Goal: Task Accomplishment & Management: Complete application form

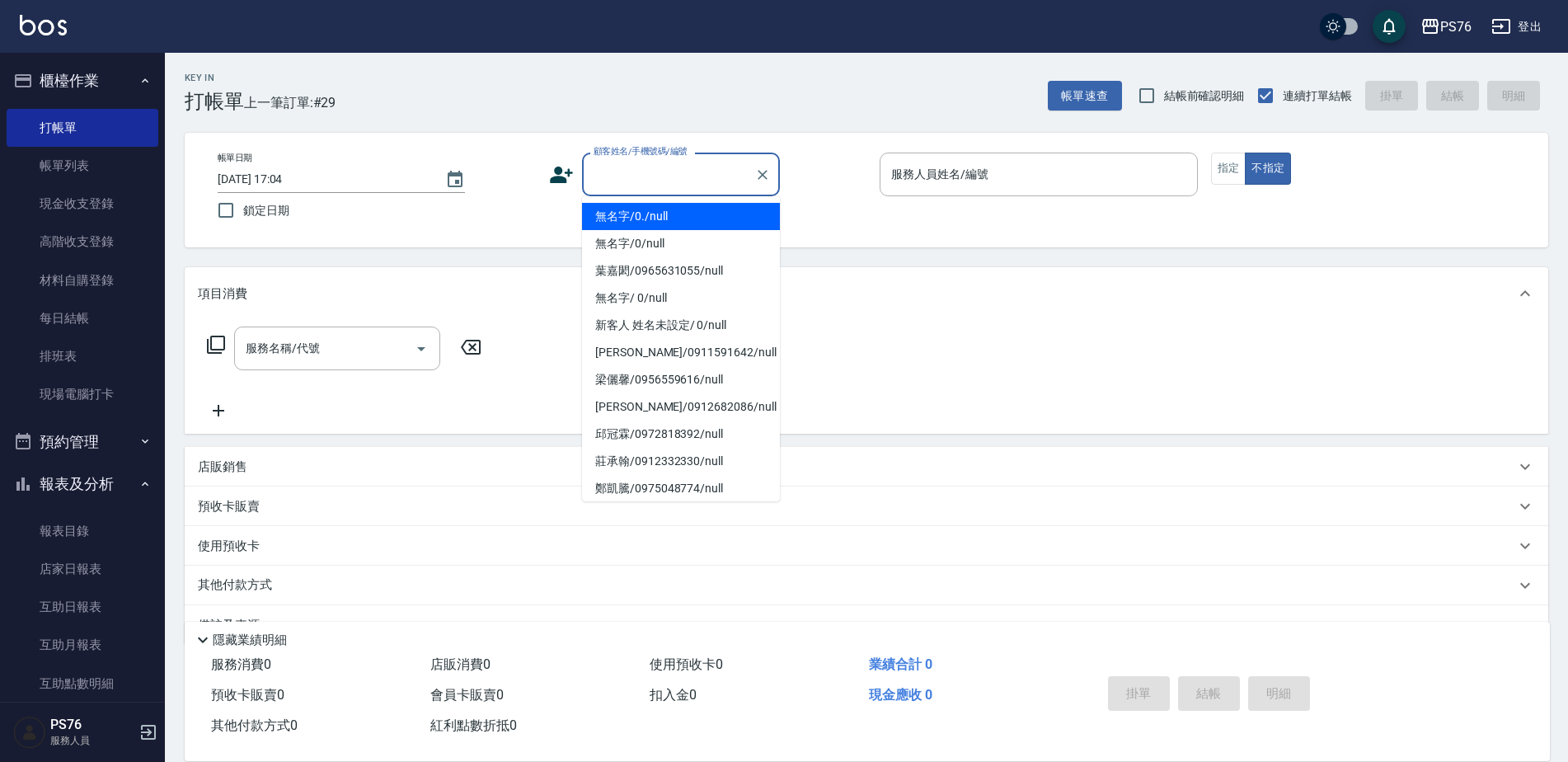
click at [637, 181] on input "顧客姓名/手機號碼/編號" at bounding box center [668, 174] width 158 height 29
type input "無名字/0./null"
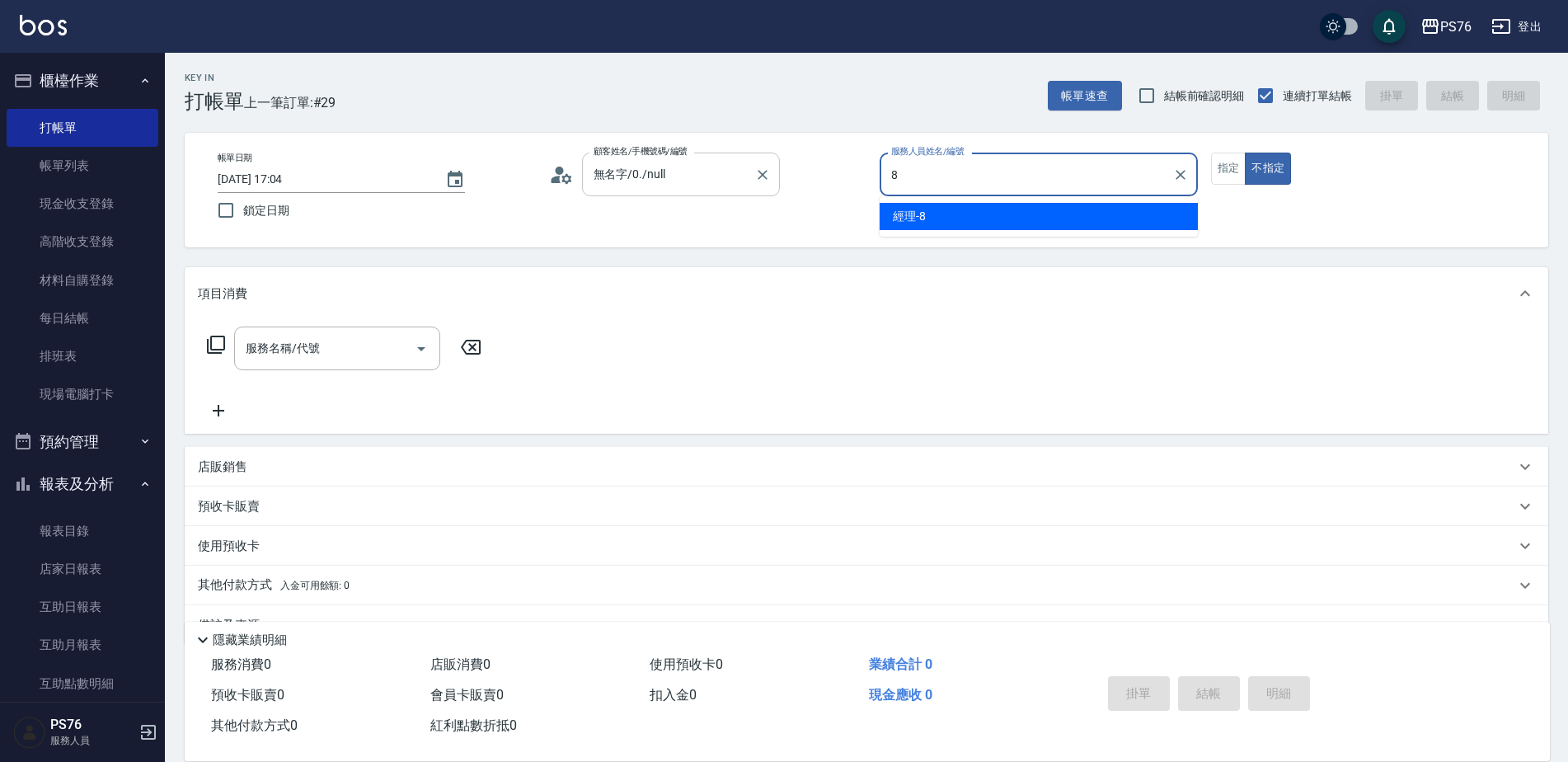
type input "經理-8"
type button "false"
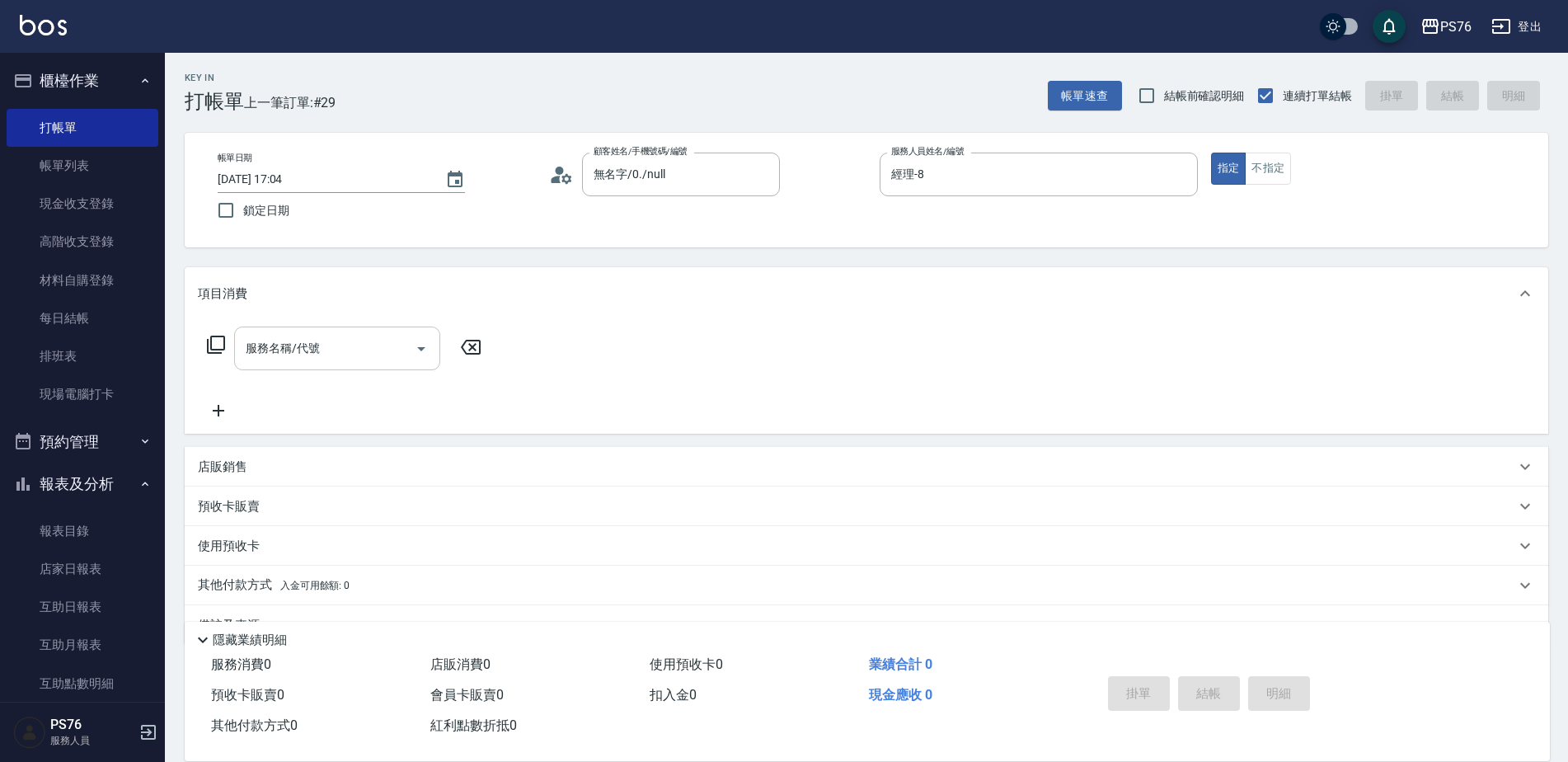
click at [335, 339] on input "服務名稱/代號" at bounding box center [325, 348] width 167 height 29
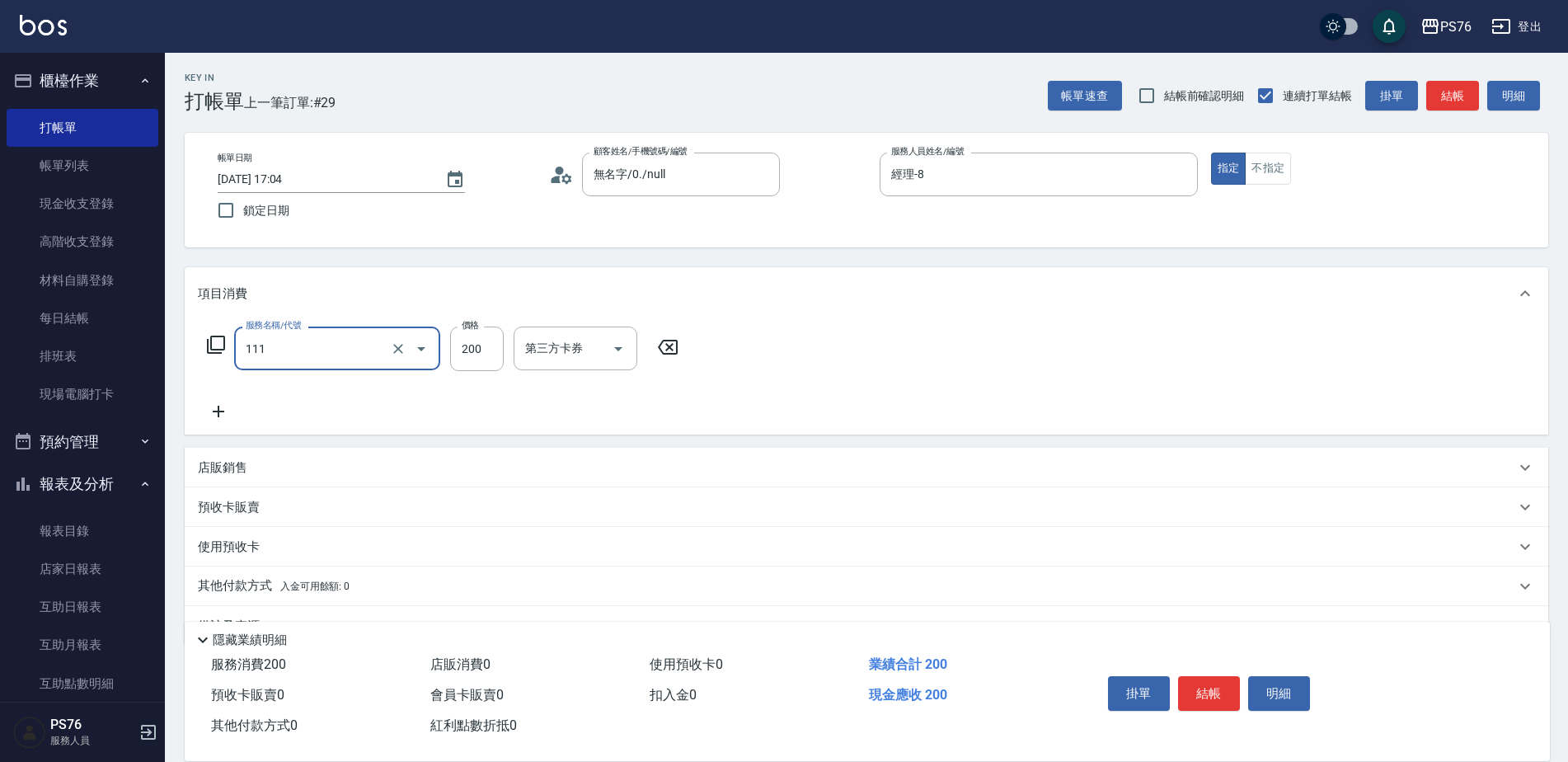
type input "200(111)"
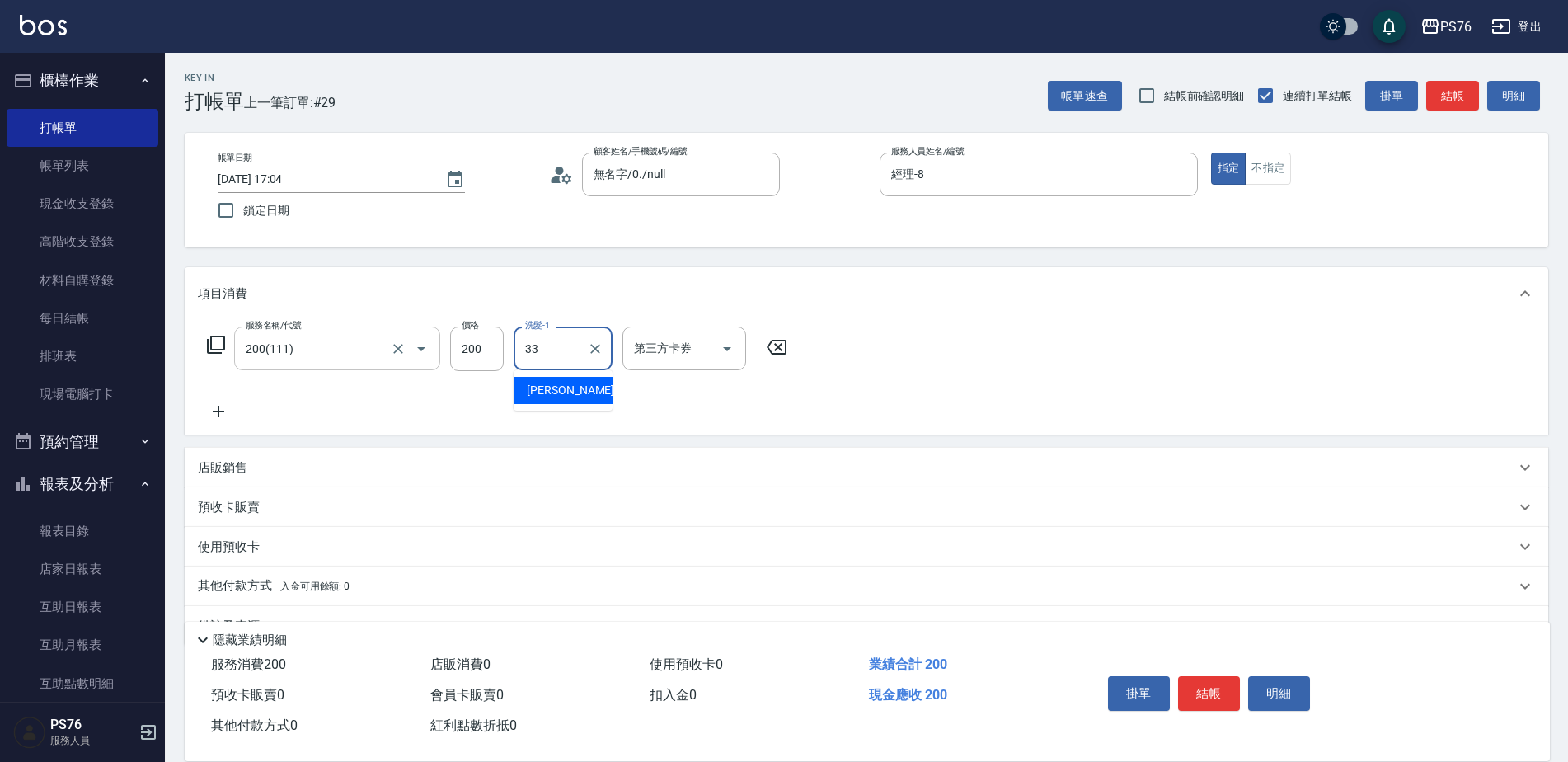
type input "[PERSON_NAME]33"
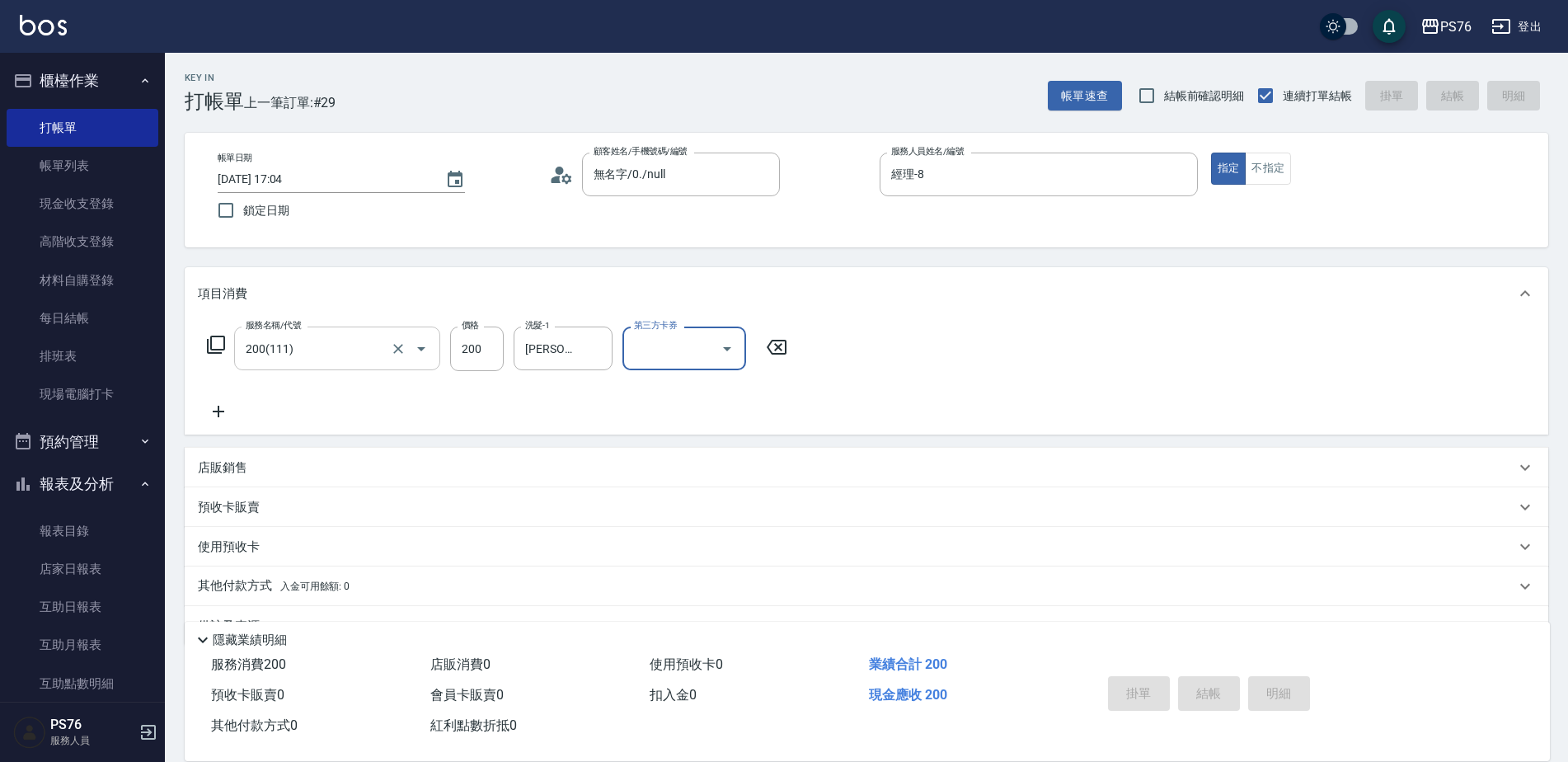
type input "[DATE] 19:28"
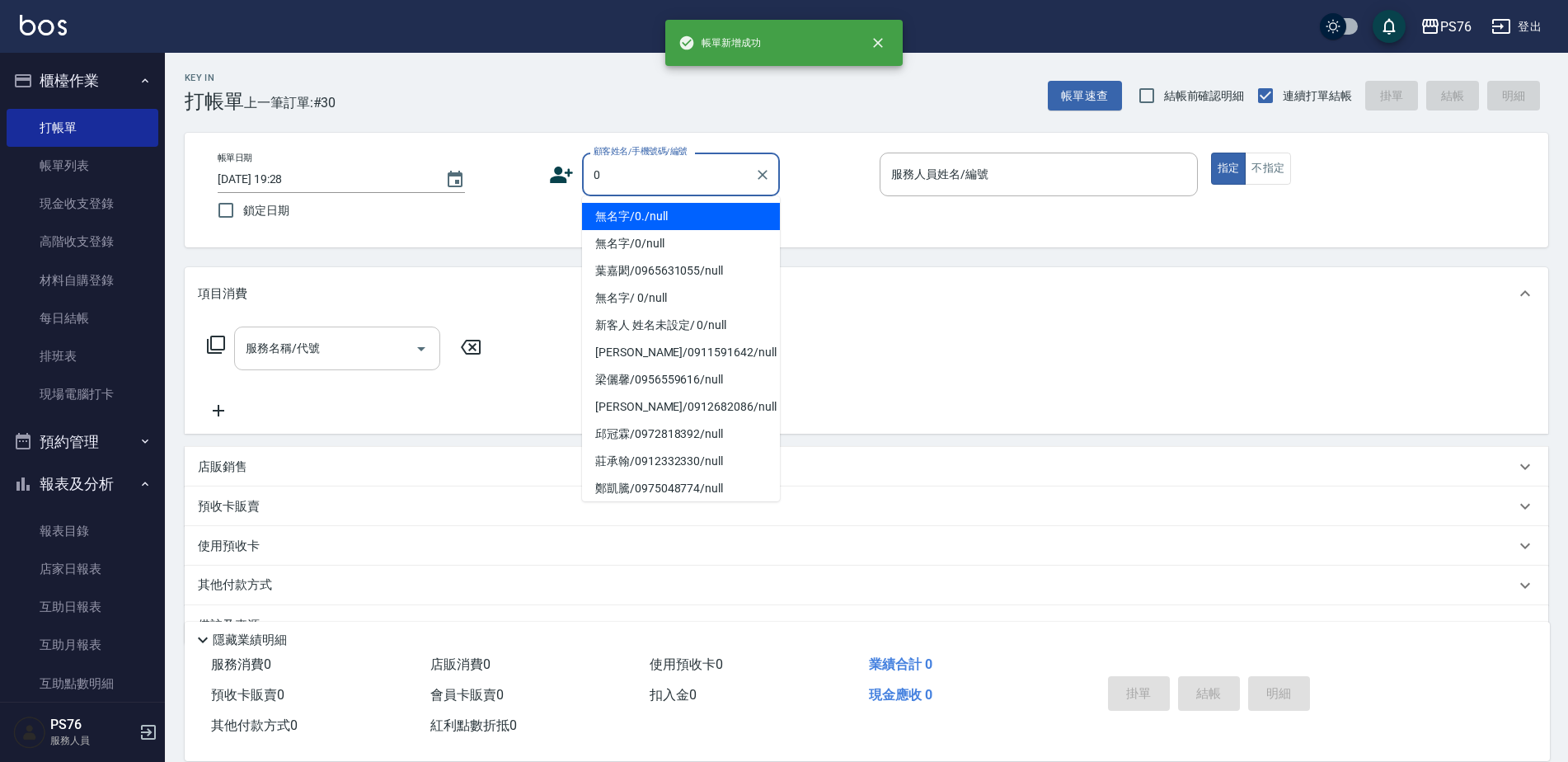
type input "無名字/0./null"
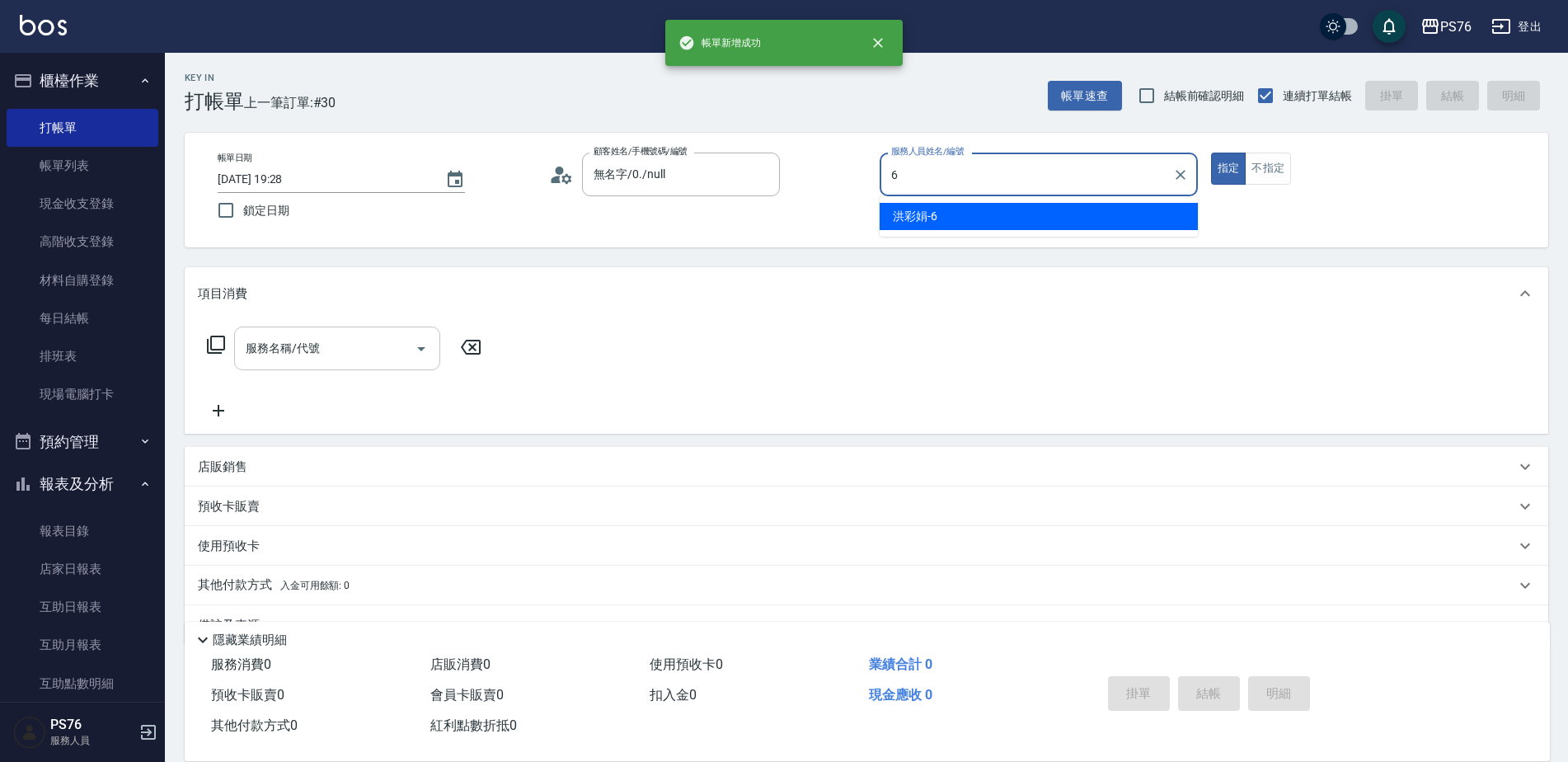
type input "洪彩娟-6"
type button "true"
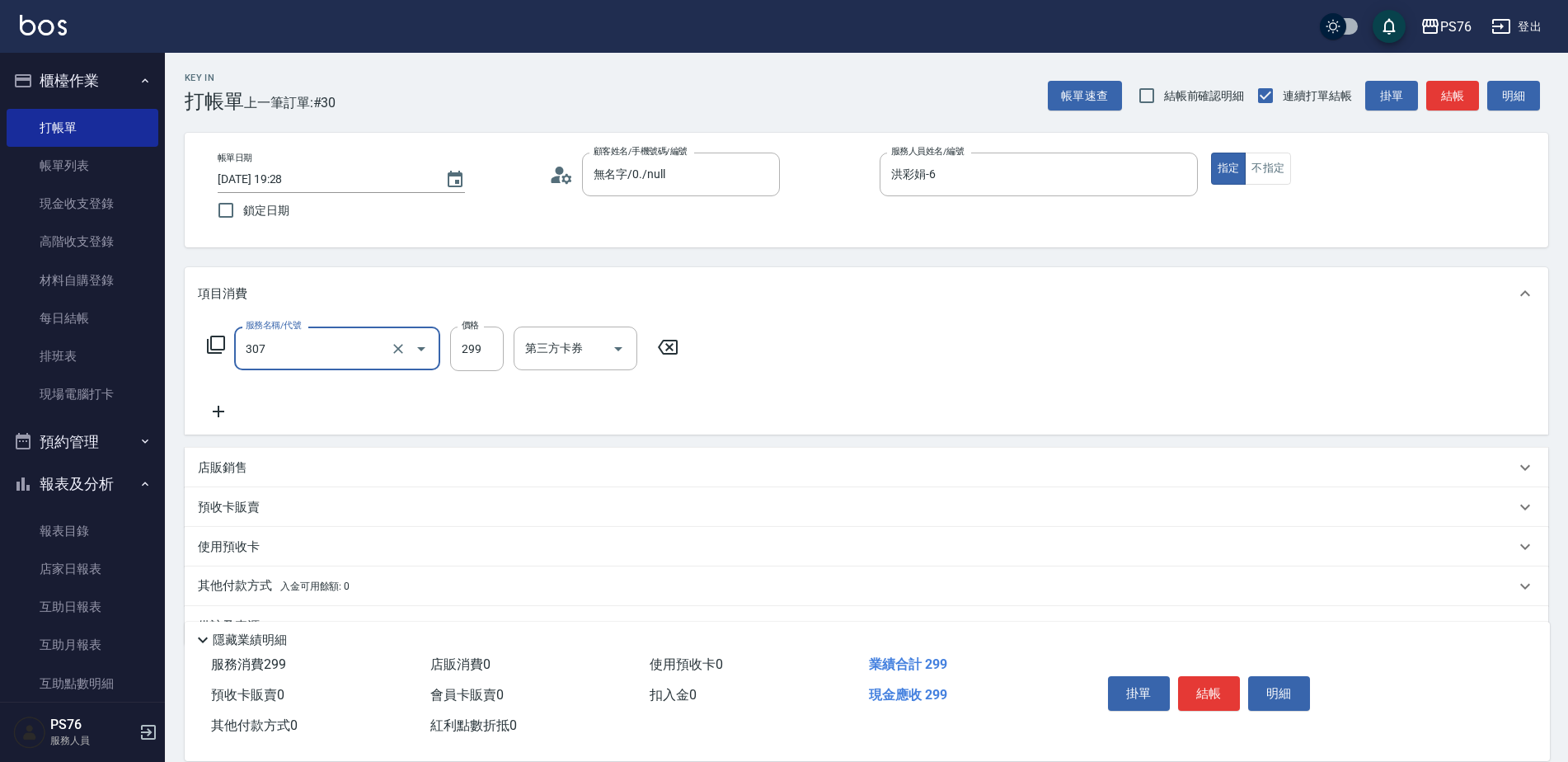
type input "剪髮(307)"
type input "游怡瑄-24"
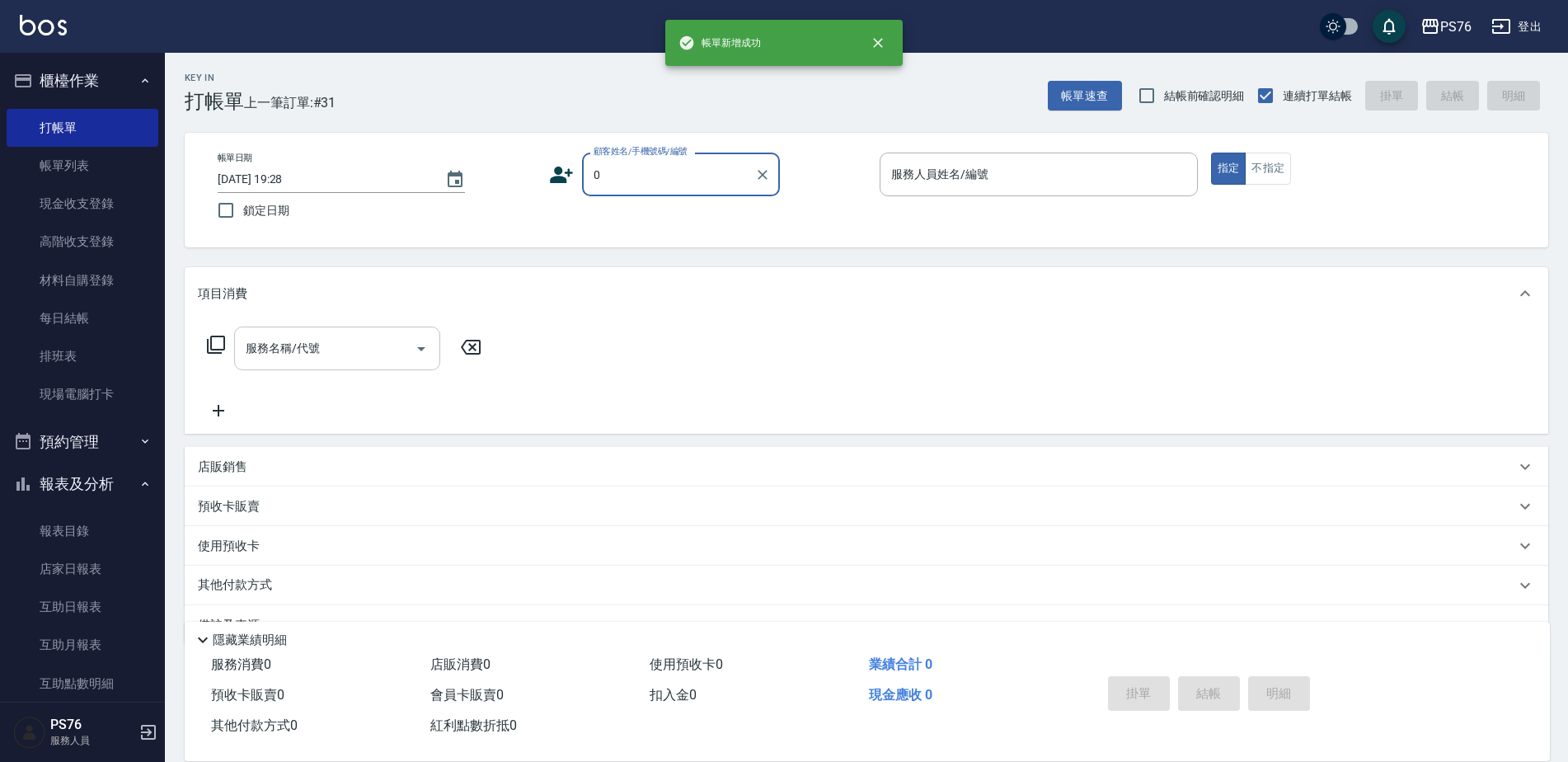
type input "無名字/0./null"
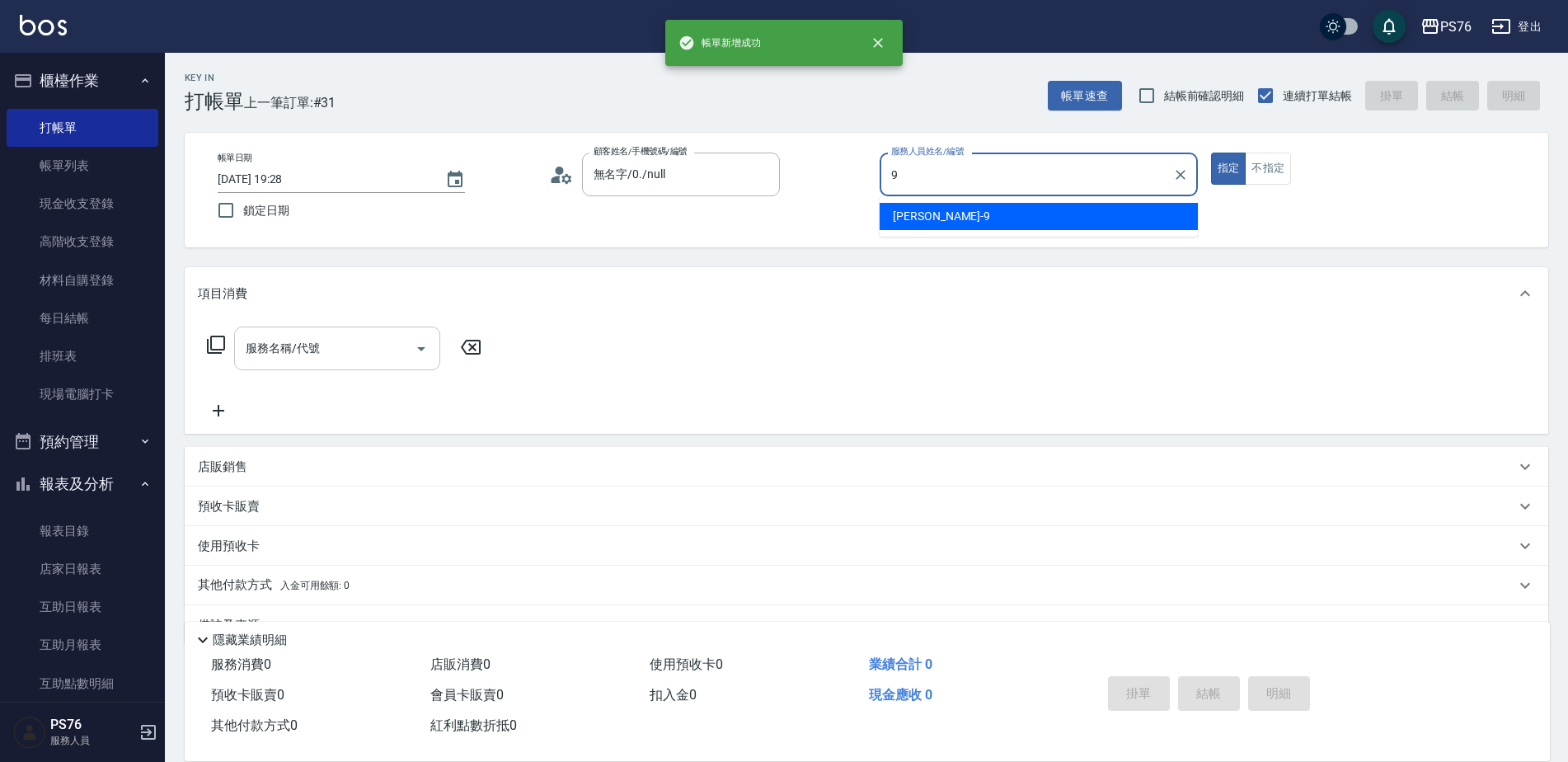
type input "[PERSON_NAME]-9"
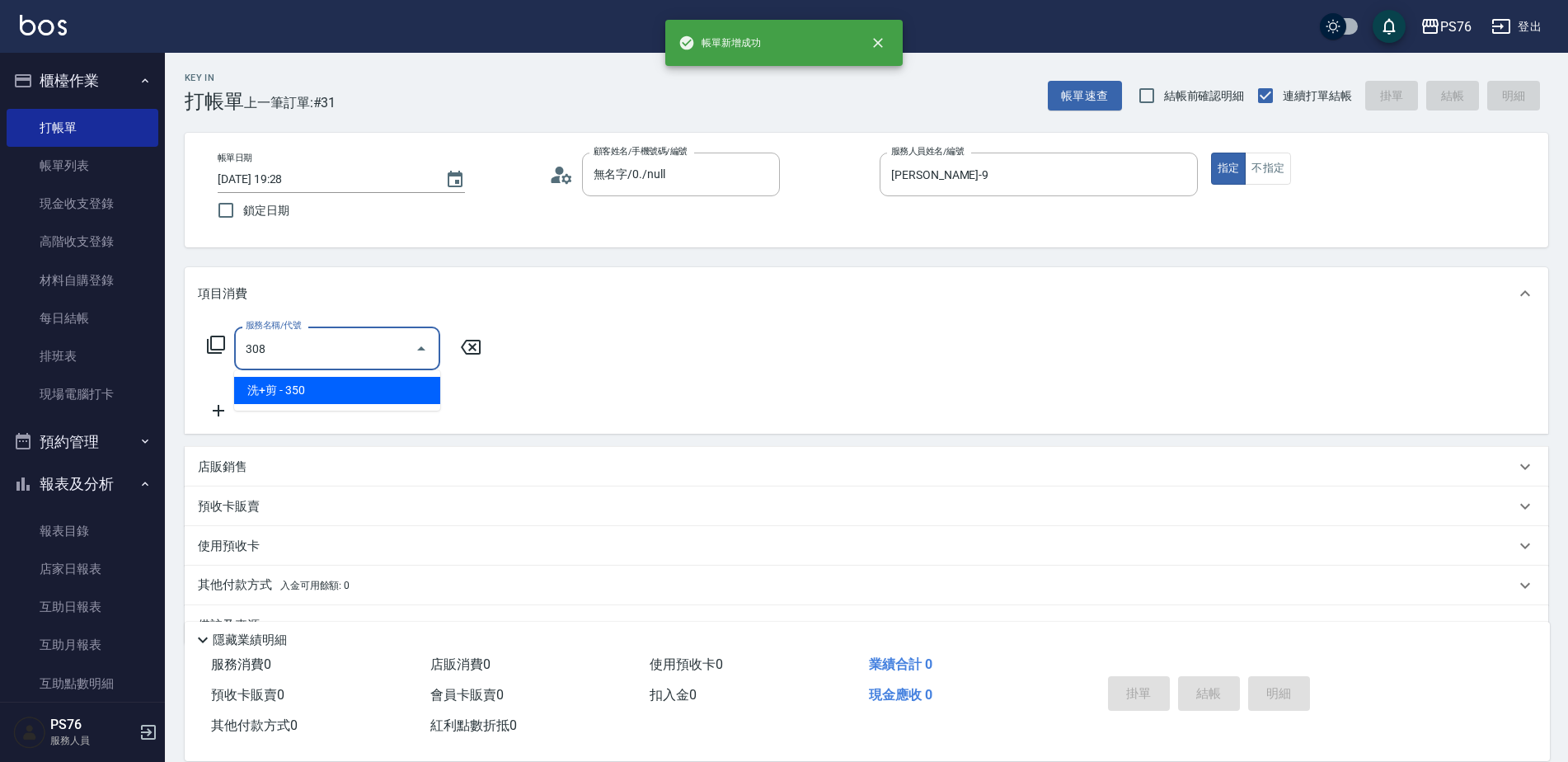
type input "洗+剪(308)"
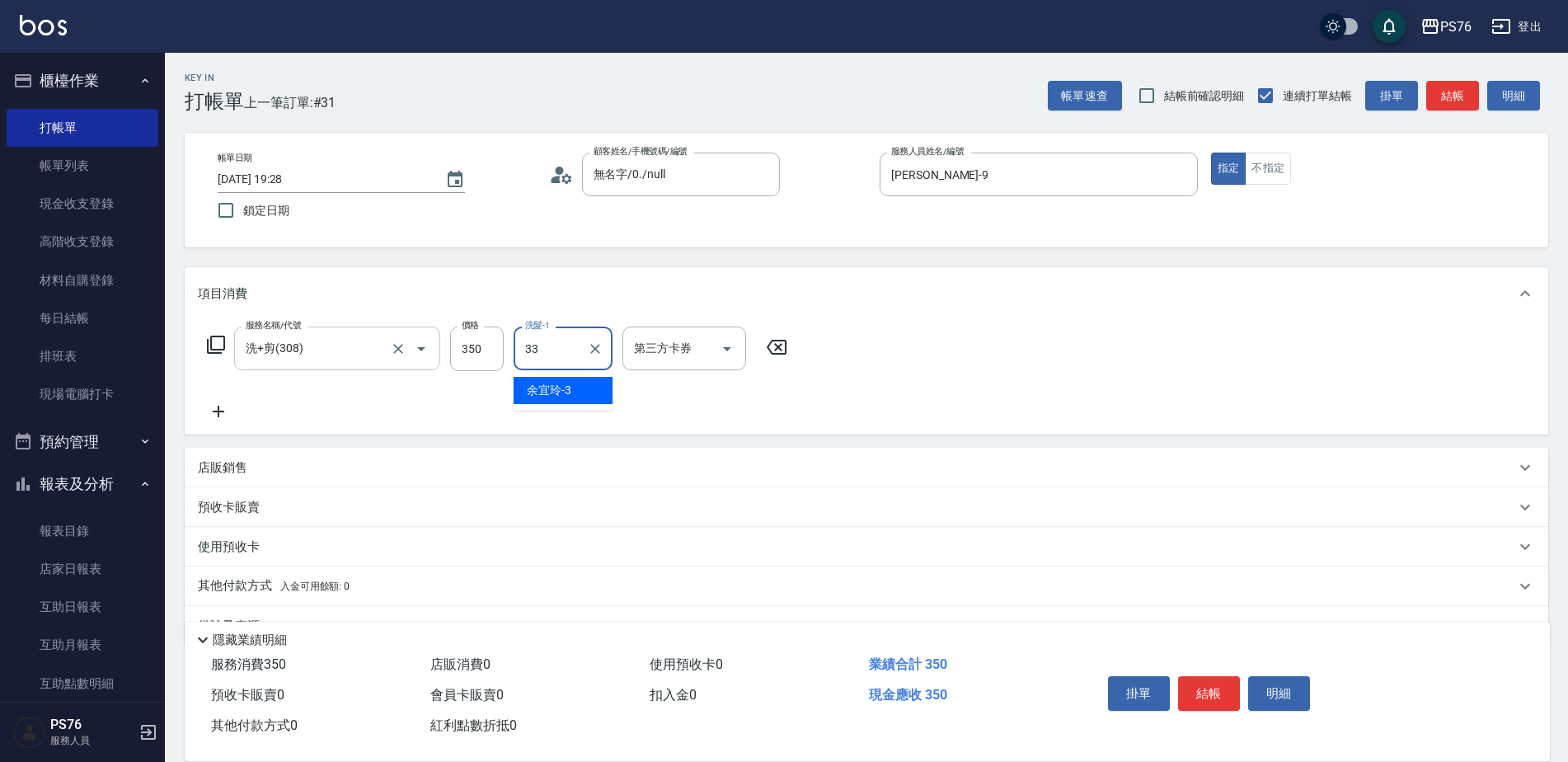
type input "[PERSON_NAME]33"
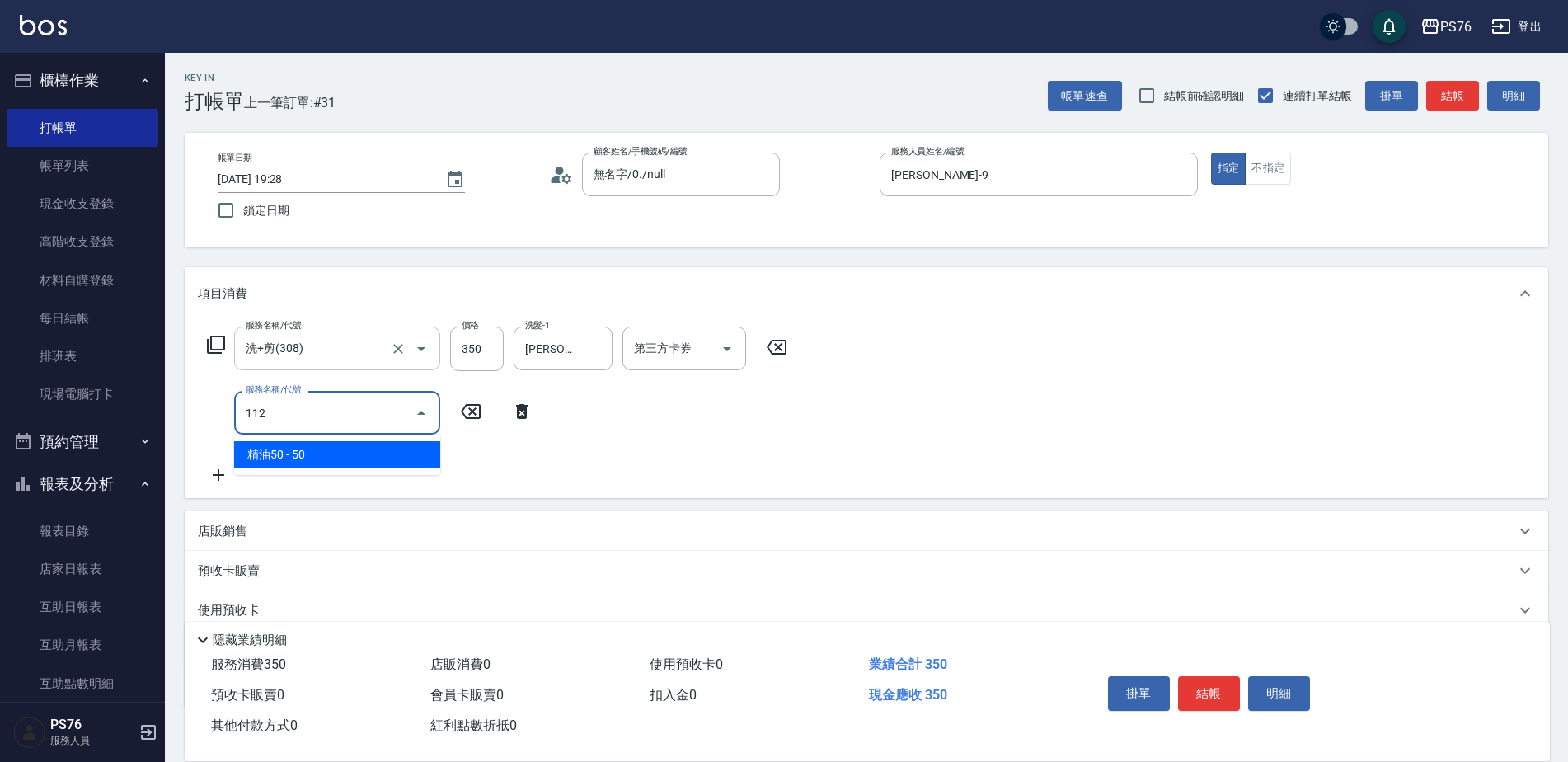
type input "精油50(112)"
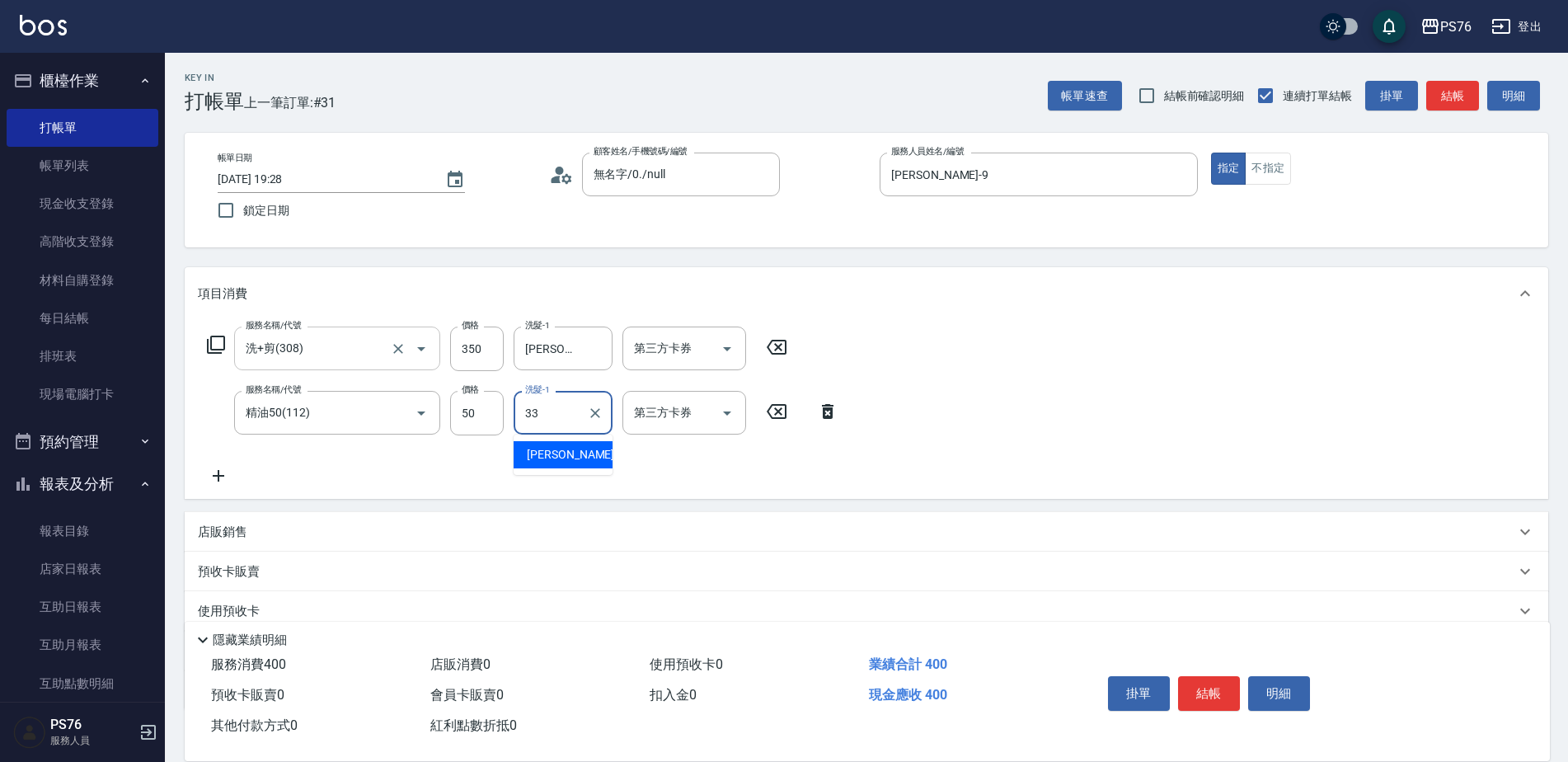
type input "[PERSON_NAME]33"
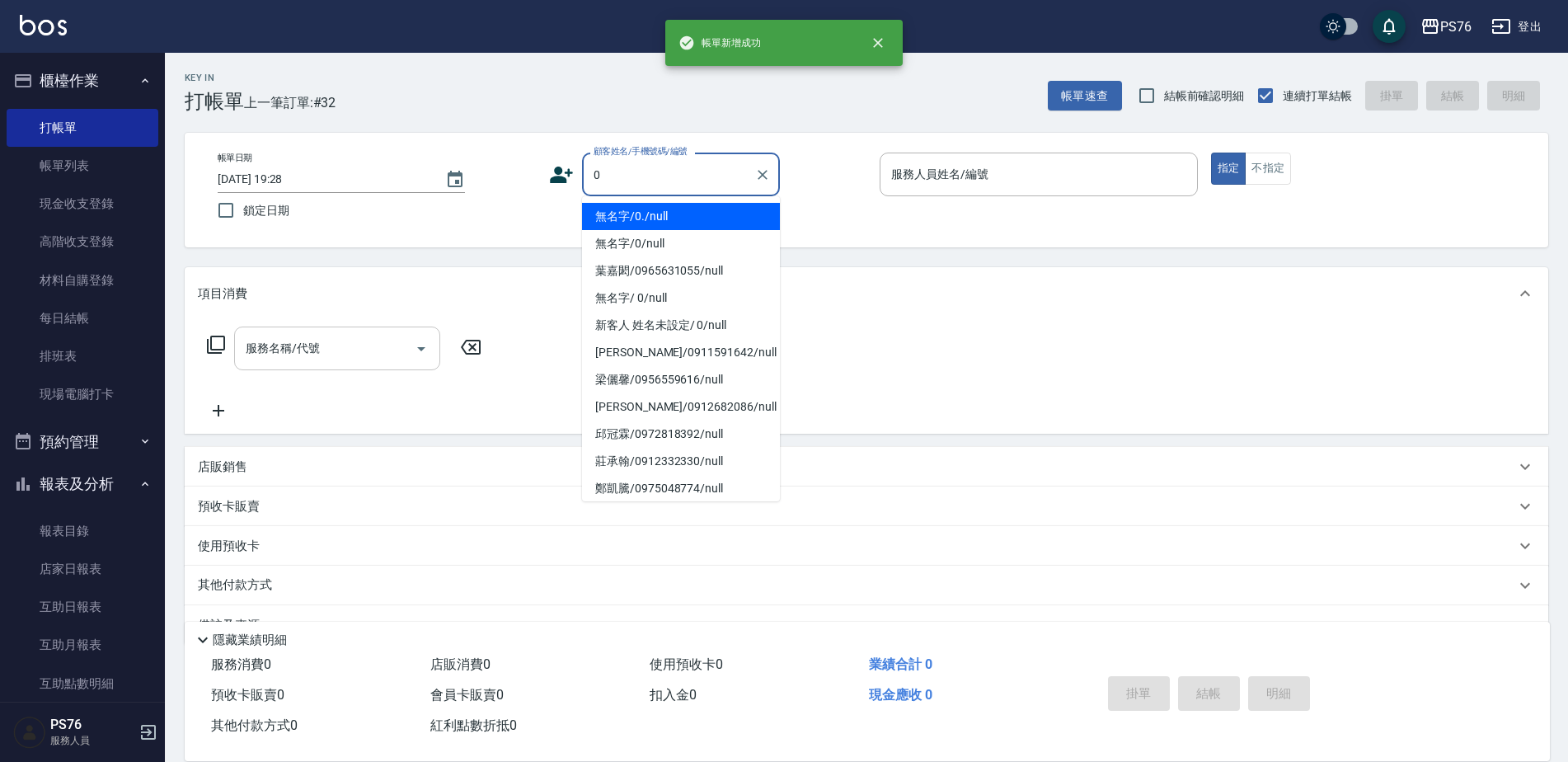
type input "無名字/0./null"
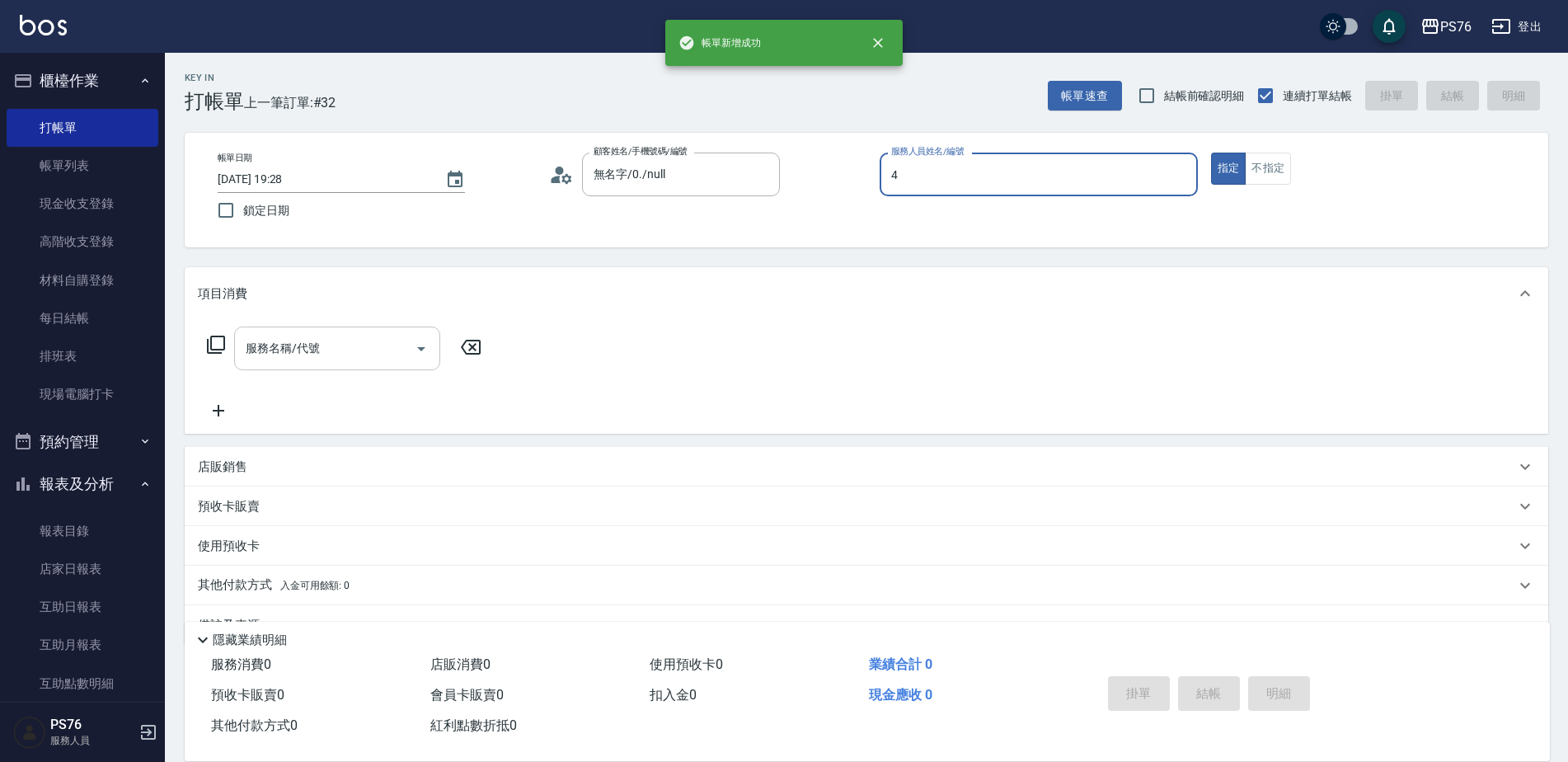
type input "蕭孟廷-4"
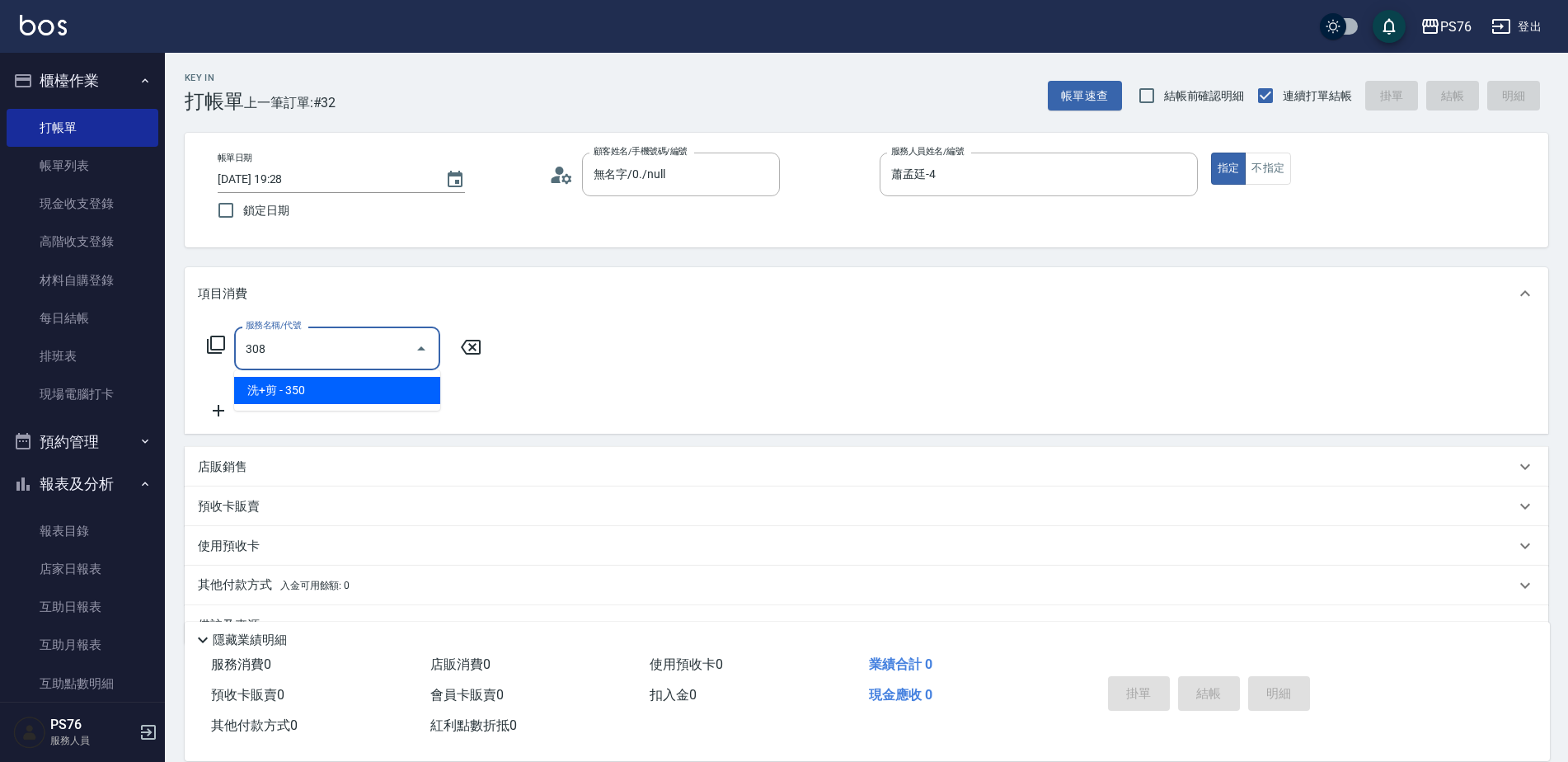
type input "洗+剪(308)"
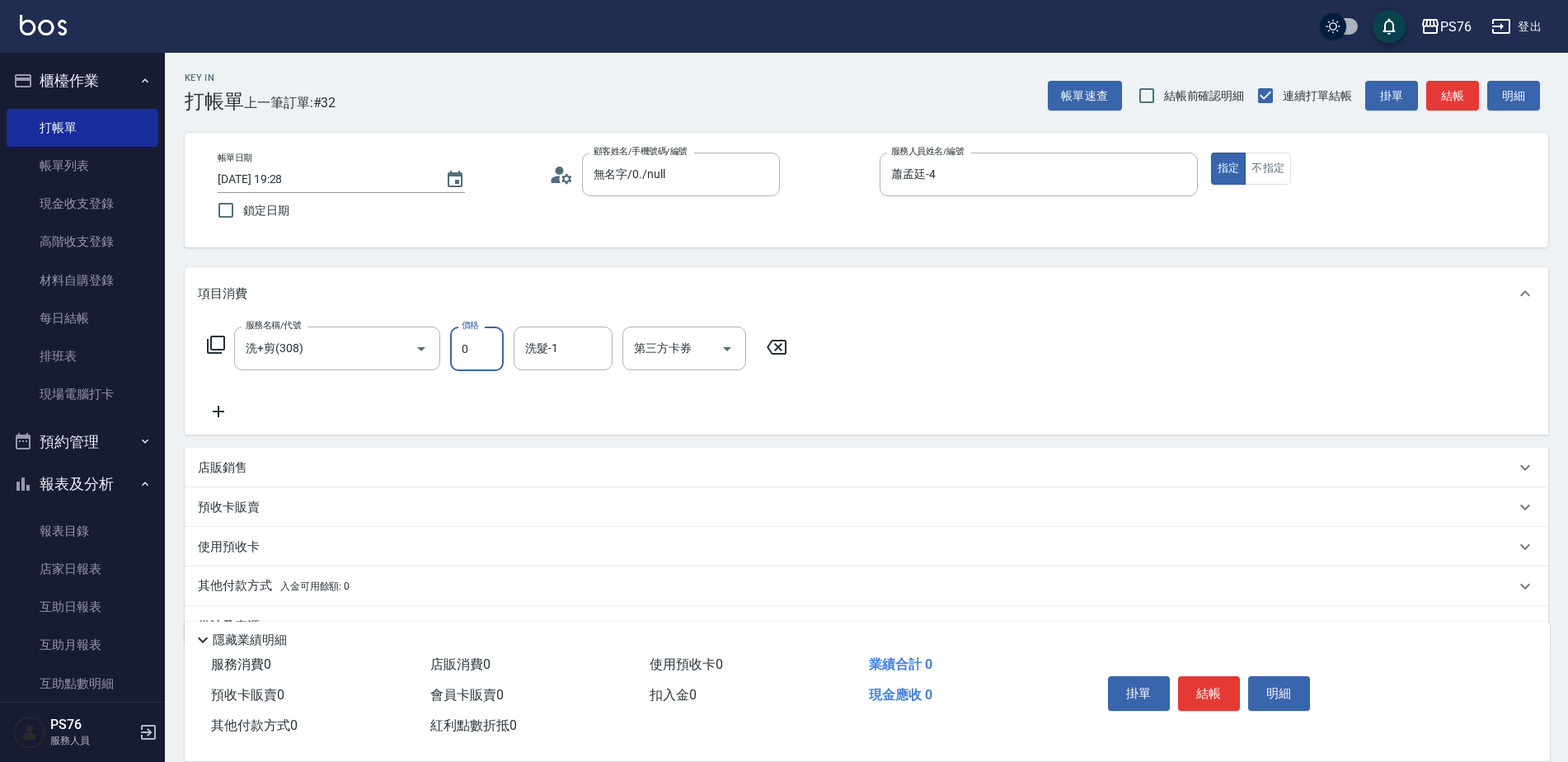
click at [476, 344] on input "0" at bounding box center [477, 349] width 54 height 44
type input "350"
type input "游怡瑄-24"
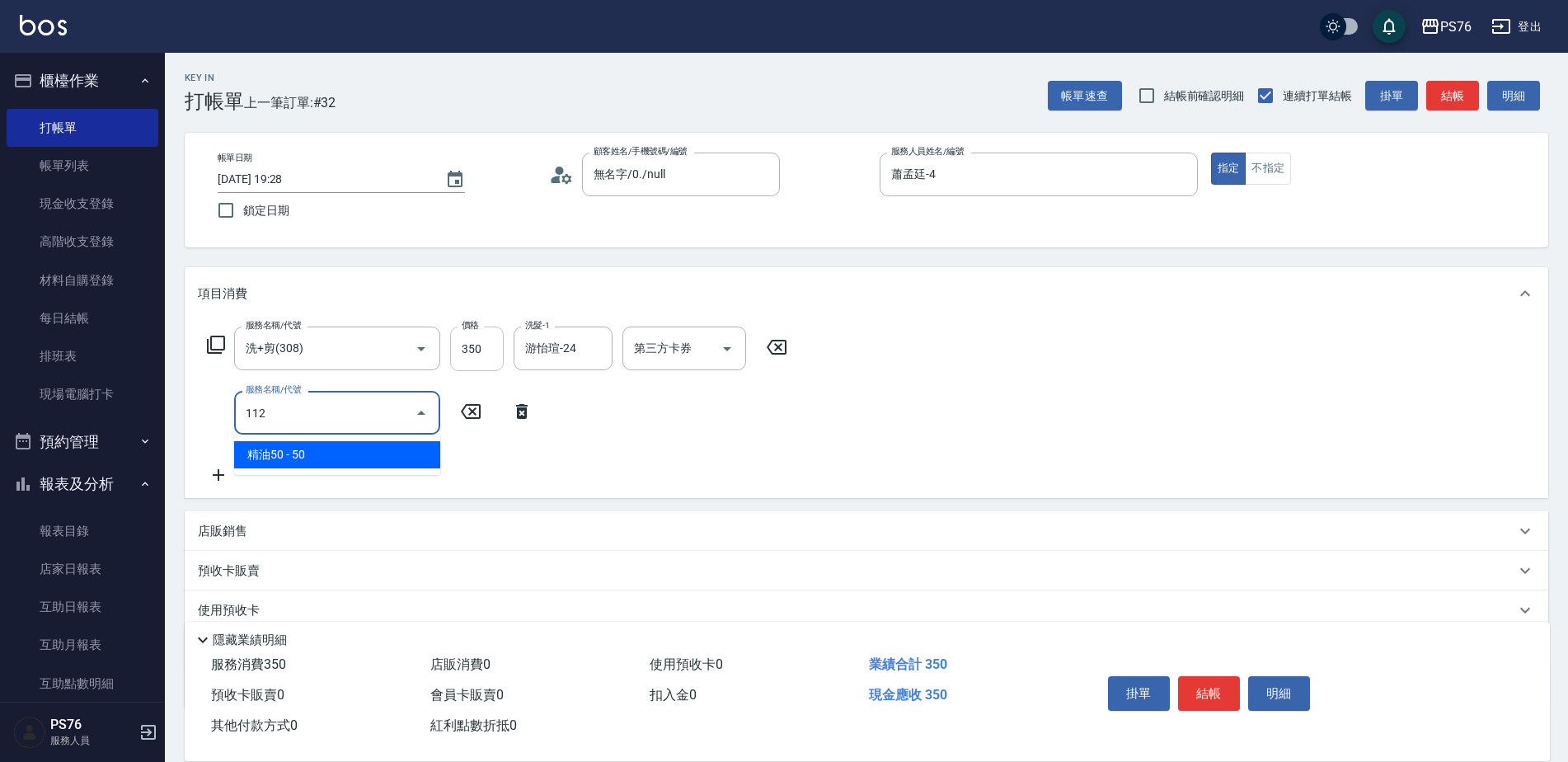
type input "精油50(112)"
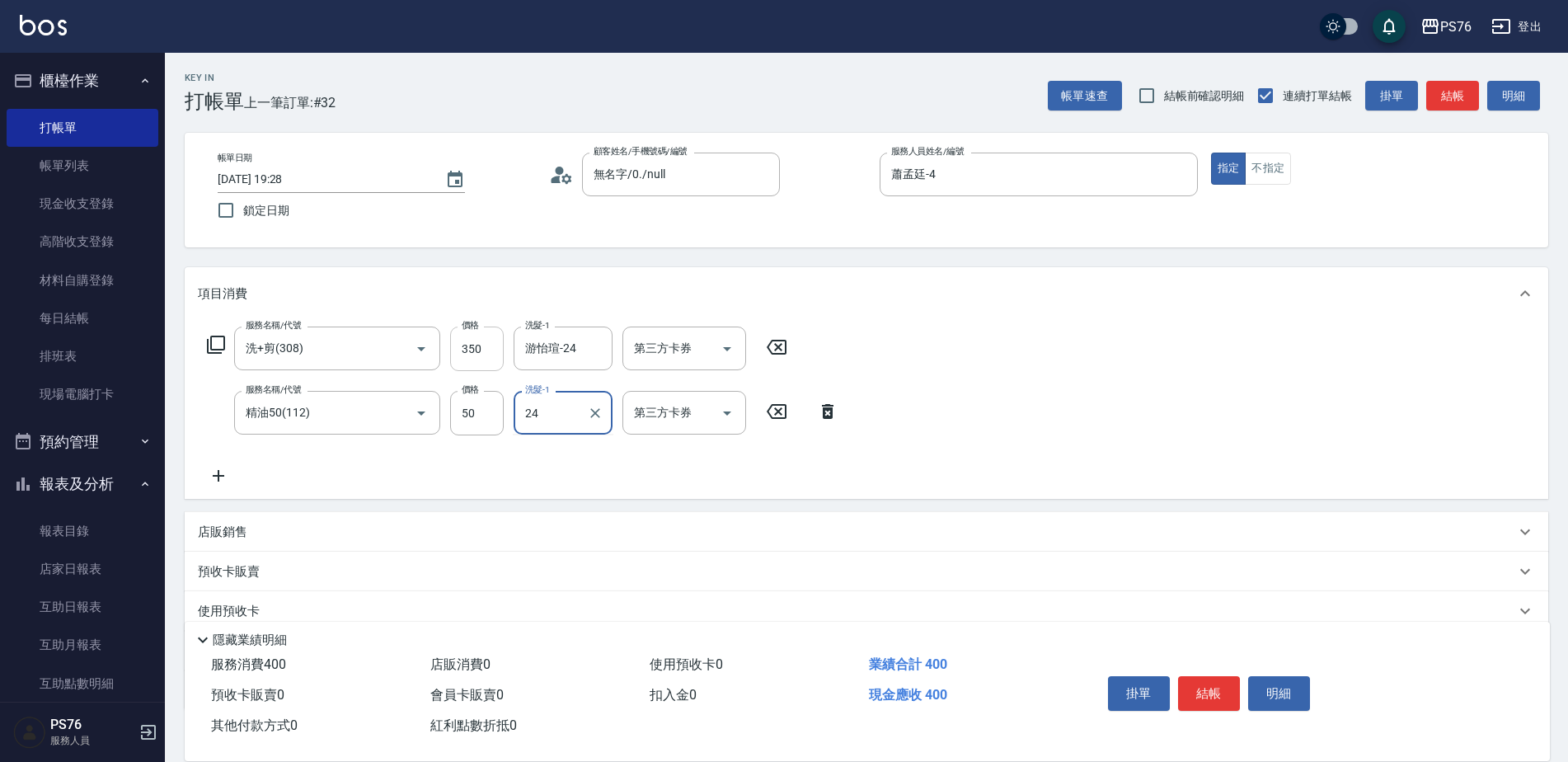
type input "游怡瑄-24"
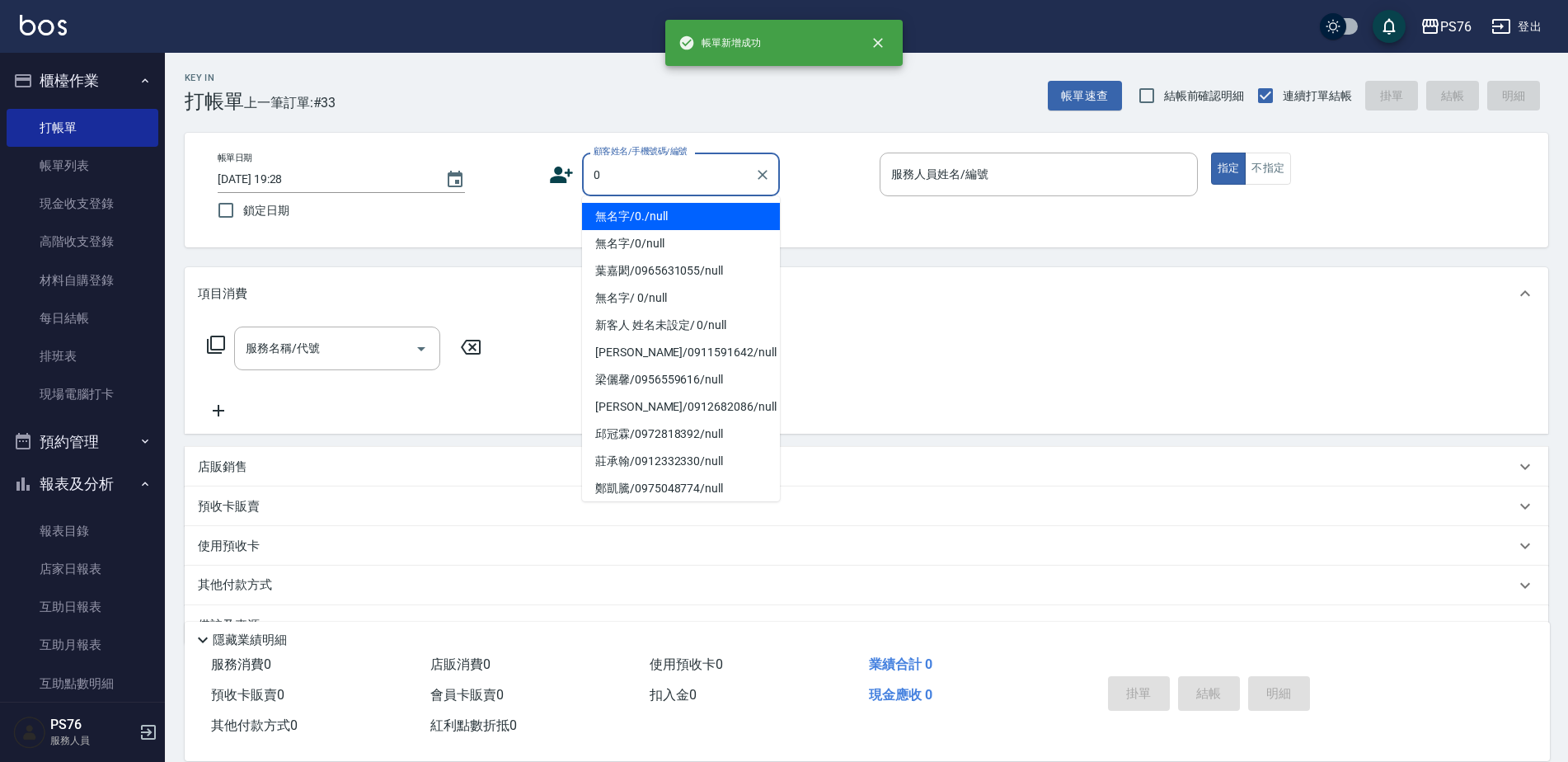
type input "無名字/0./null"
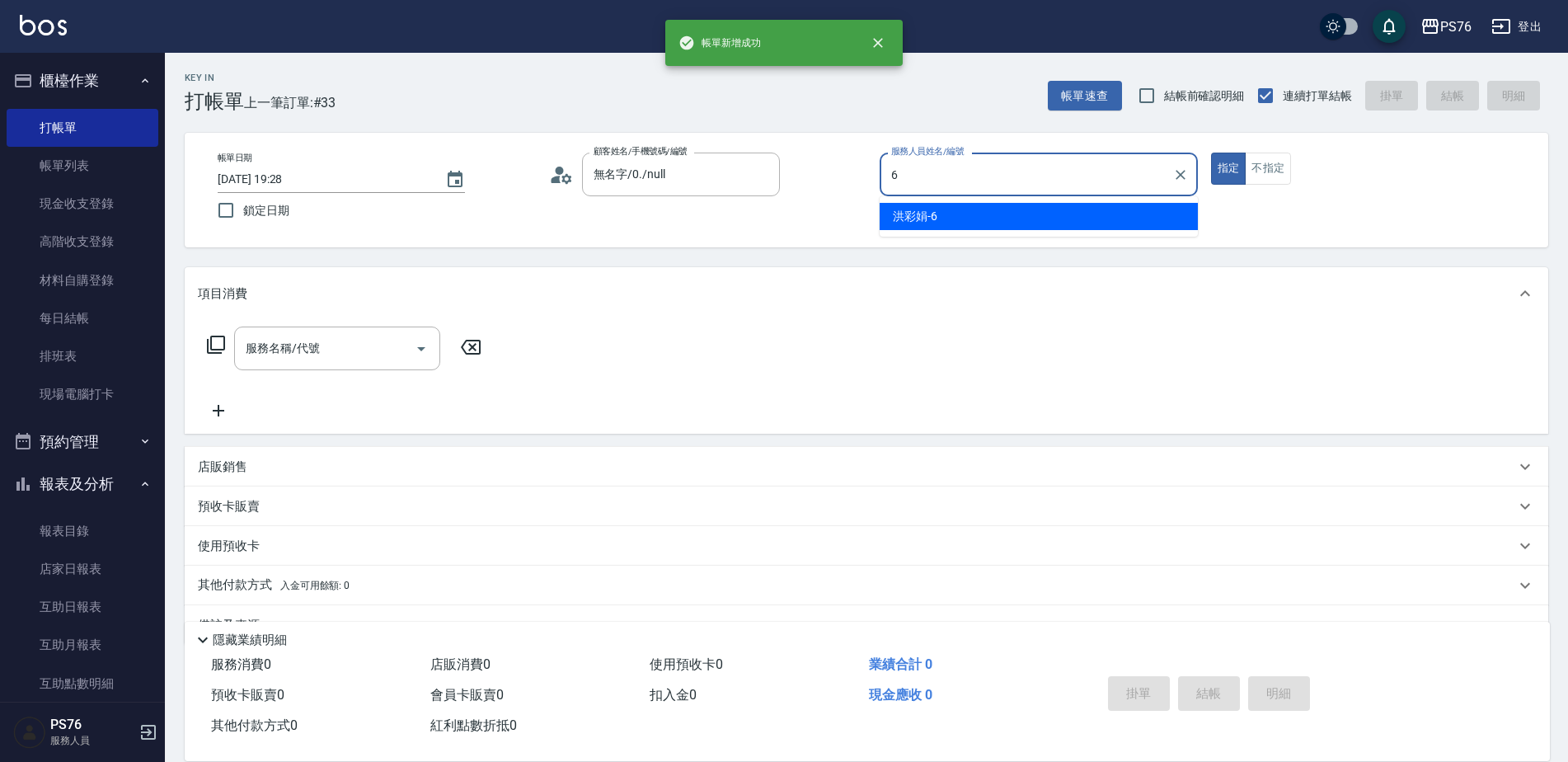
type input "洪彩娟-6"
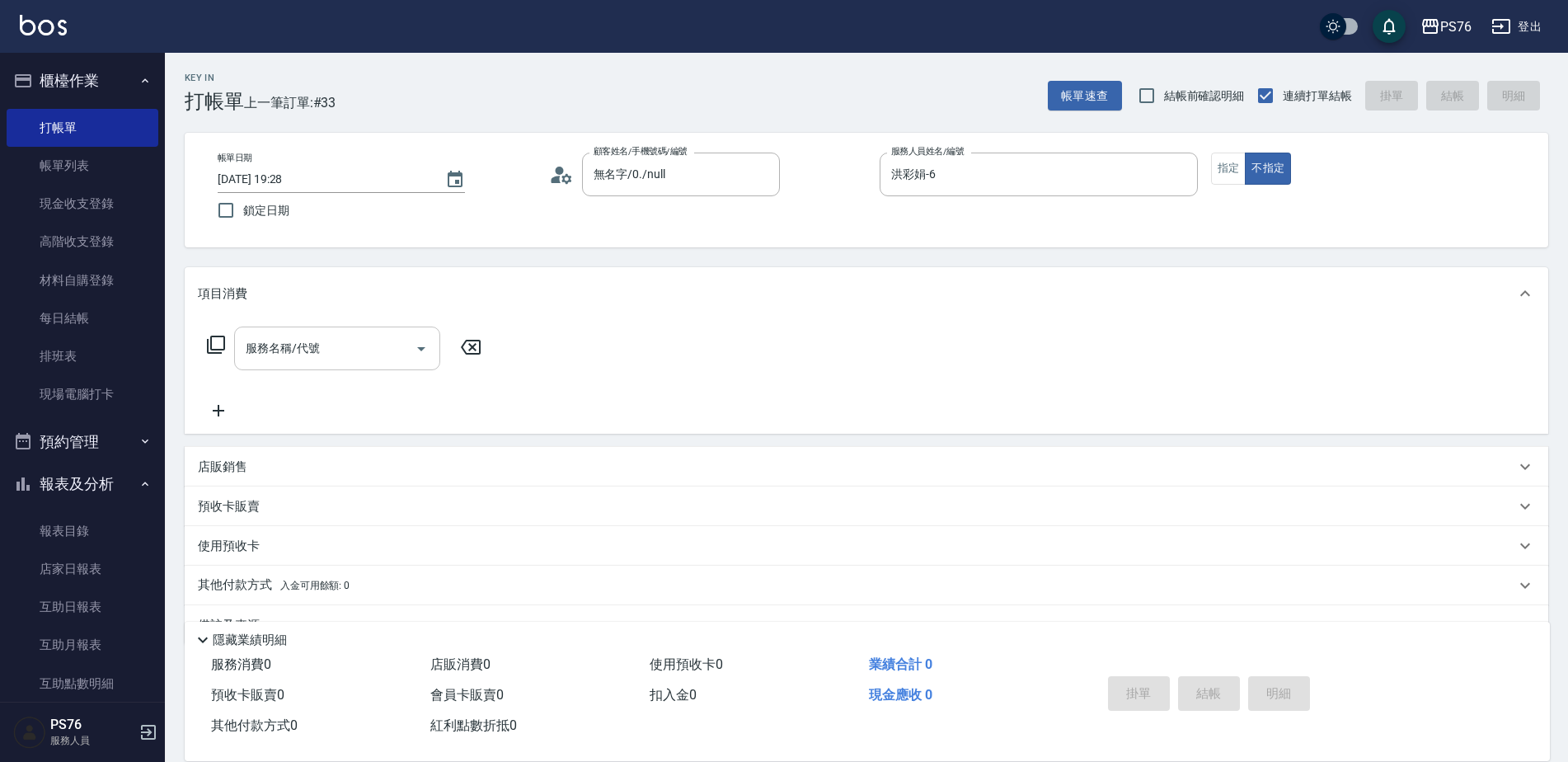
click at [353, 355] on input "服務名稱/代號" at bounding box center [325, 348] width 167 height 29
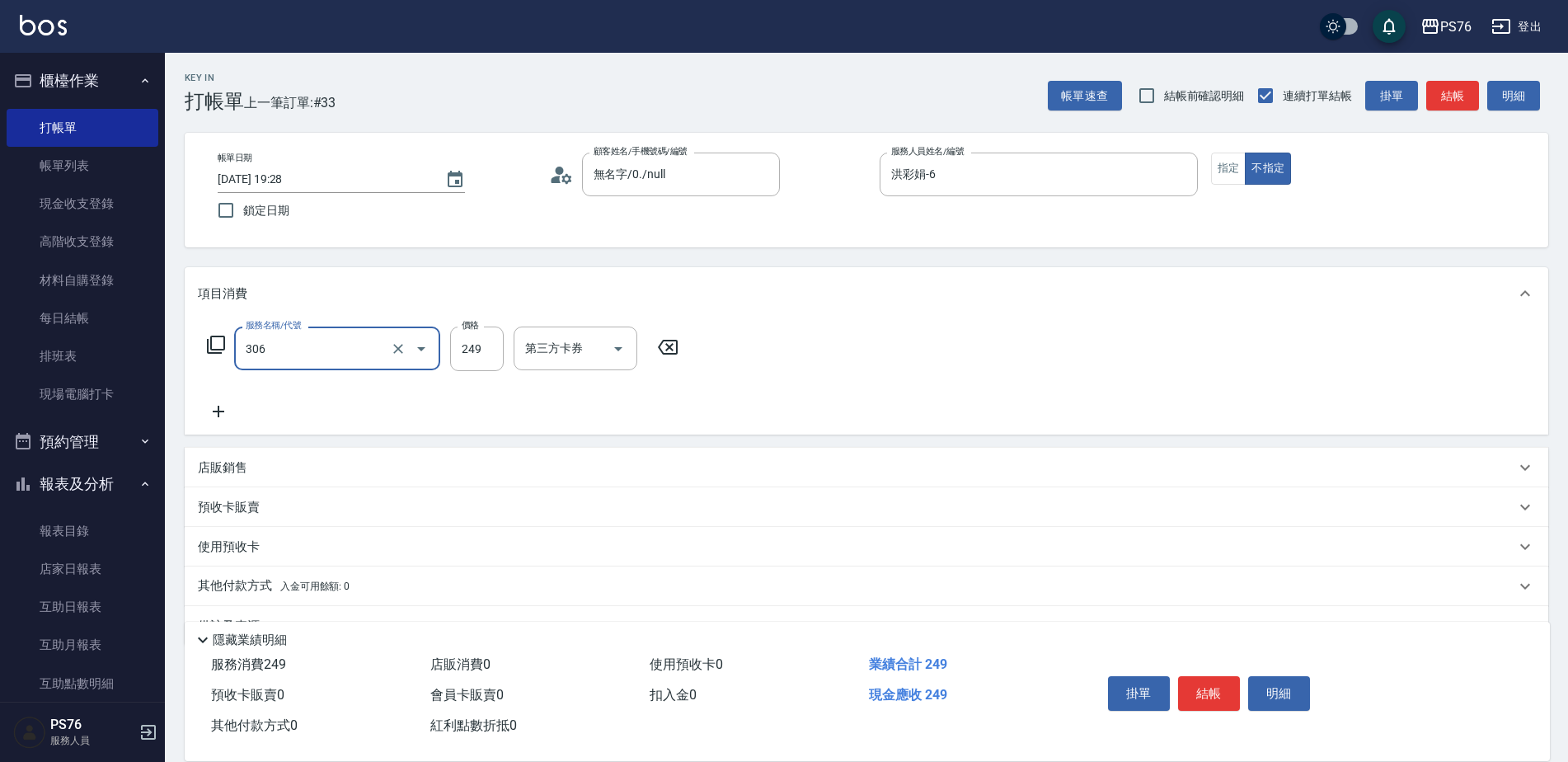
type input "剪髮(306)"
type input "游怡瑄-24"
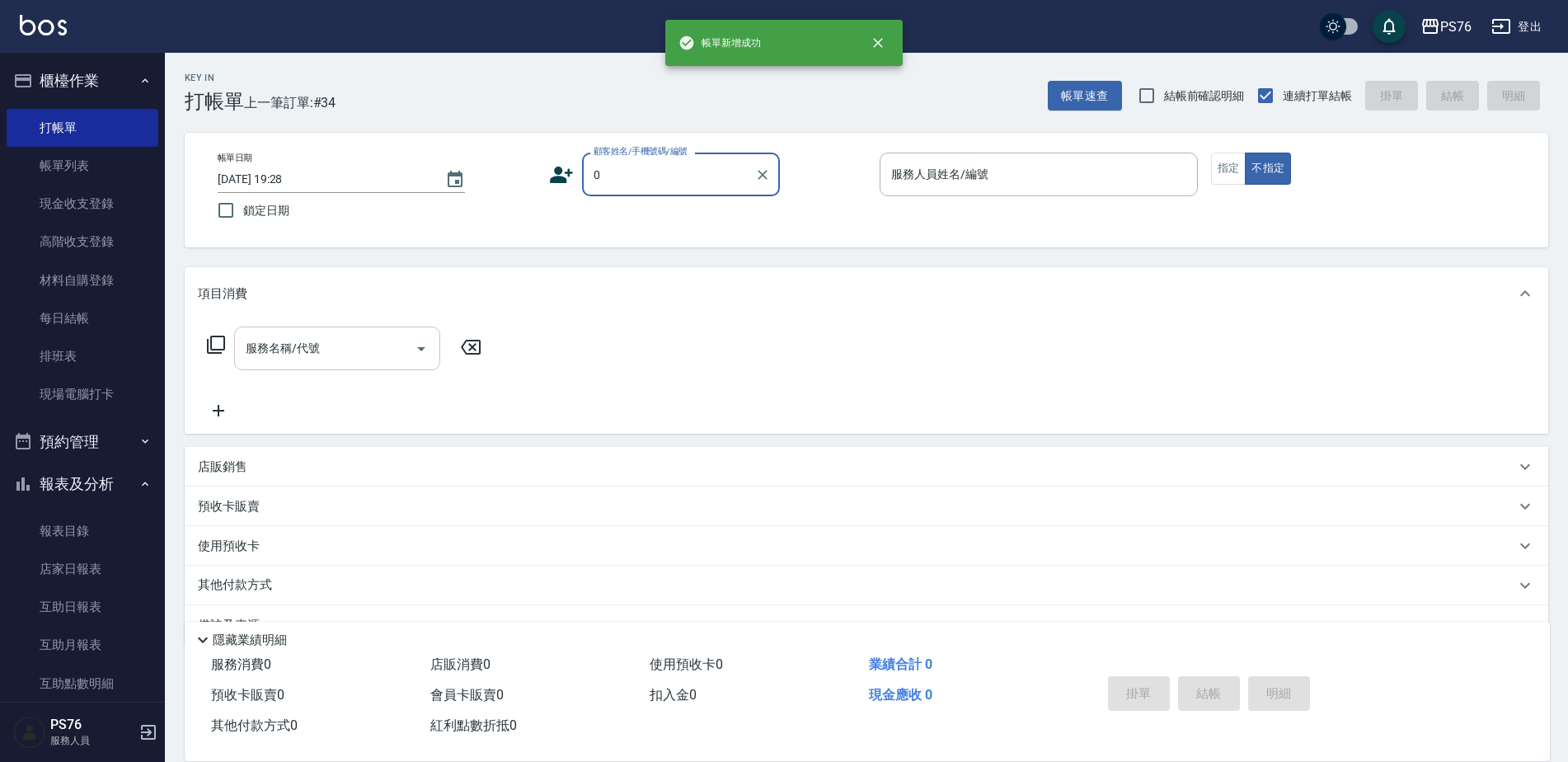
type input "無名字/0./null"
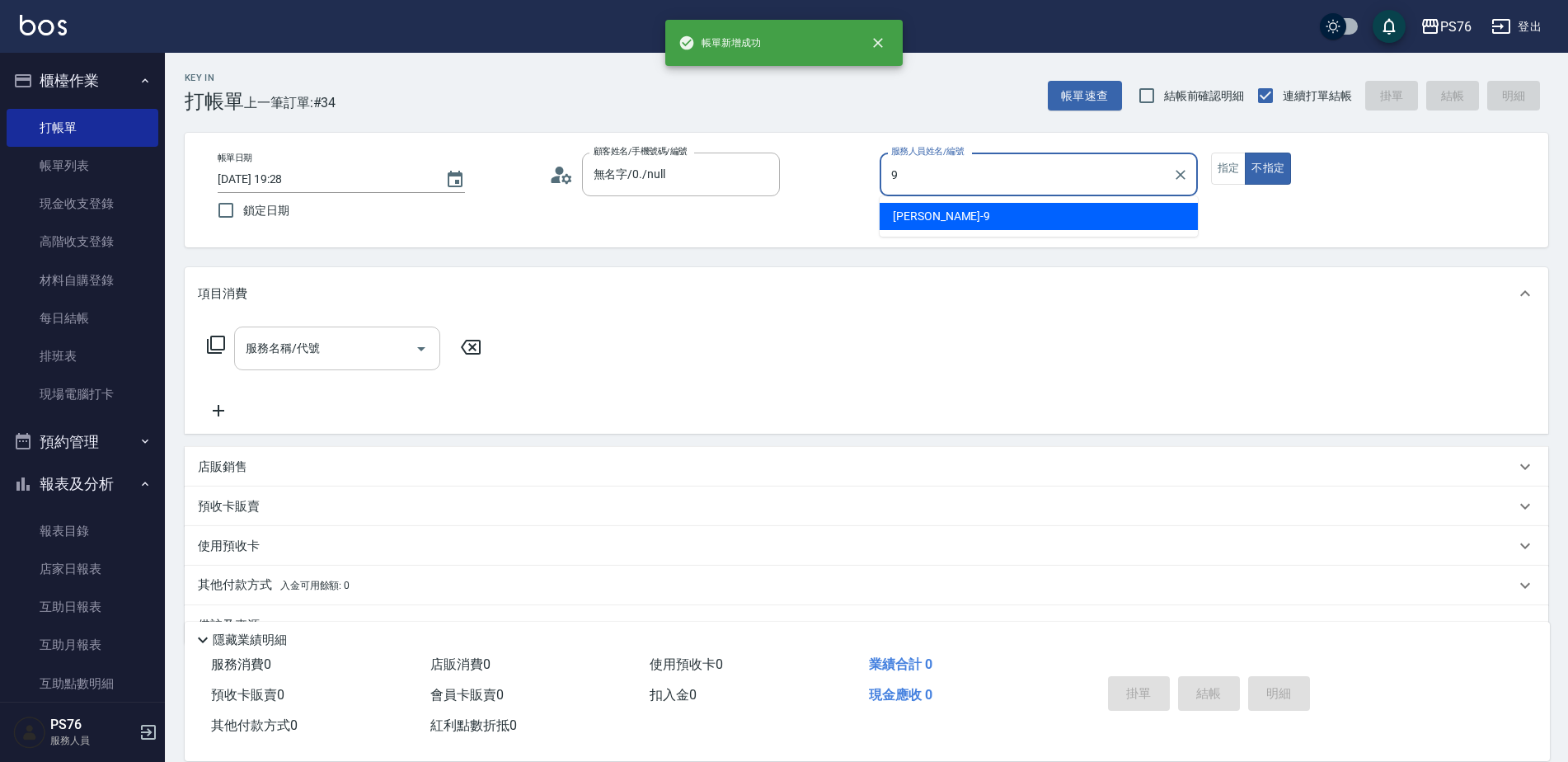
type input "[PERSON_NAME]-9"
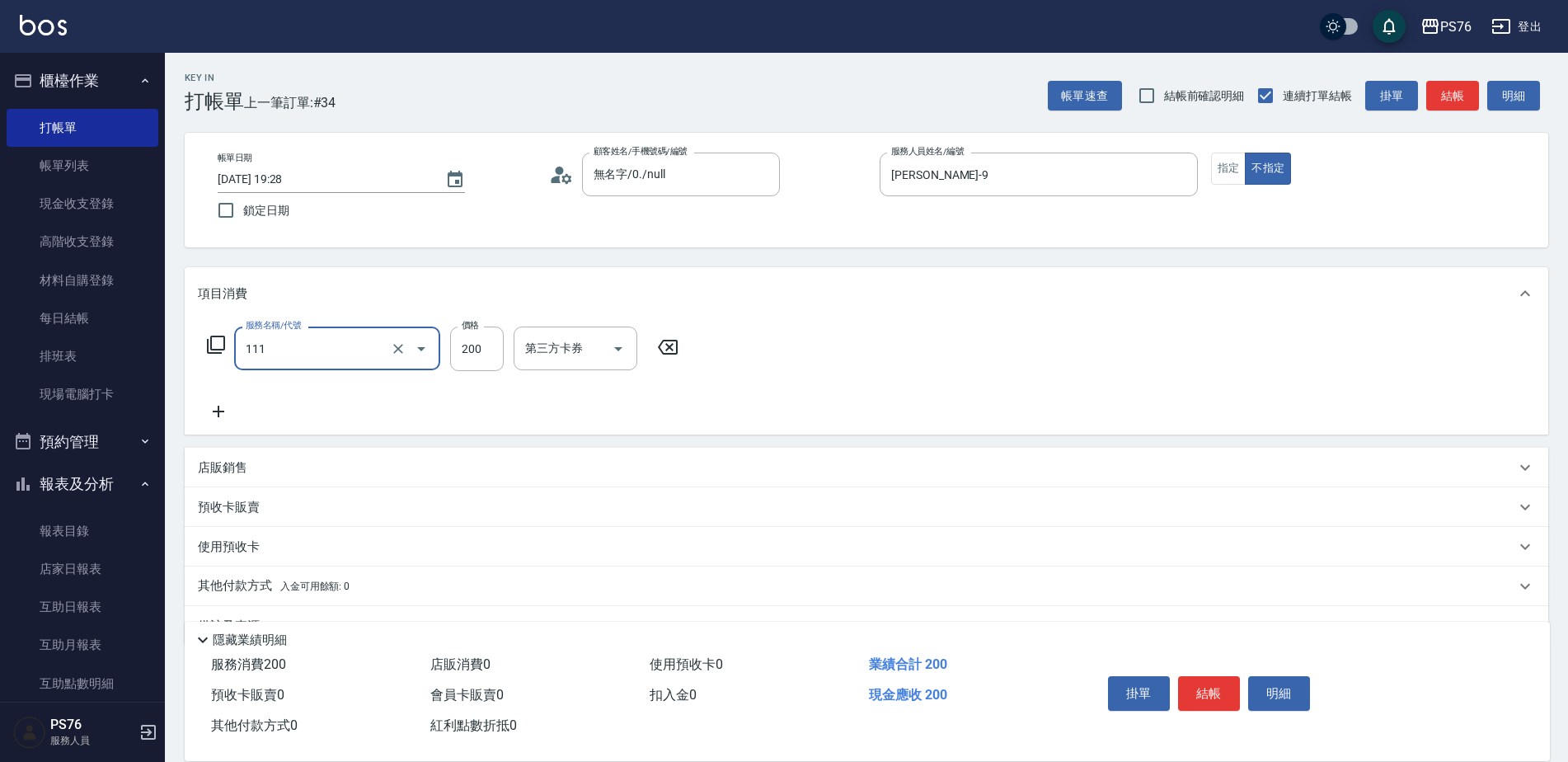
type input "200(111)"
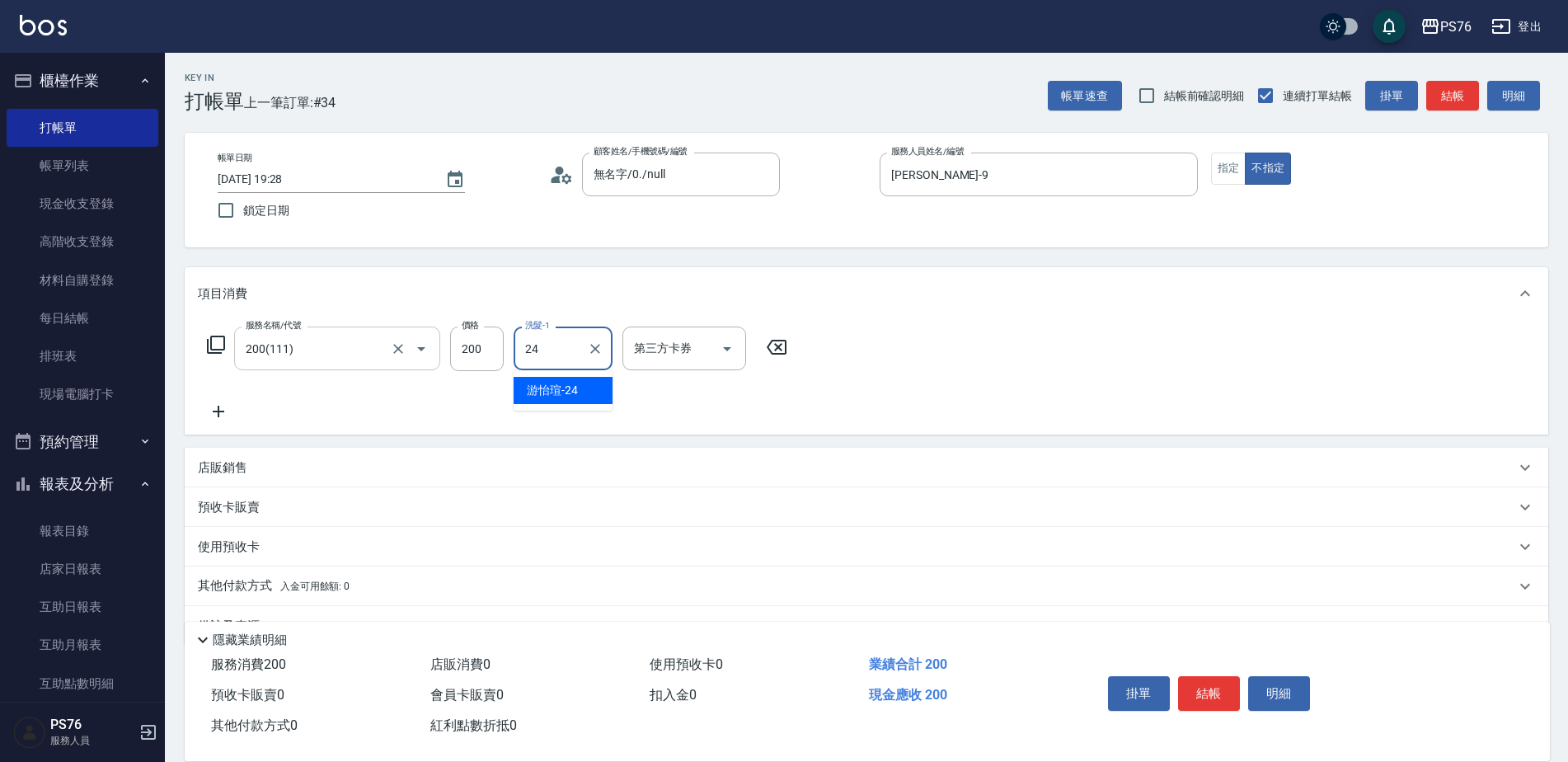
type input "游怡瑄-24"
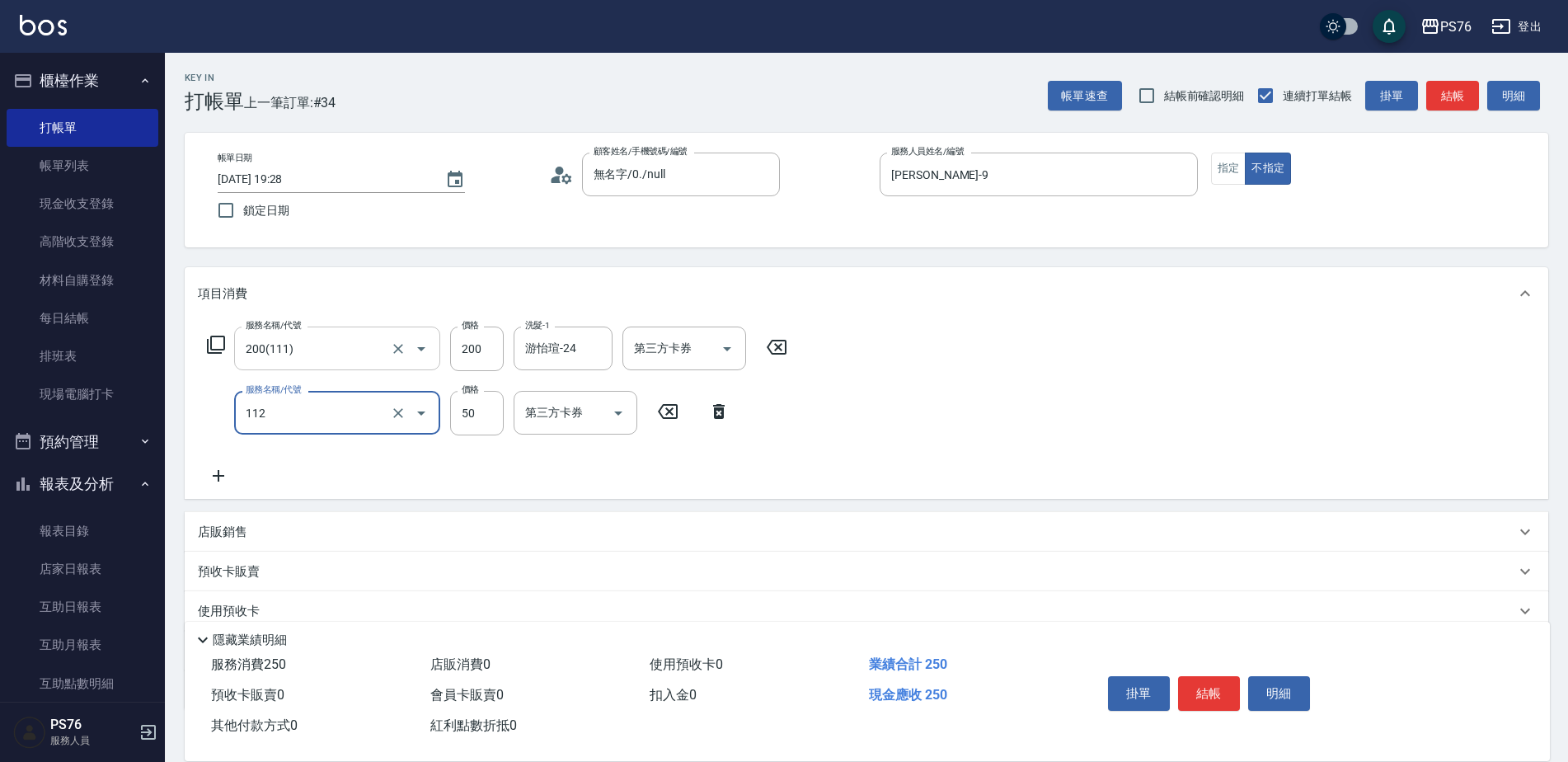
type input "精油50(112)"
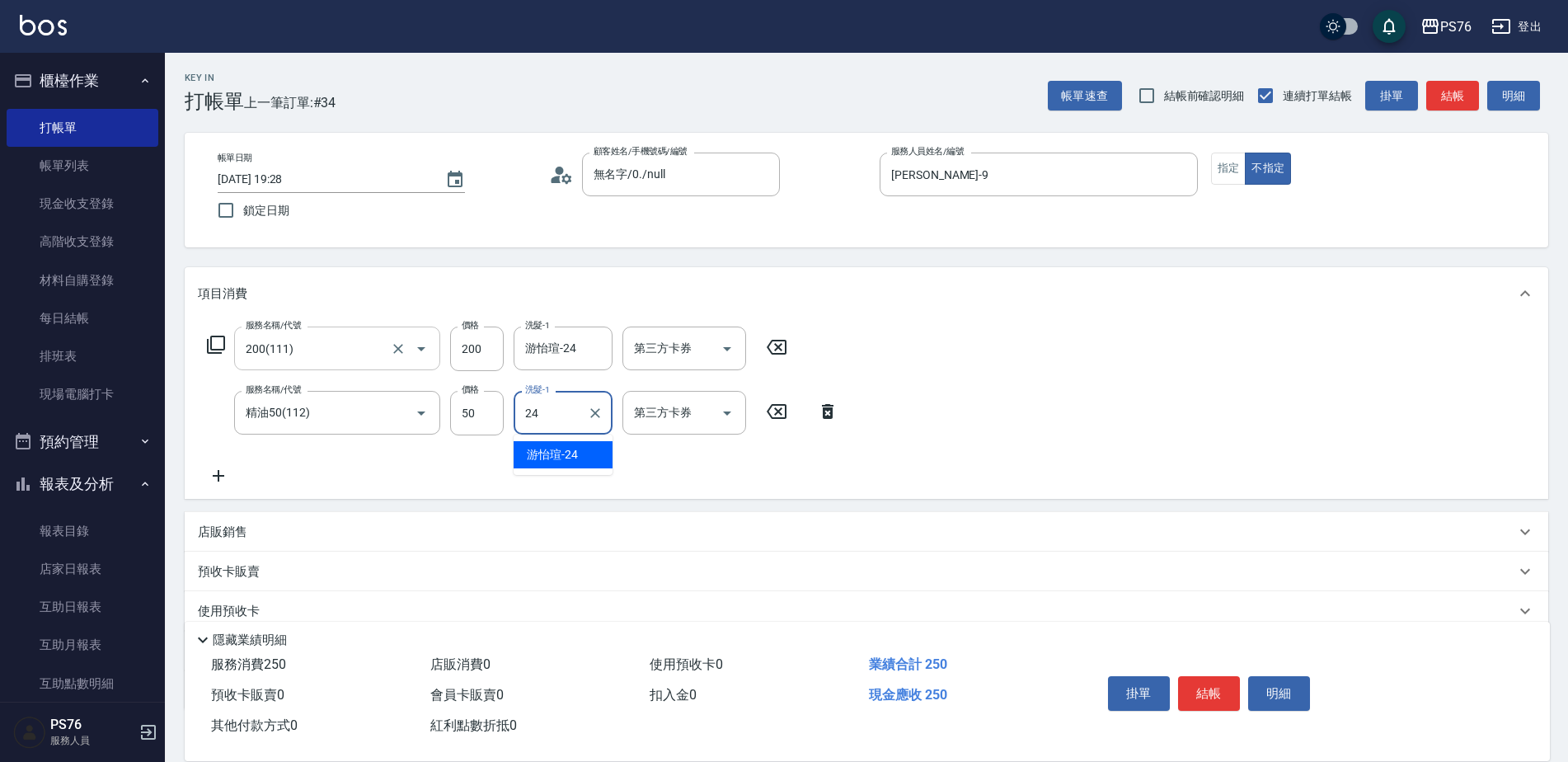
type input "游怡瑄-24"
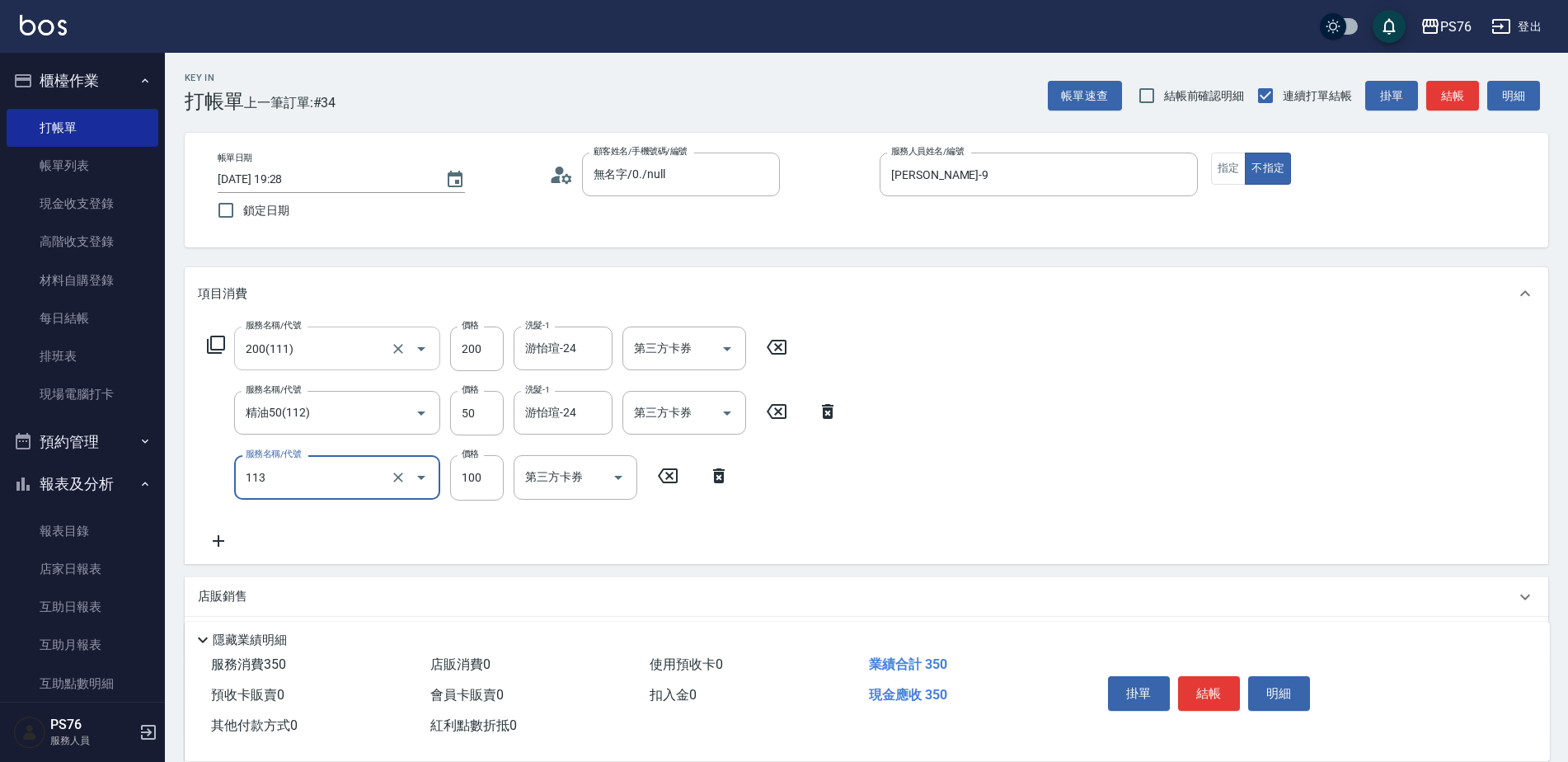
type input "瞬護100(113)"
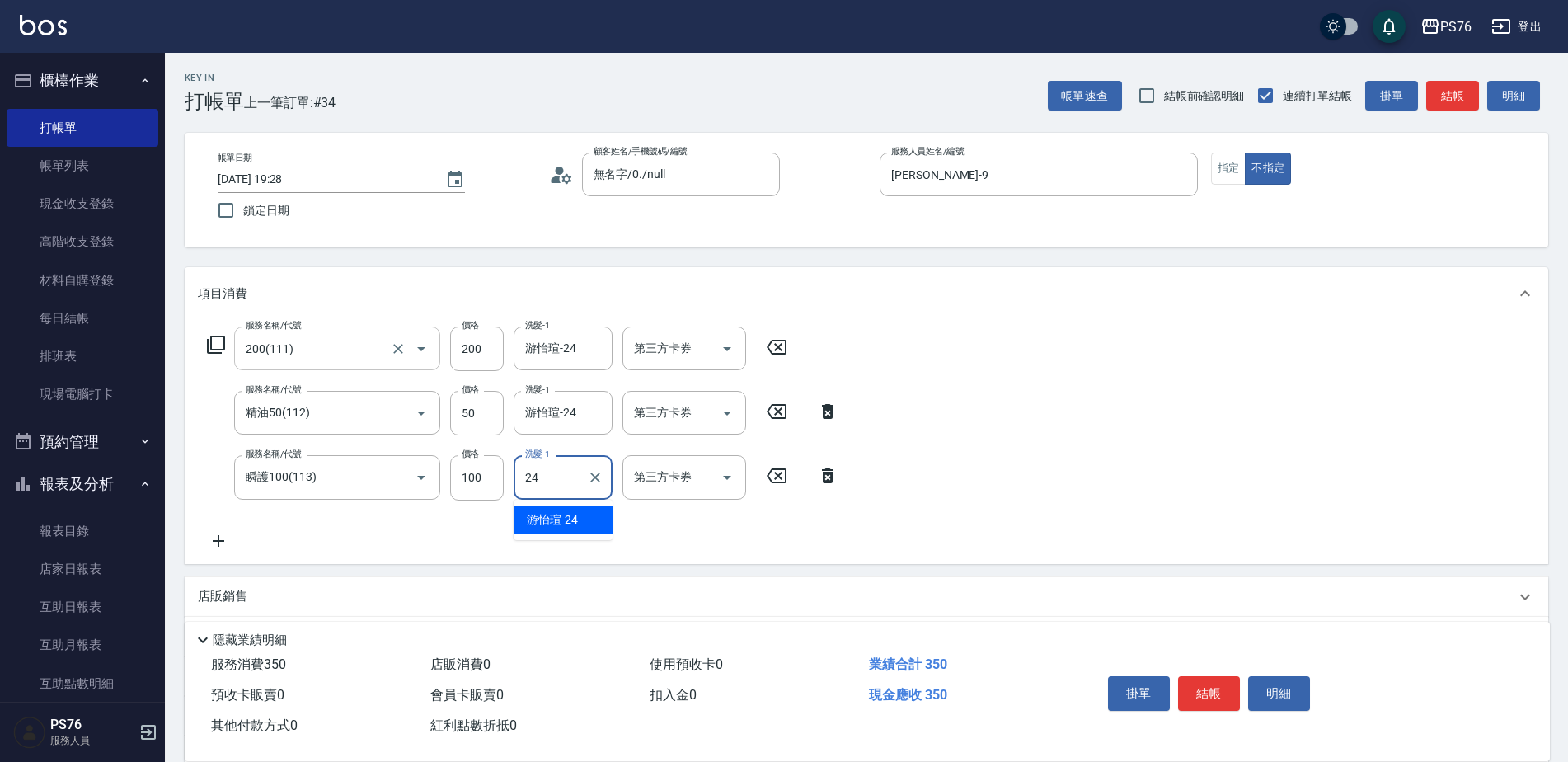
type input "游怡瑄-24"
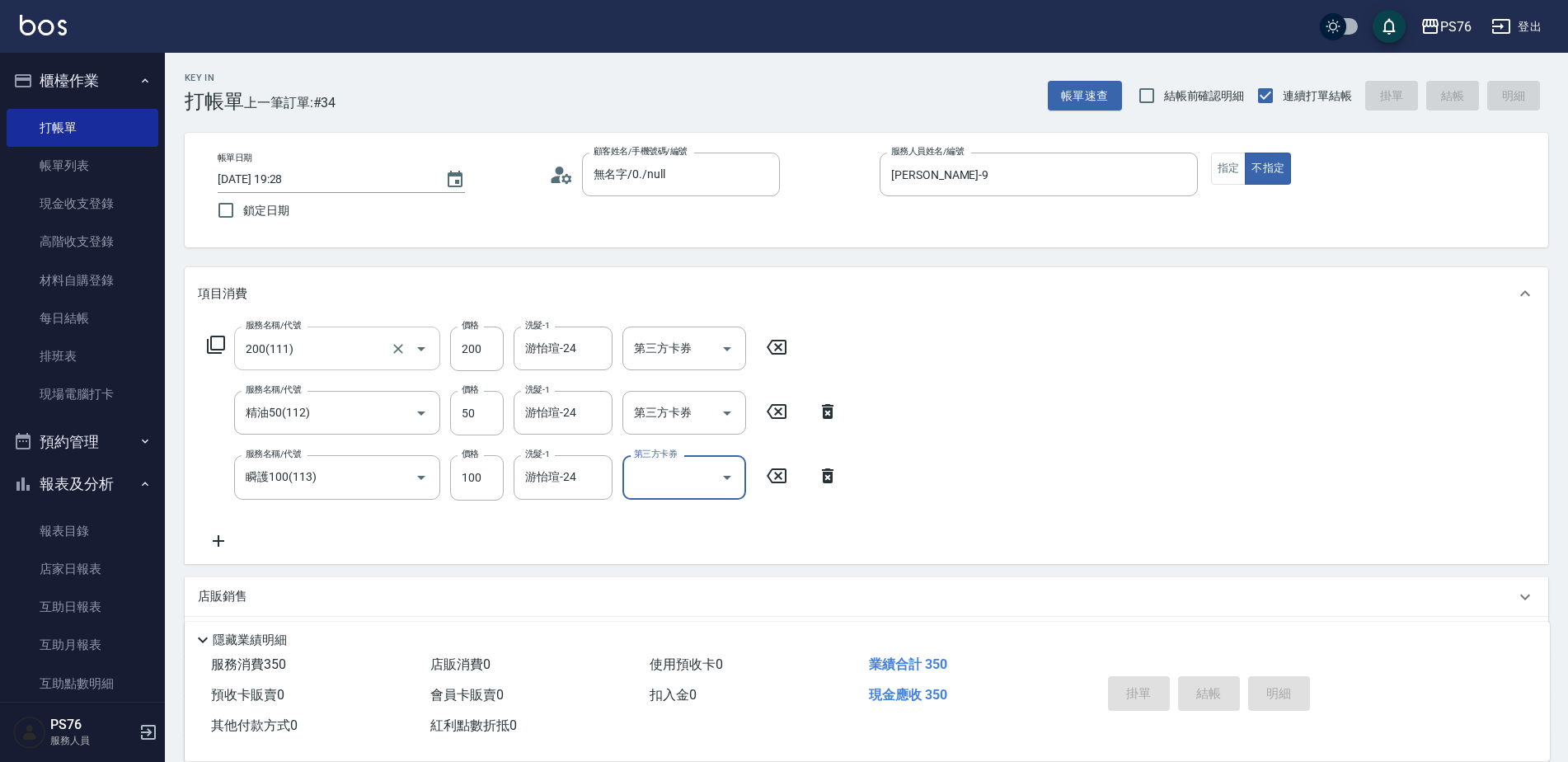
type input "[DATE] 19:29"
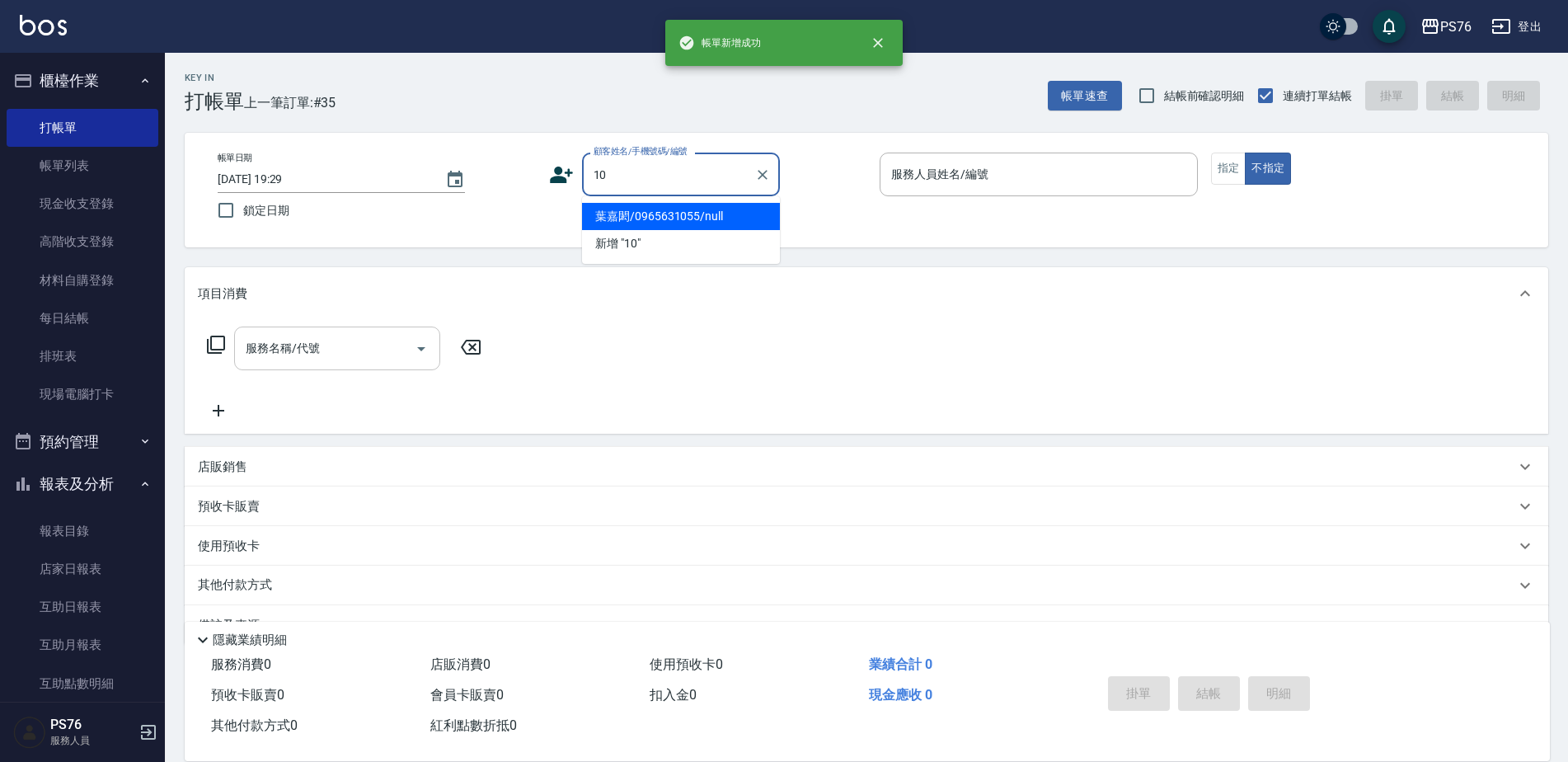
type input "葉嘉閎/0965631055/null"
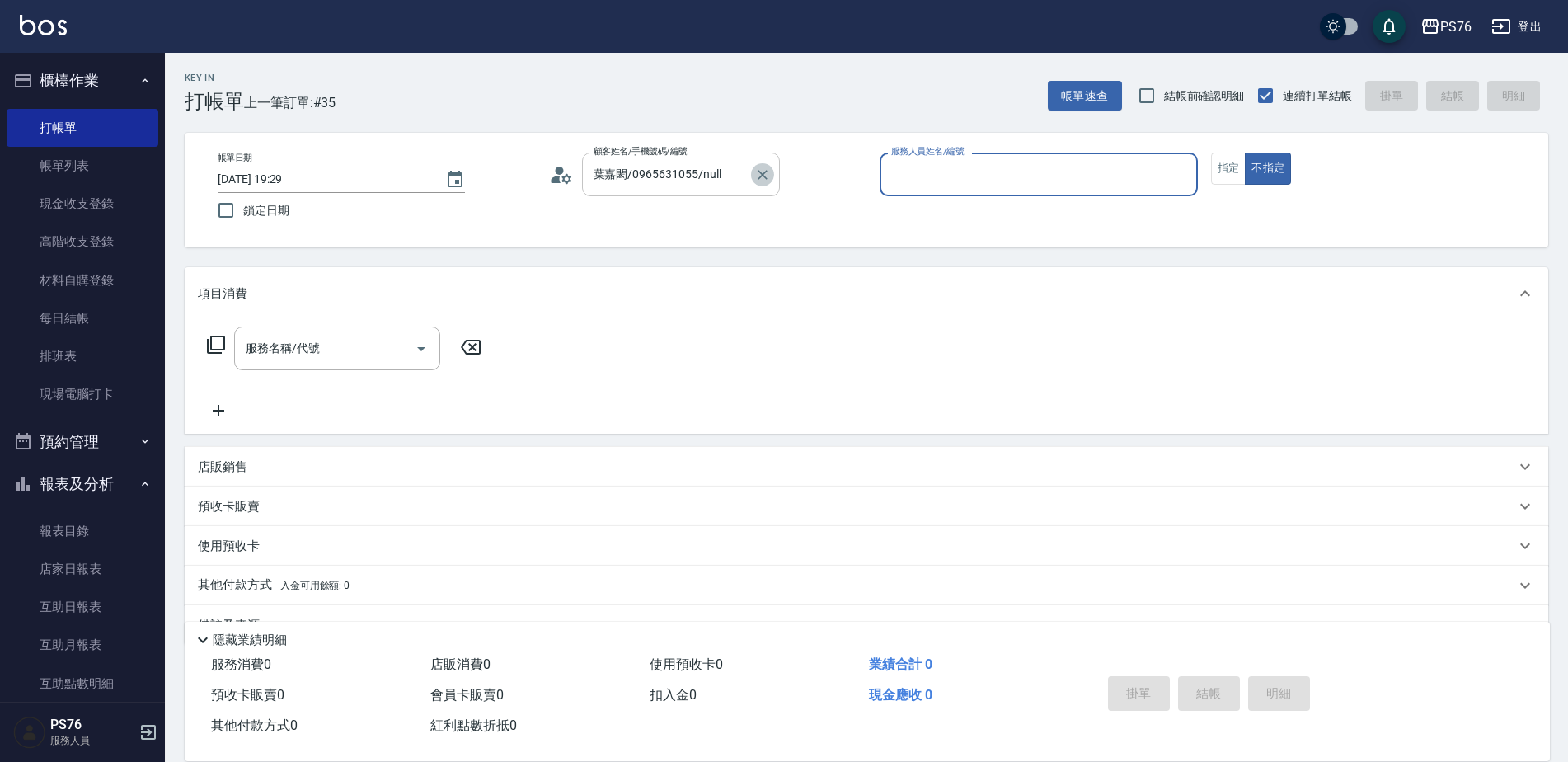
click at [763, 170] on icon "Clear" at bounding box center [762, 174] width 16 height 16
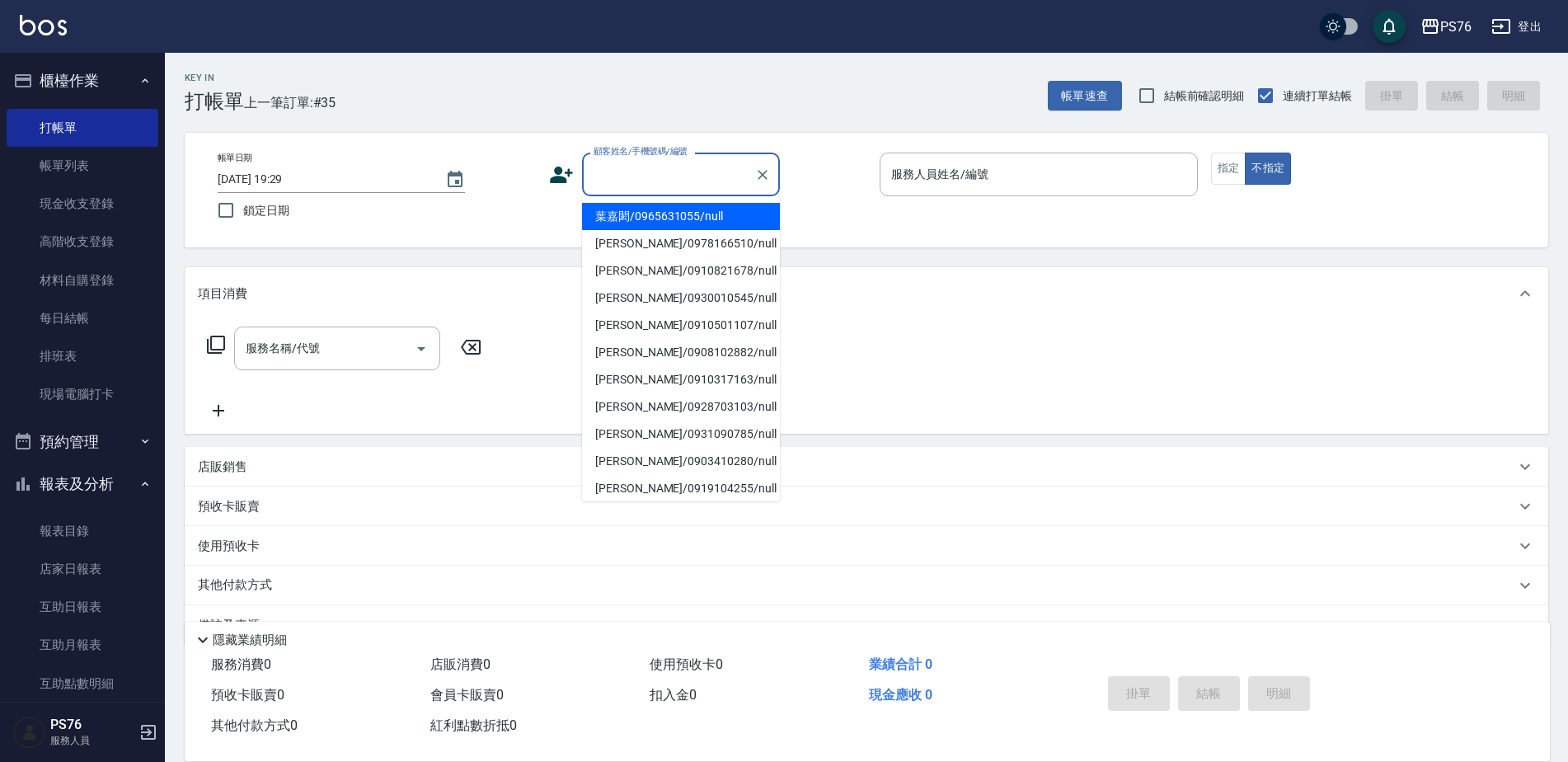
click at [697, 183] on input "顧客姓名/手機號碼/編號" at bounding box center [668, 174] width 158 height 29
click at [667, 219] on li "無名字/0./null" at bounding box center [680, 217] width 197 height 27
type input "無名字/0./null"
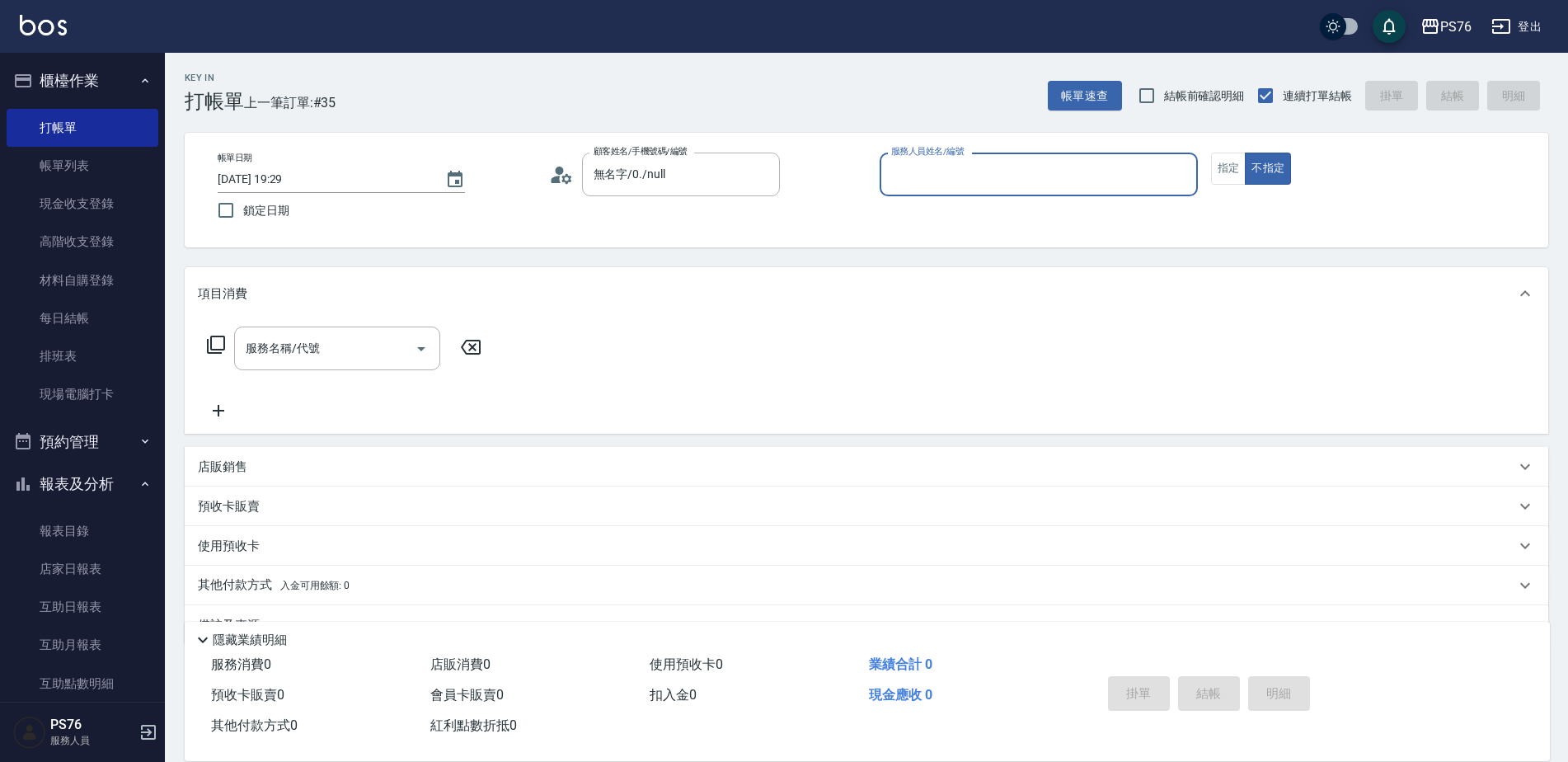
click at [916, 178] on input "服務人員姓名/編號" at bounding box center [1039, 174] width 304 height 29
type input "蕭孟廷-4"
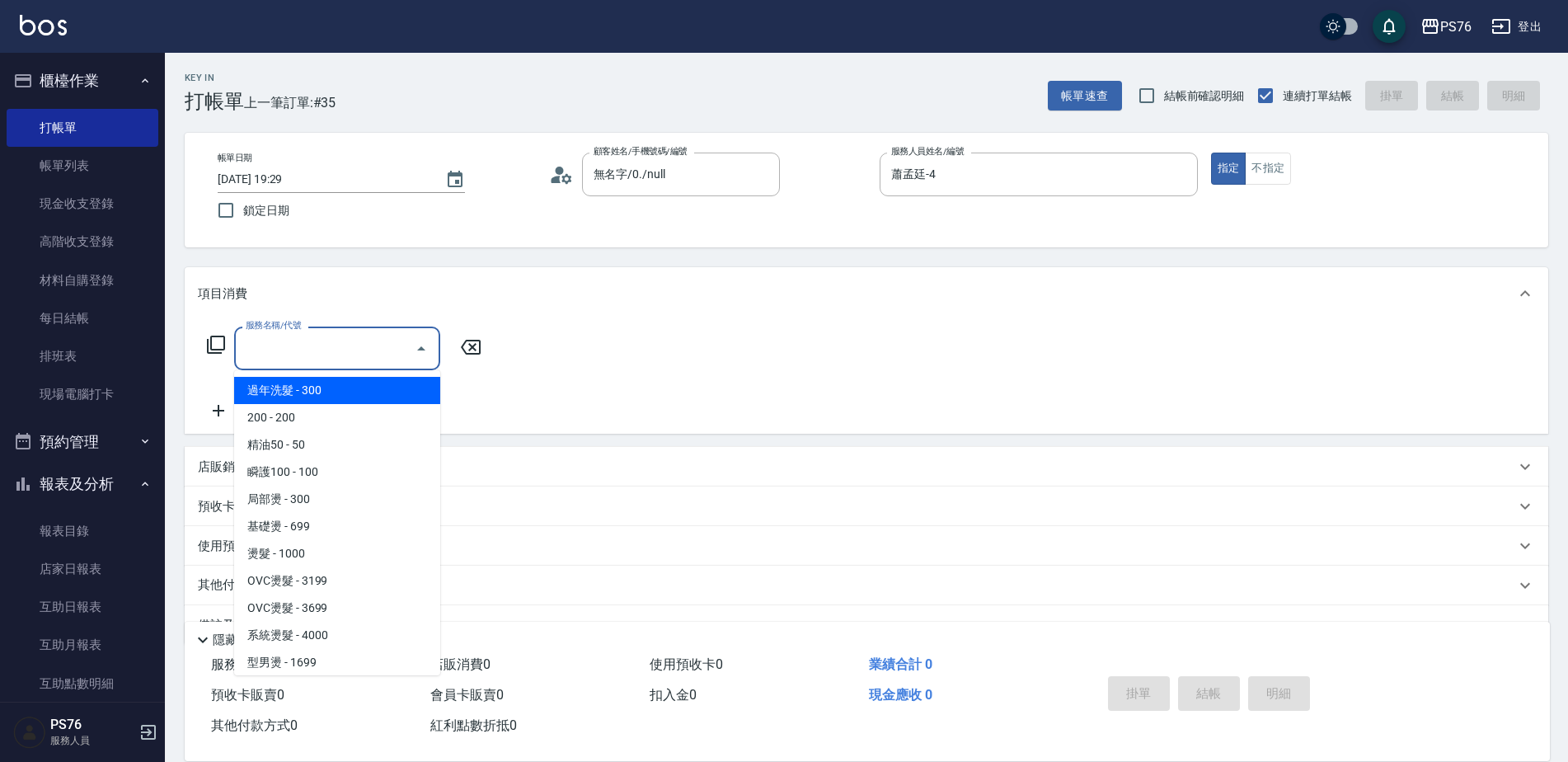
click at [339, 358] on input "服務名稱/代號" at bounding box center [325, 348] width 167 height 29
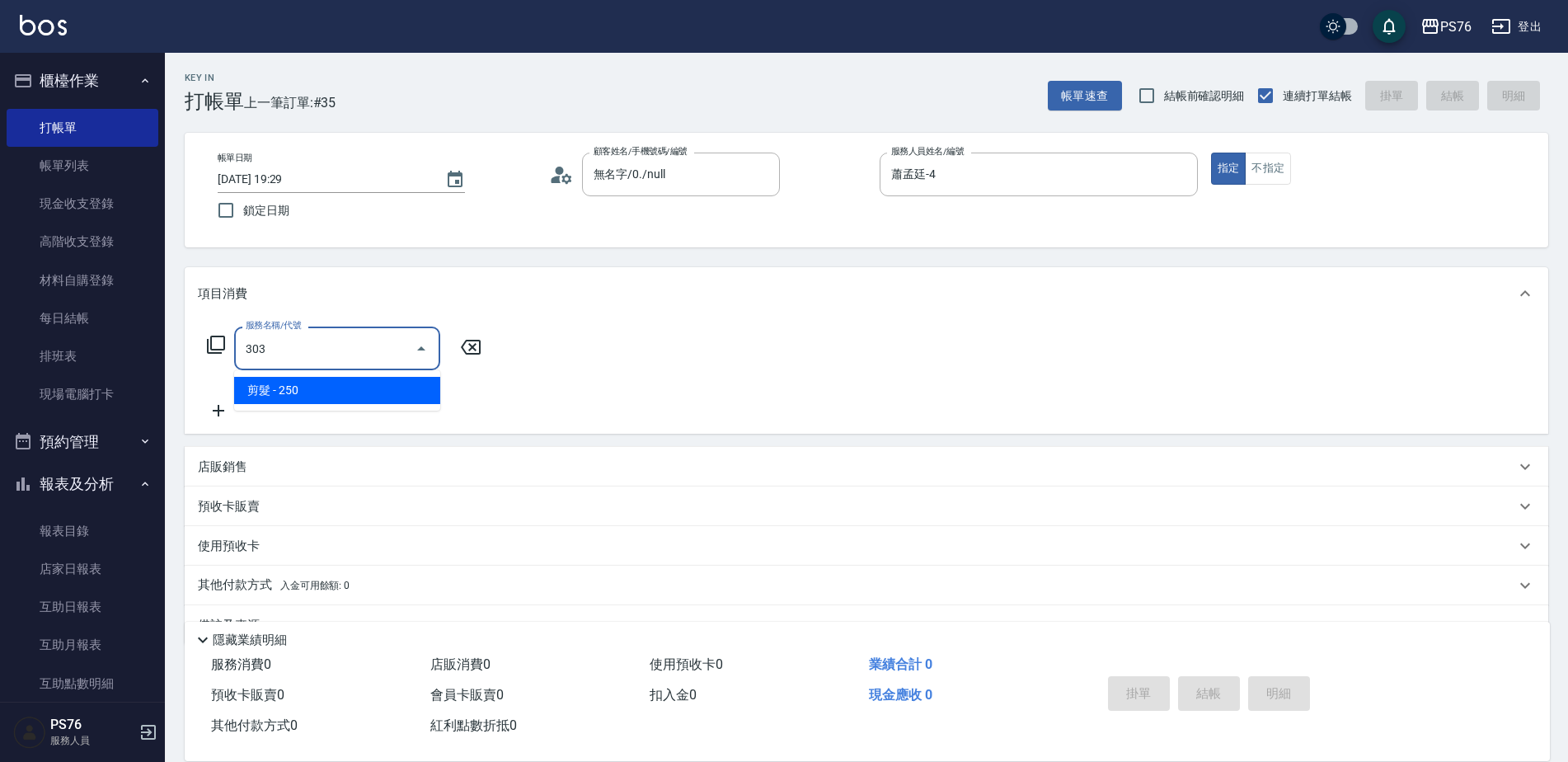
type input "剪髮(303)"
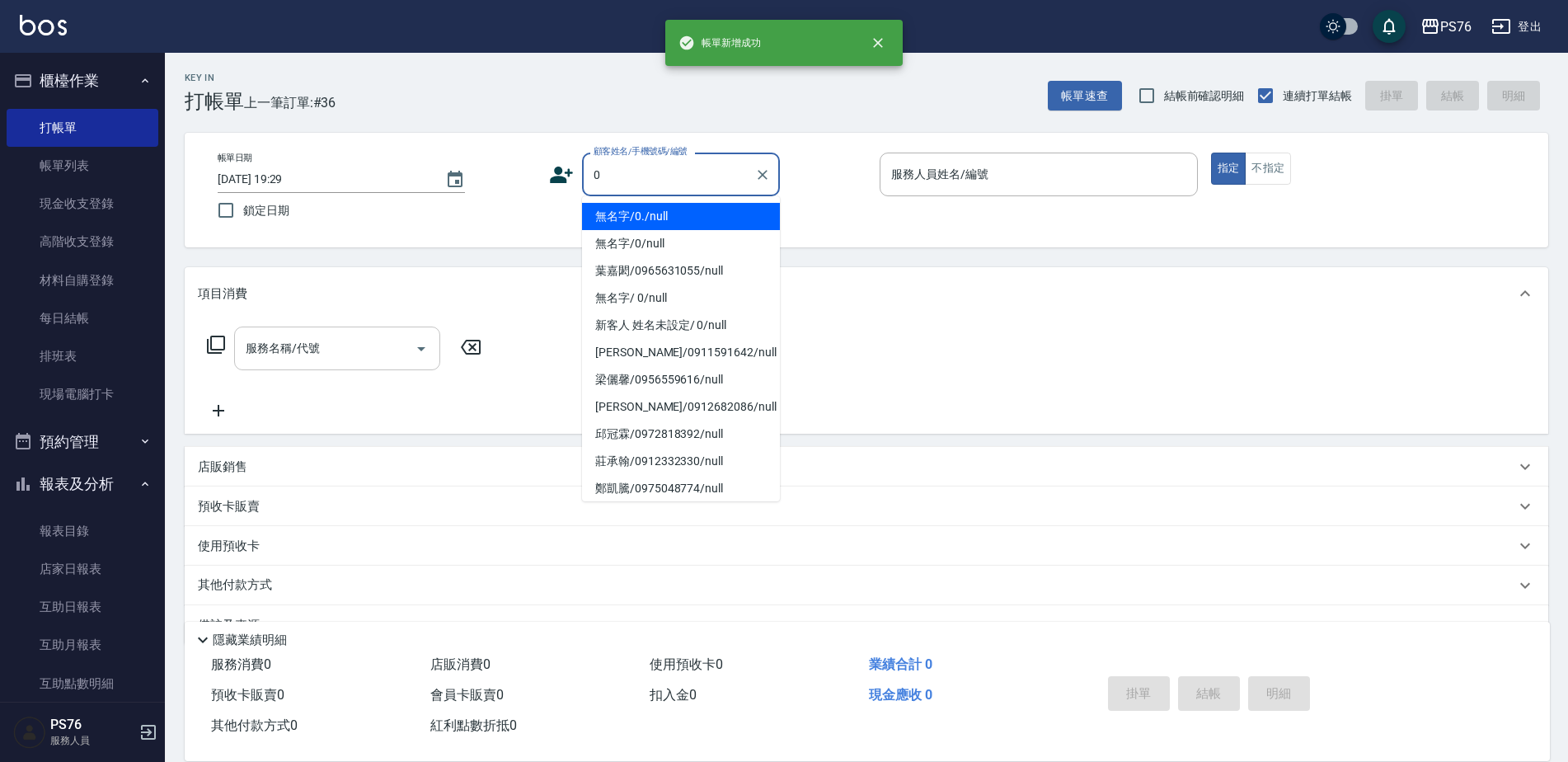
type input "無名字/0./null"
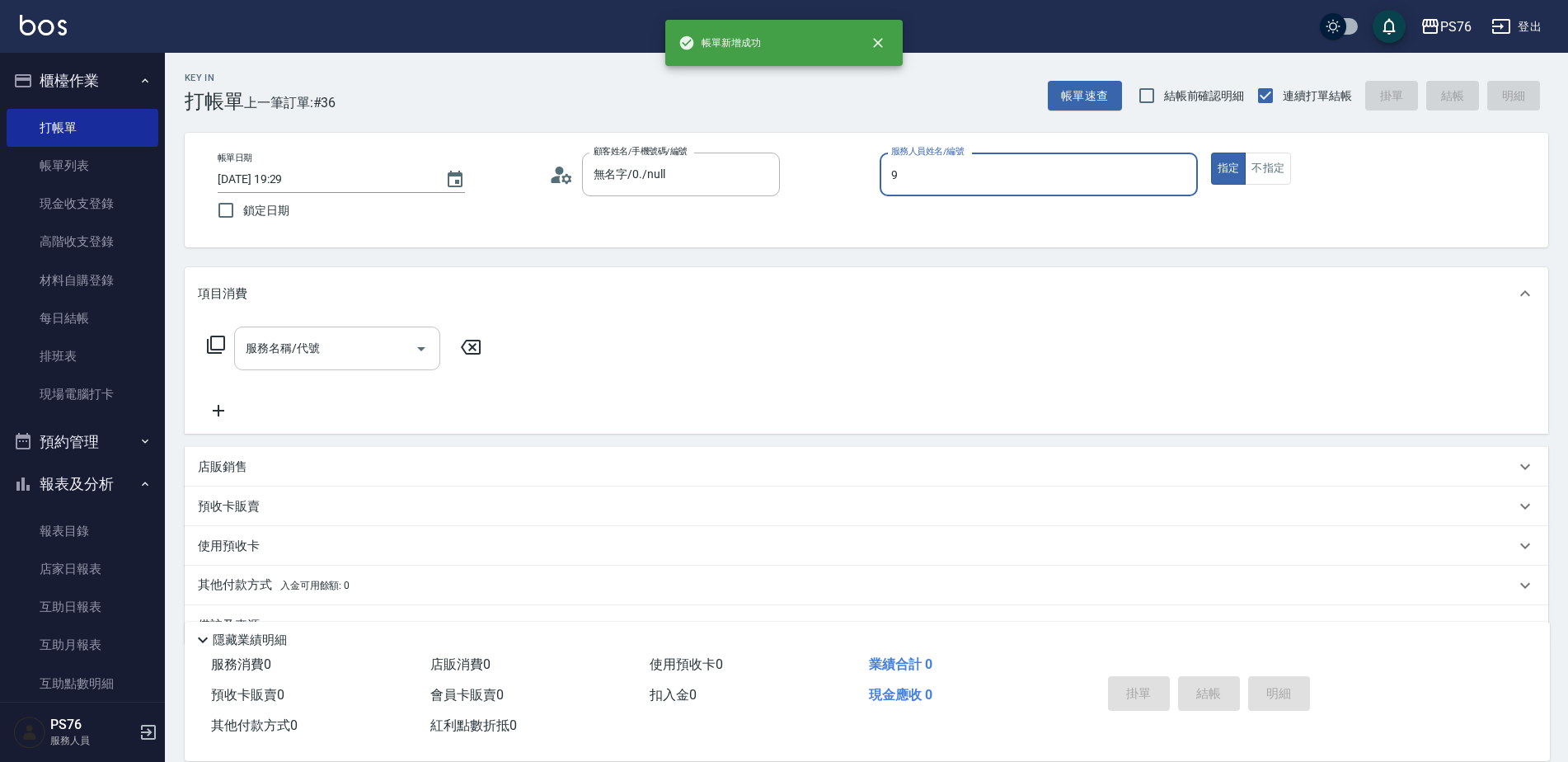
type input "[PERSON_NAME]-9"
type input "無名字/0/null"
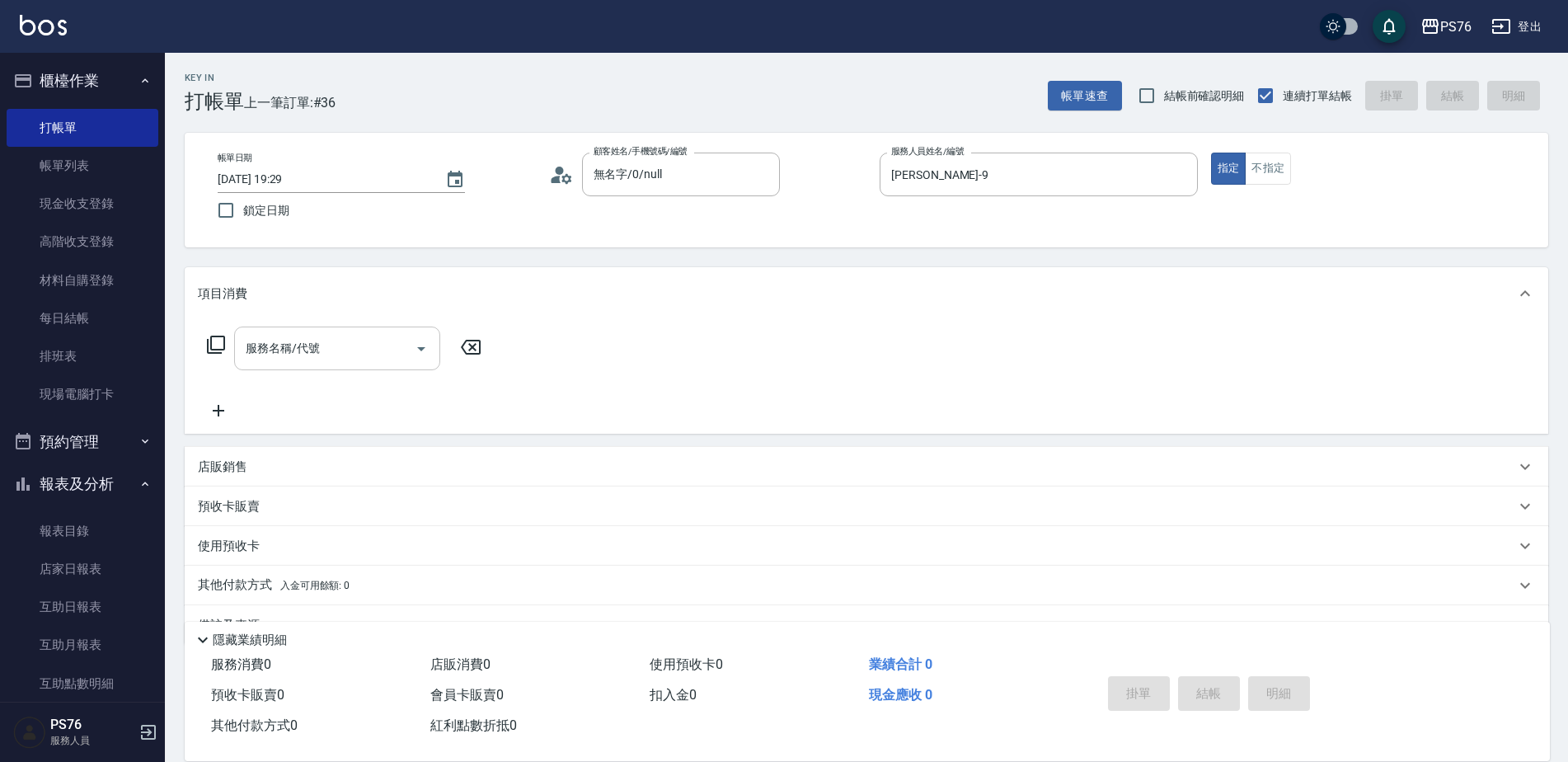
click at [339, 358] on input "服務名稱/代號" at bounding box center [325, 348] width 167 height 29
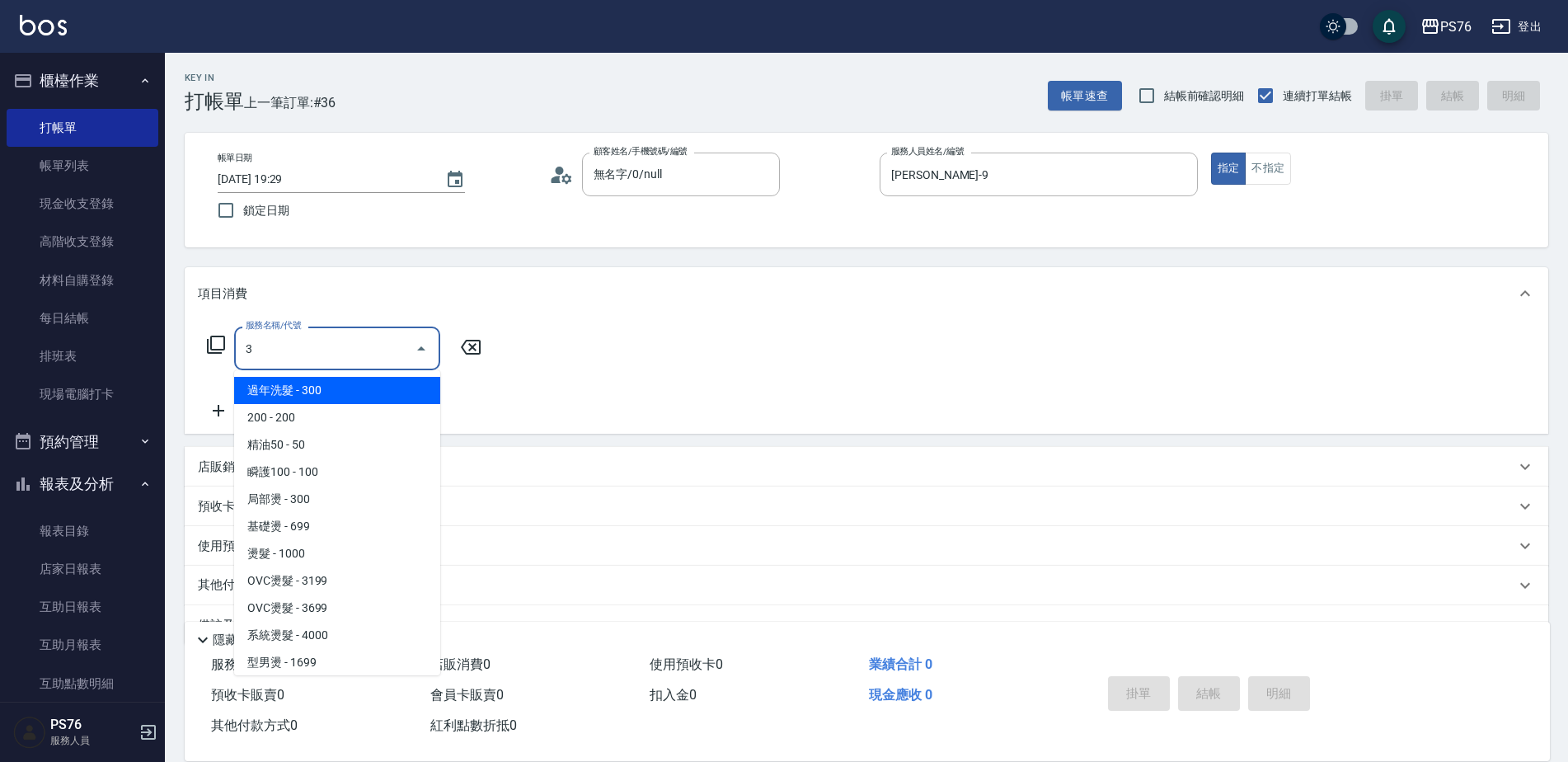
type input "海鹽399(0399)"
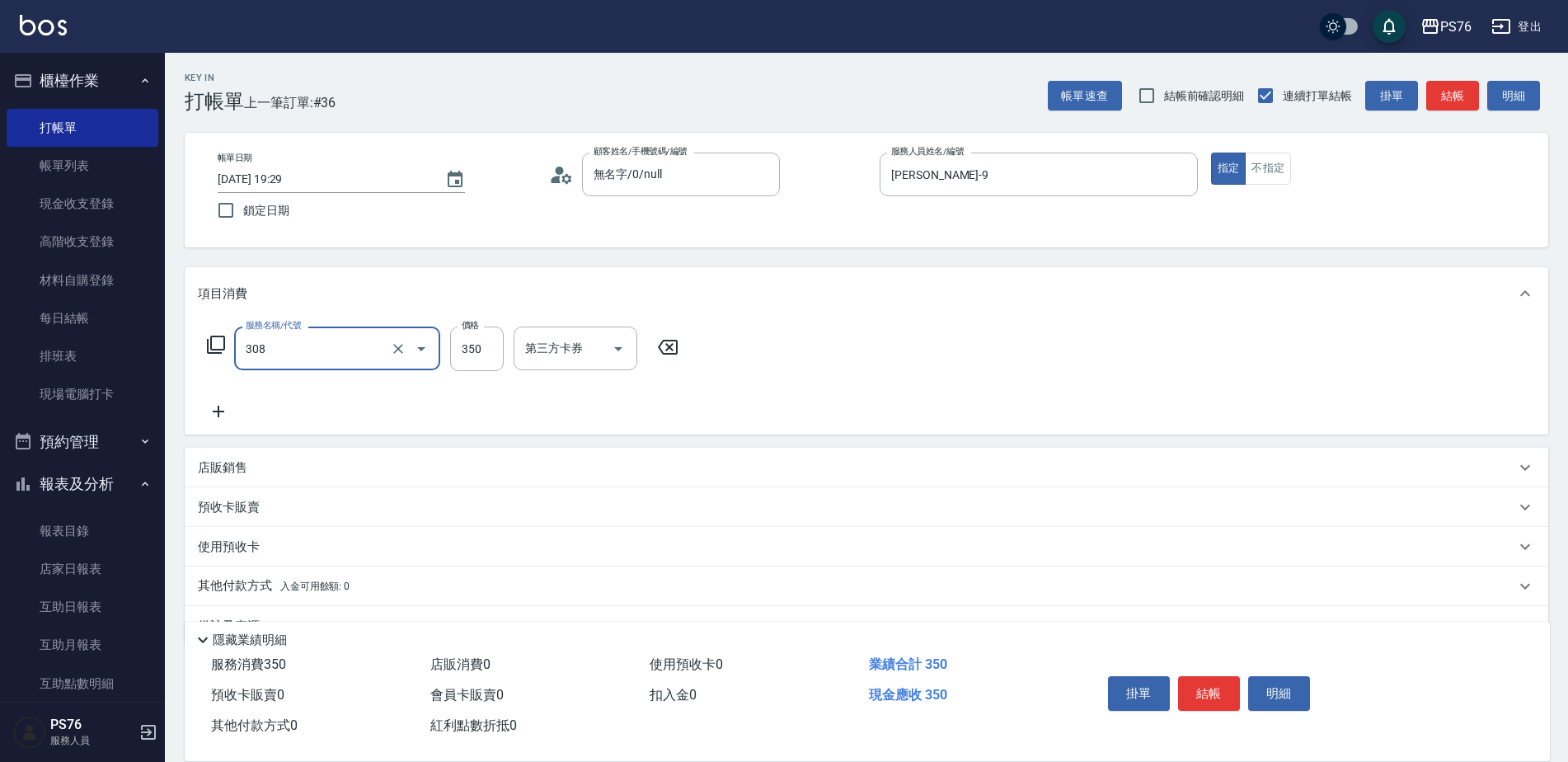
type input "洗+剪(308)"
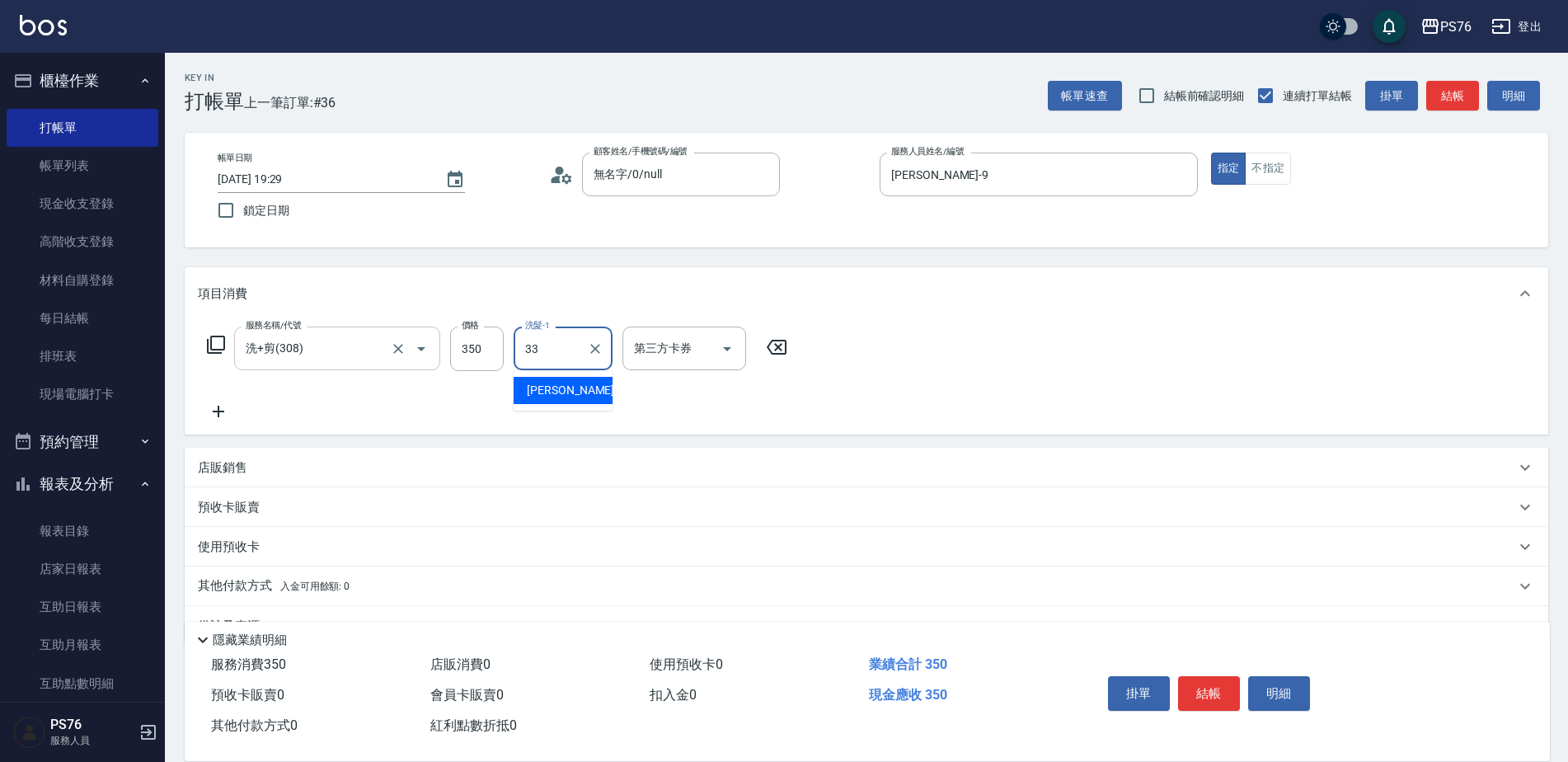
type input "[PERSON_NAME]33"
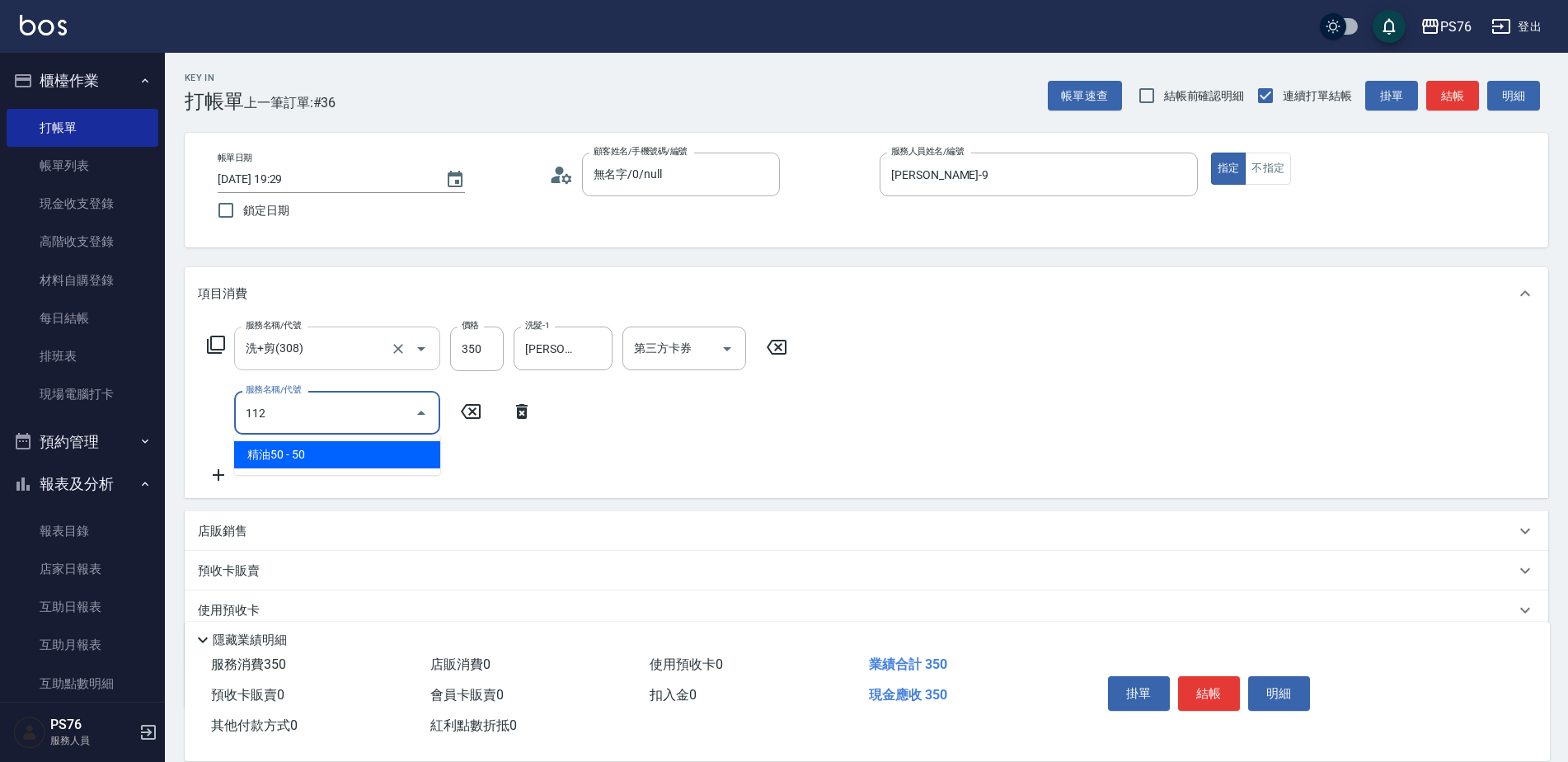
type input "精油50(112)"
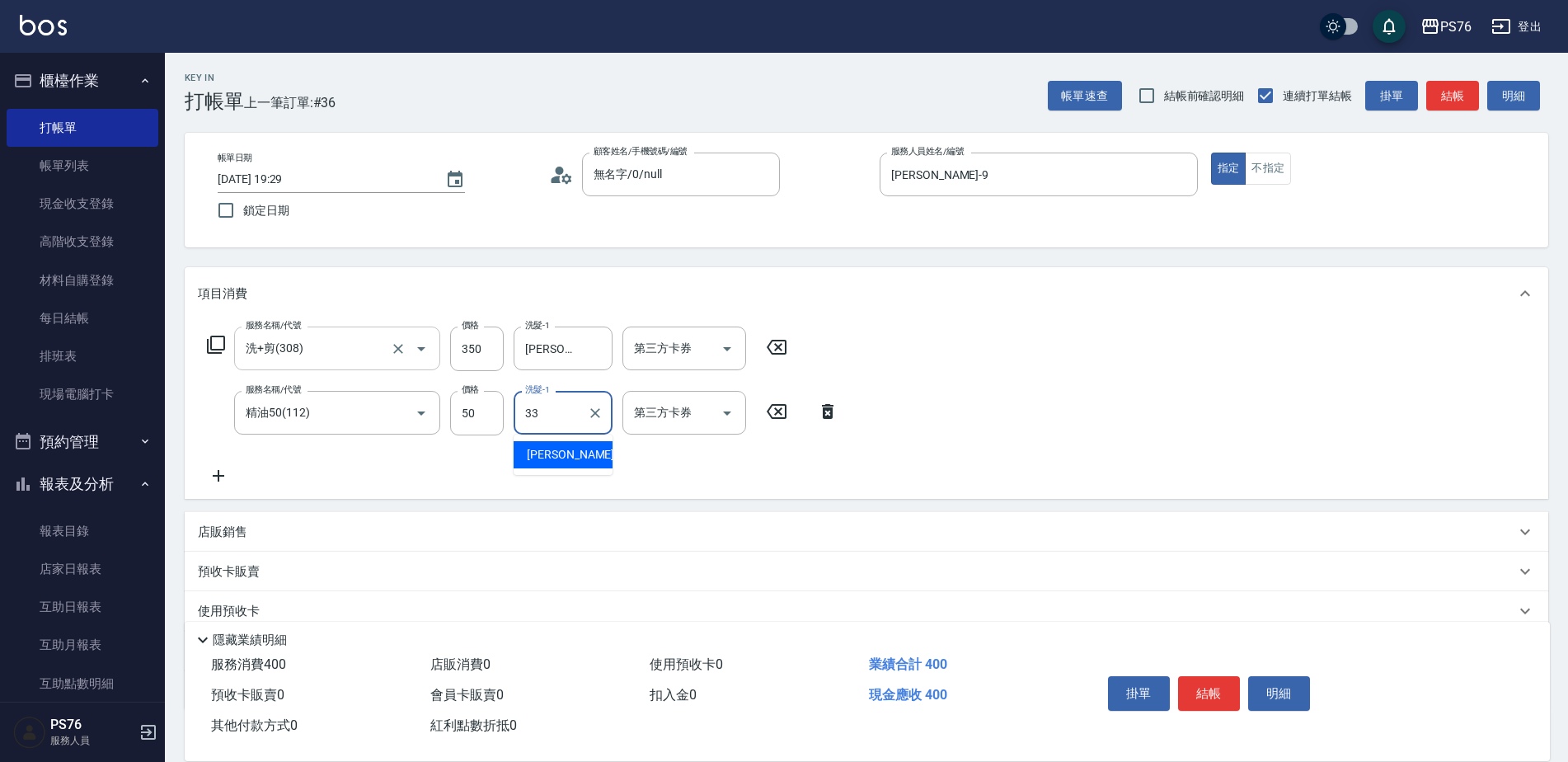
type input "[PERSON_NAME]33"
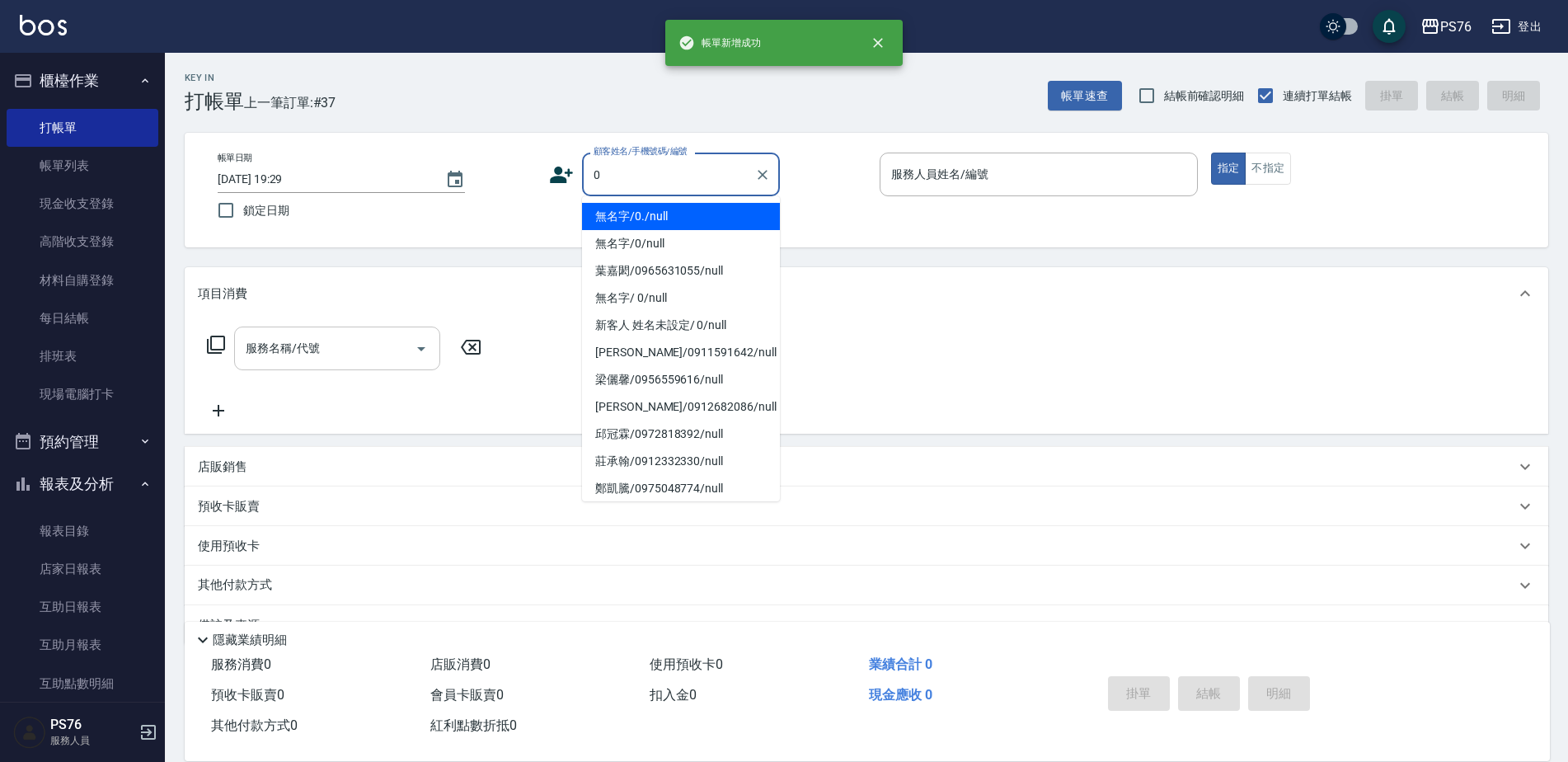
type input "無名字/0./null"
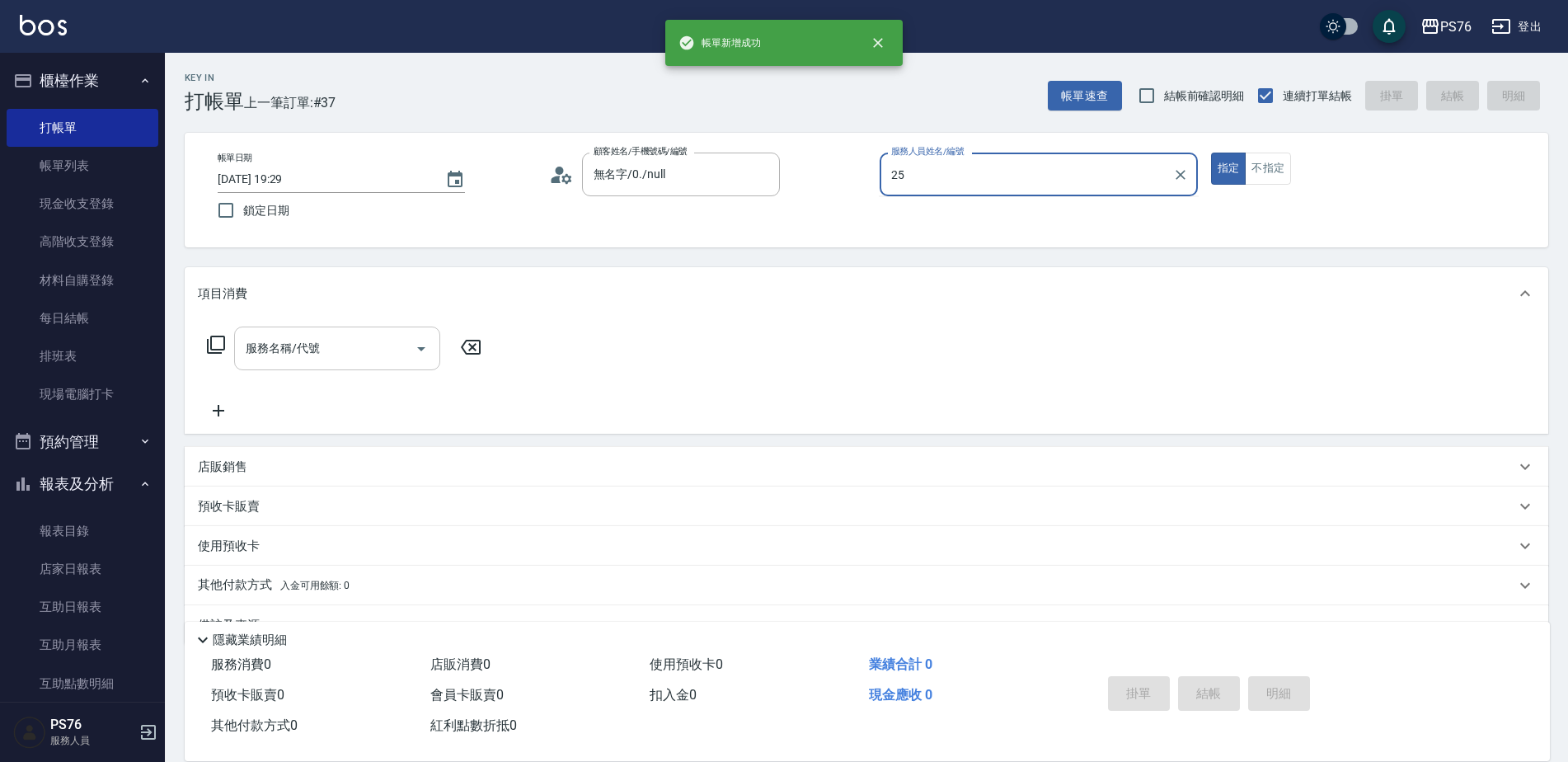
type input "2"
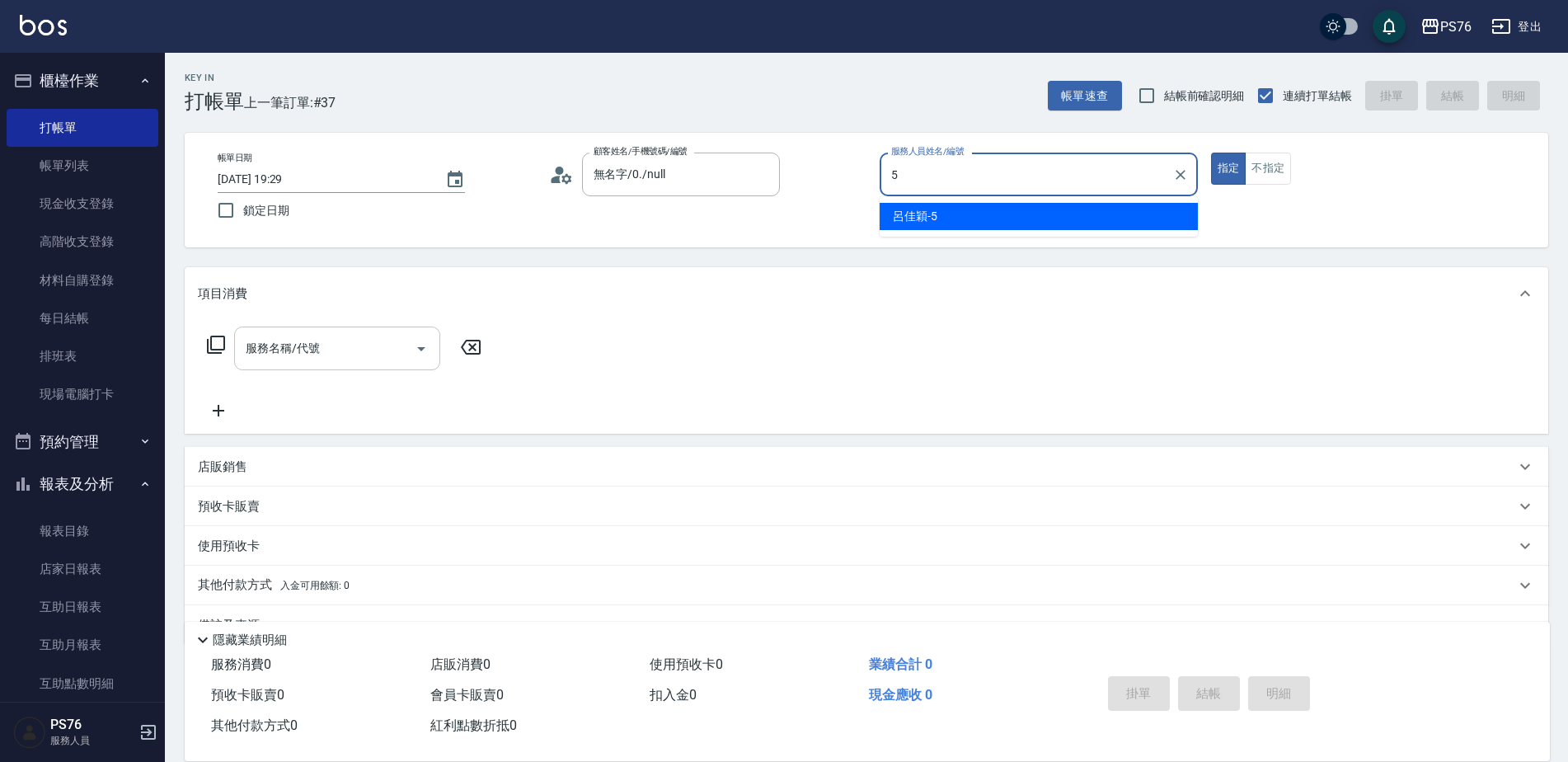
type input "呂佳穎-5"
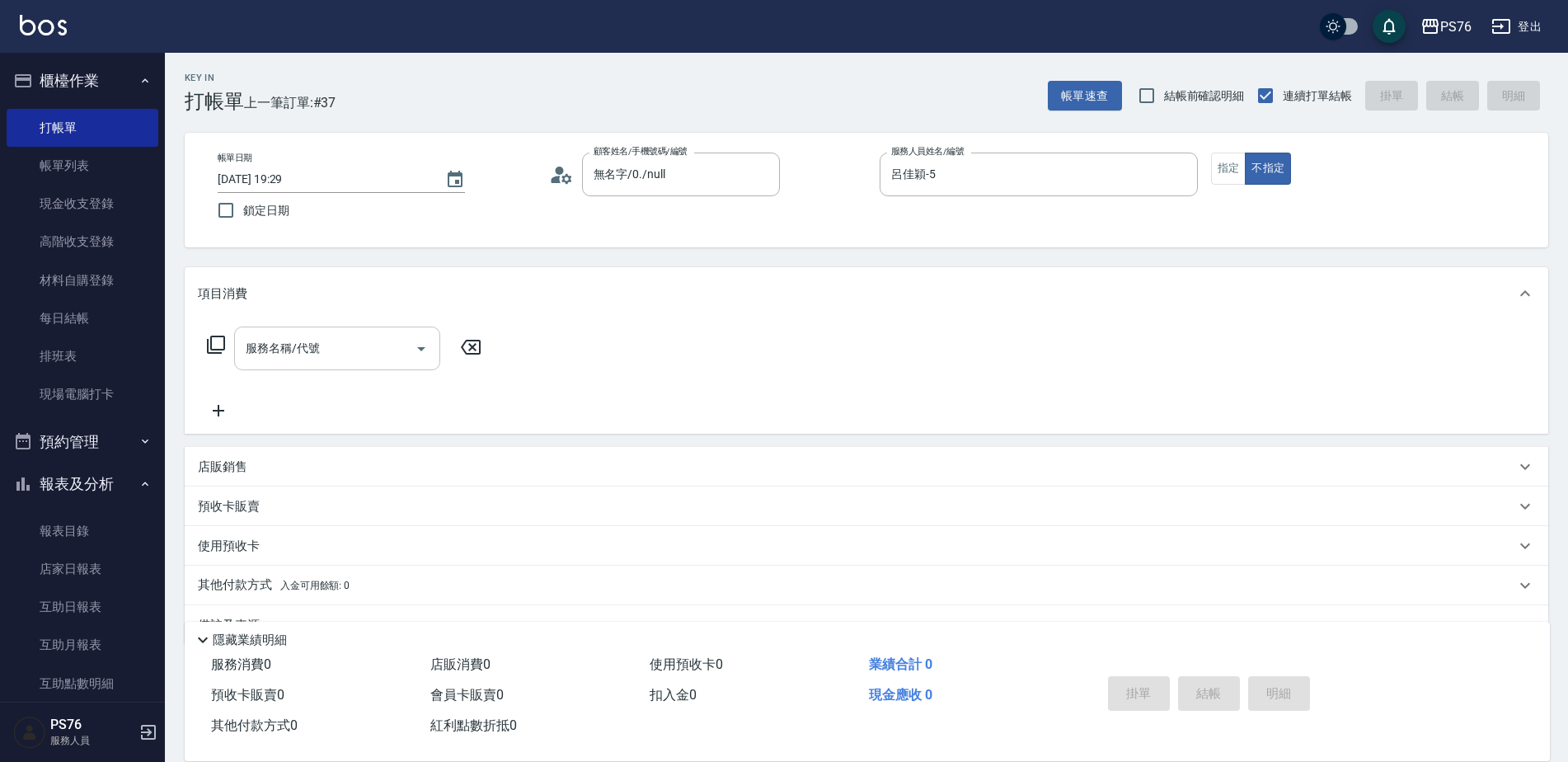
click at [339, 358] on input "服務名稱/代號" at bounding box center [325, 348] width 167 height 29
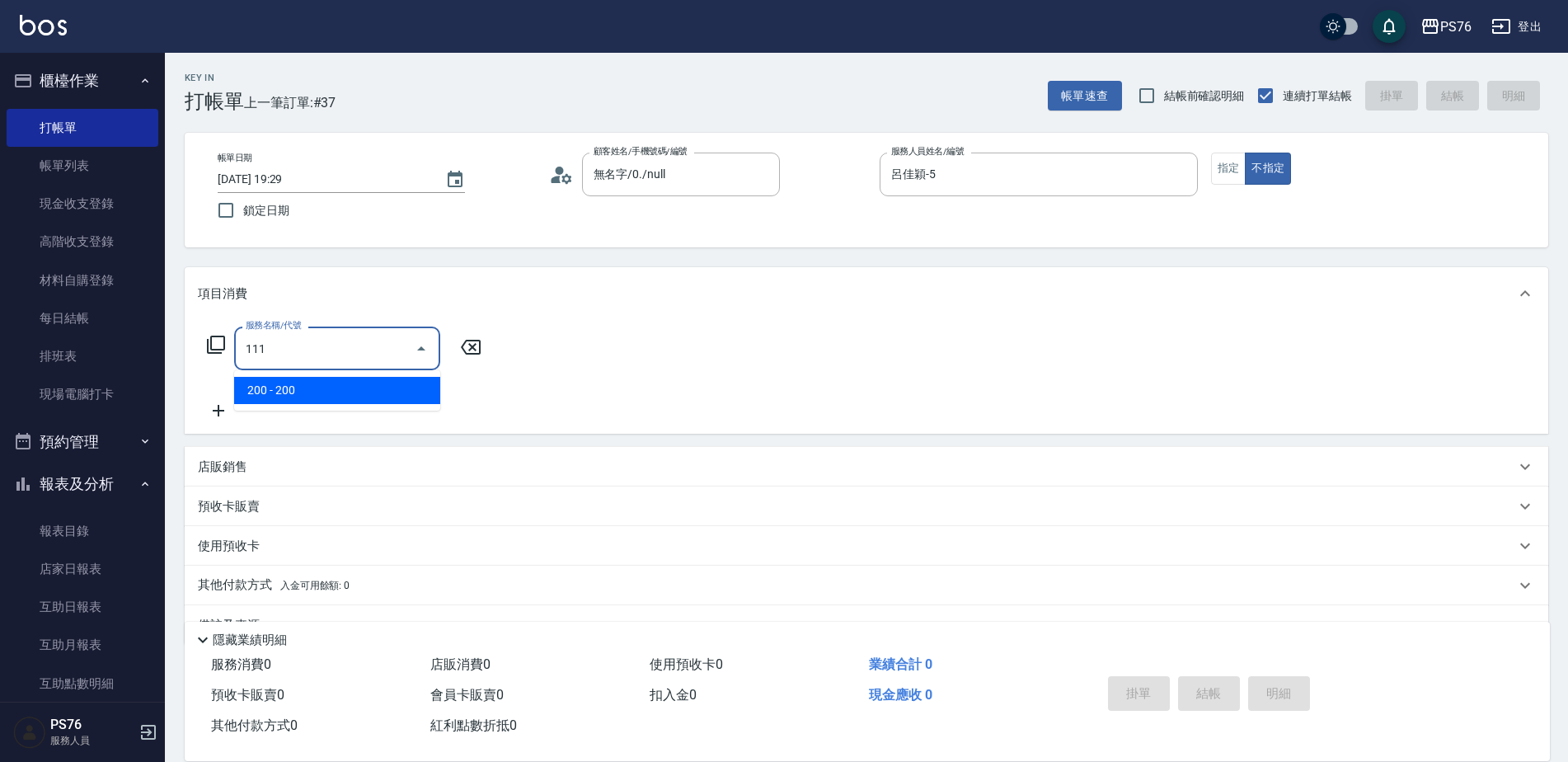
type input "200(111)"
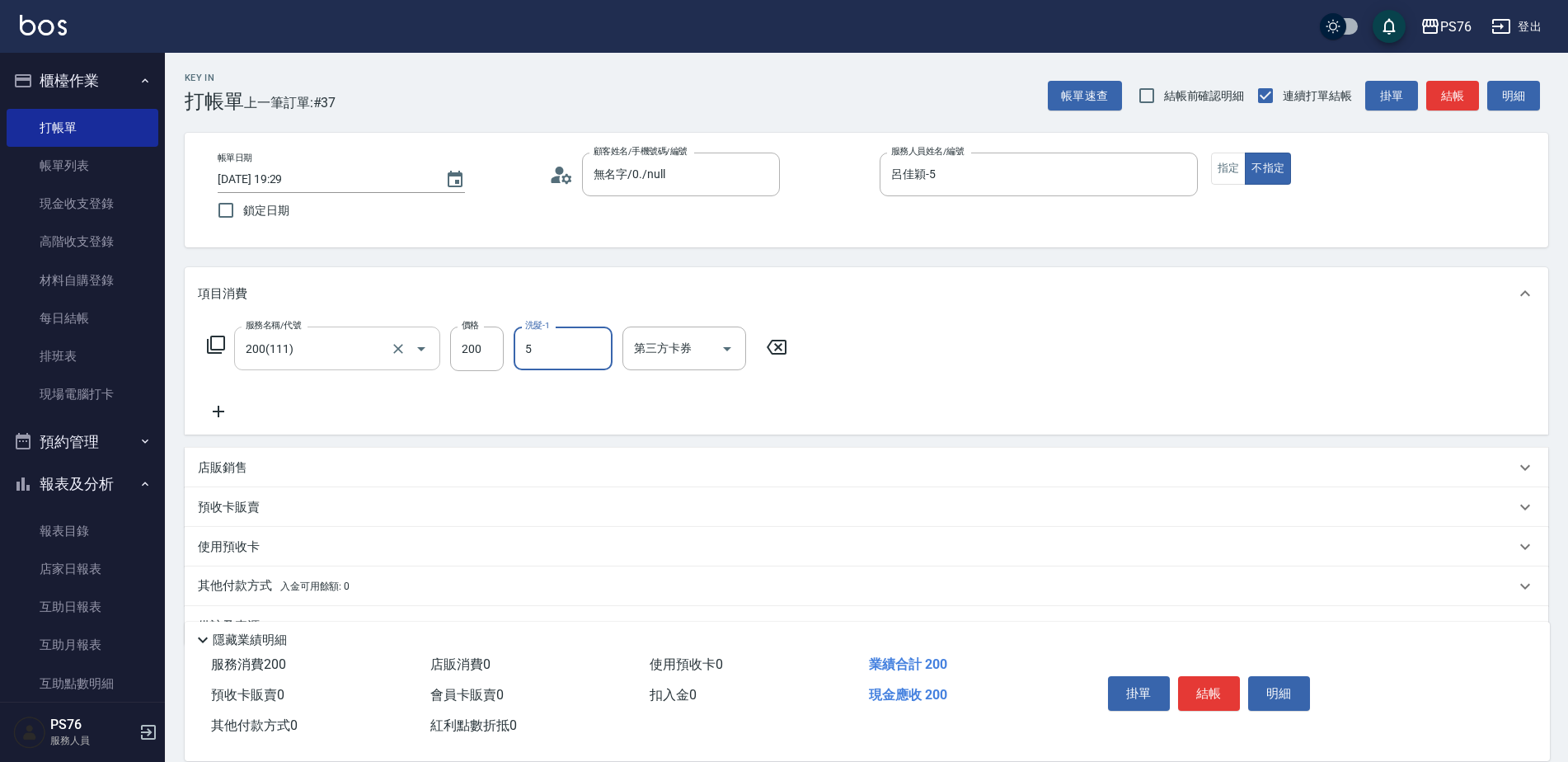
type input "呂佳穎-5"
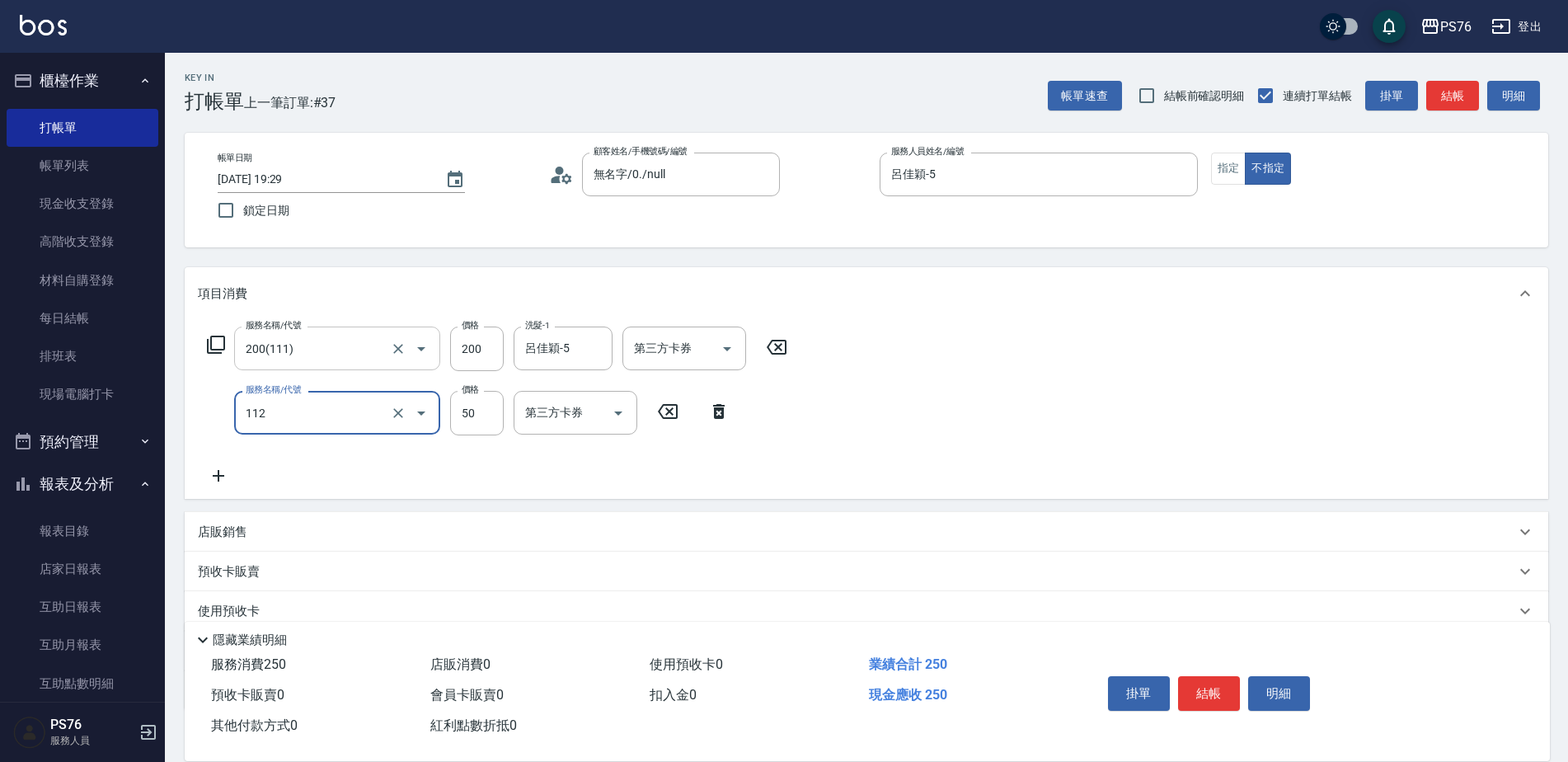
type input "精油50(112)"
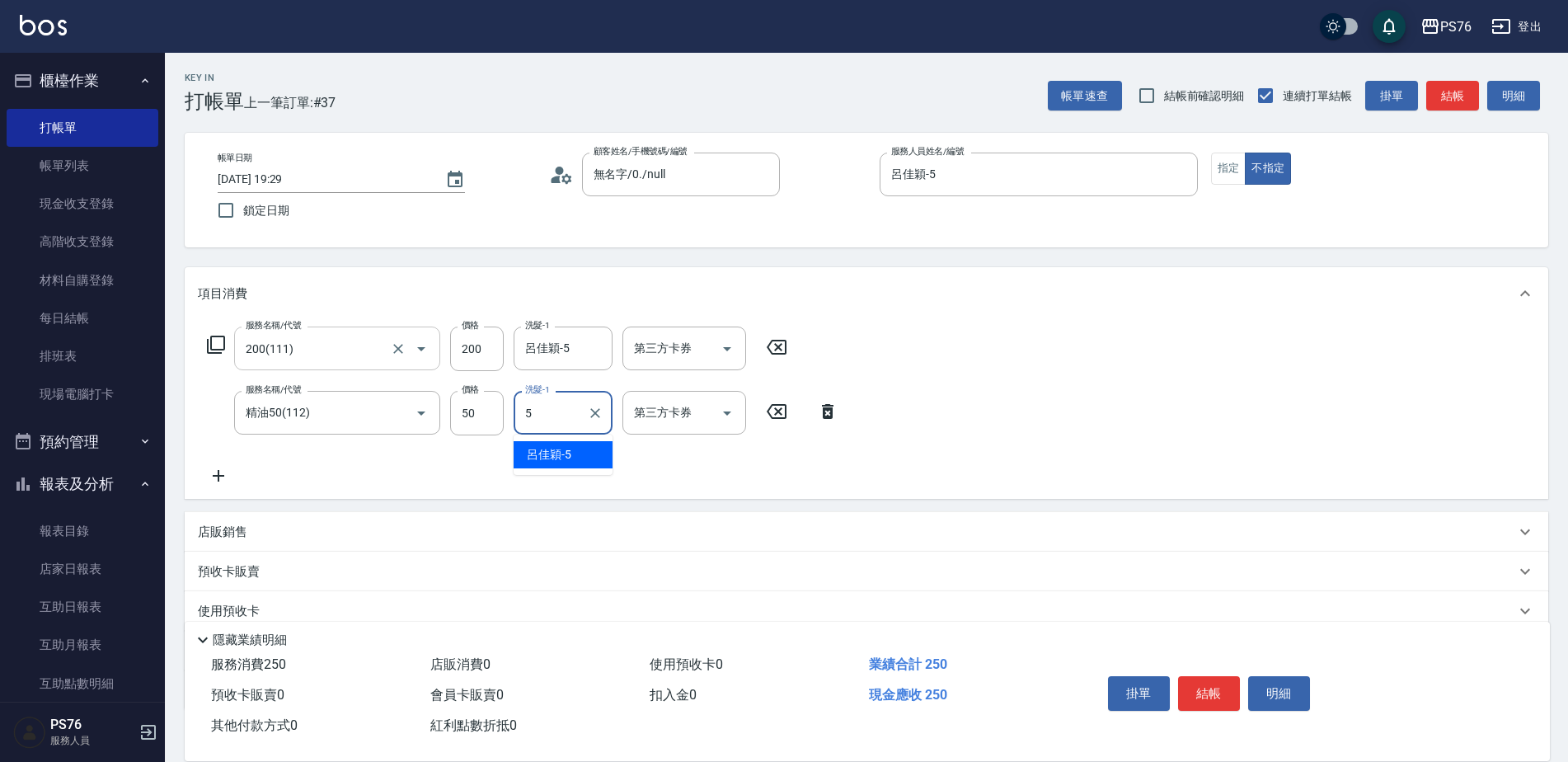
type input "呂佳穎-5"
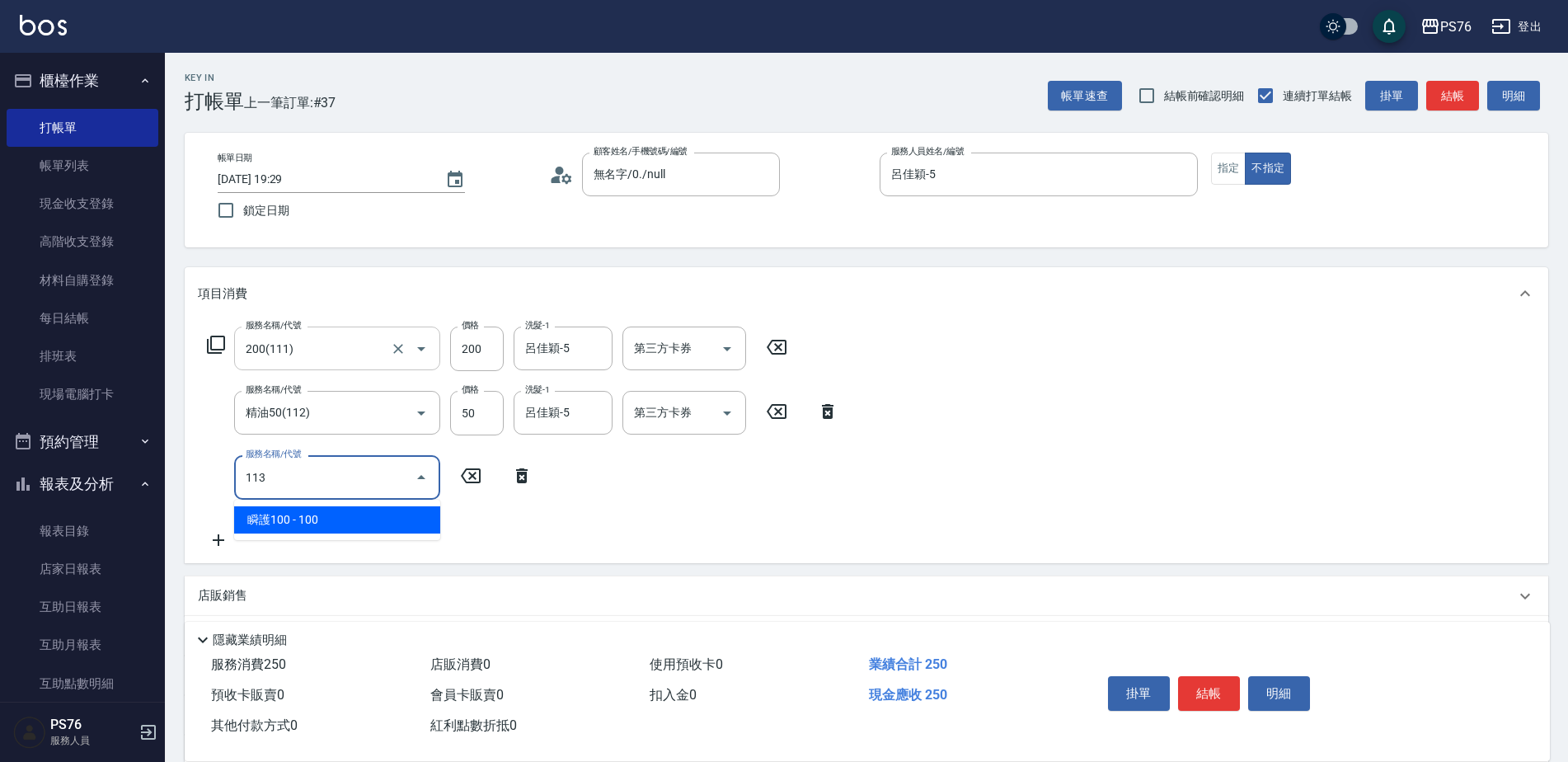
type input "瞬護100(113)"
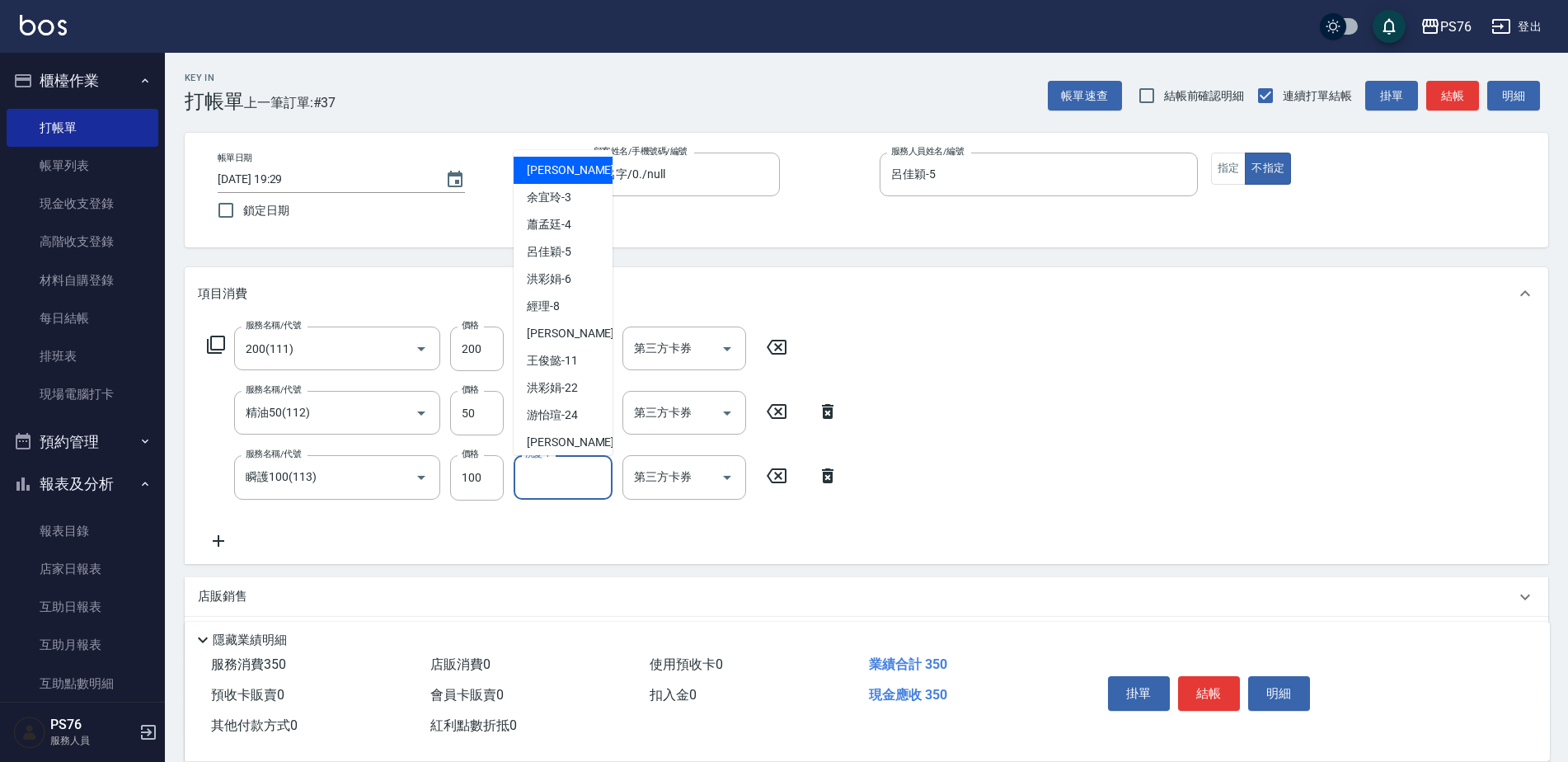
click at [525, 492] on input "洗髮-1" at bounding box center [564, 477] width 84 height 29
type input "呂佳穎-5"
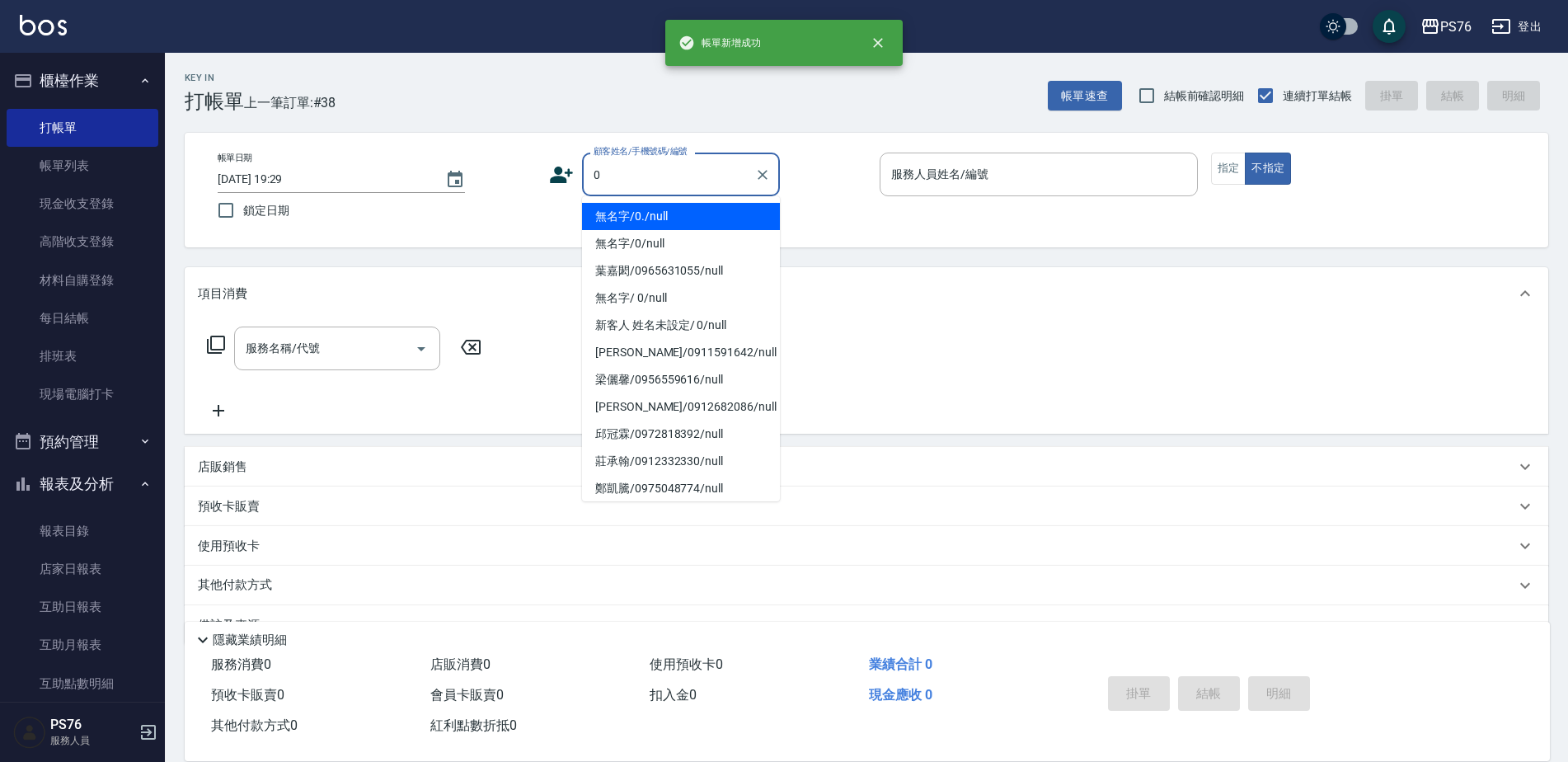
type input "無名字/0./null"
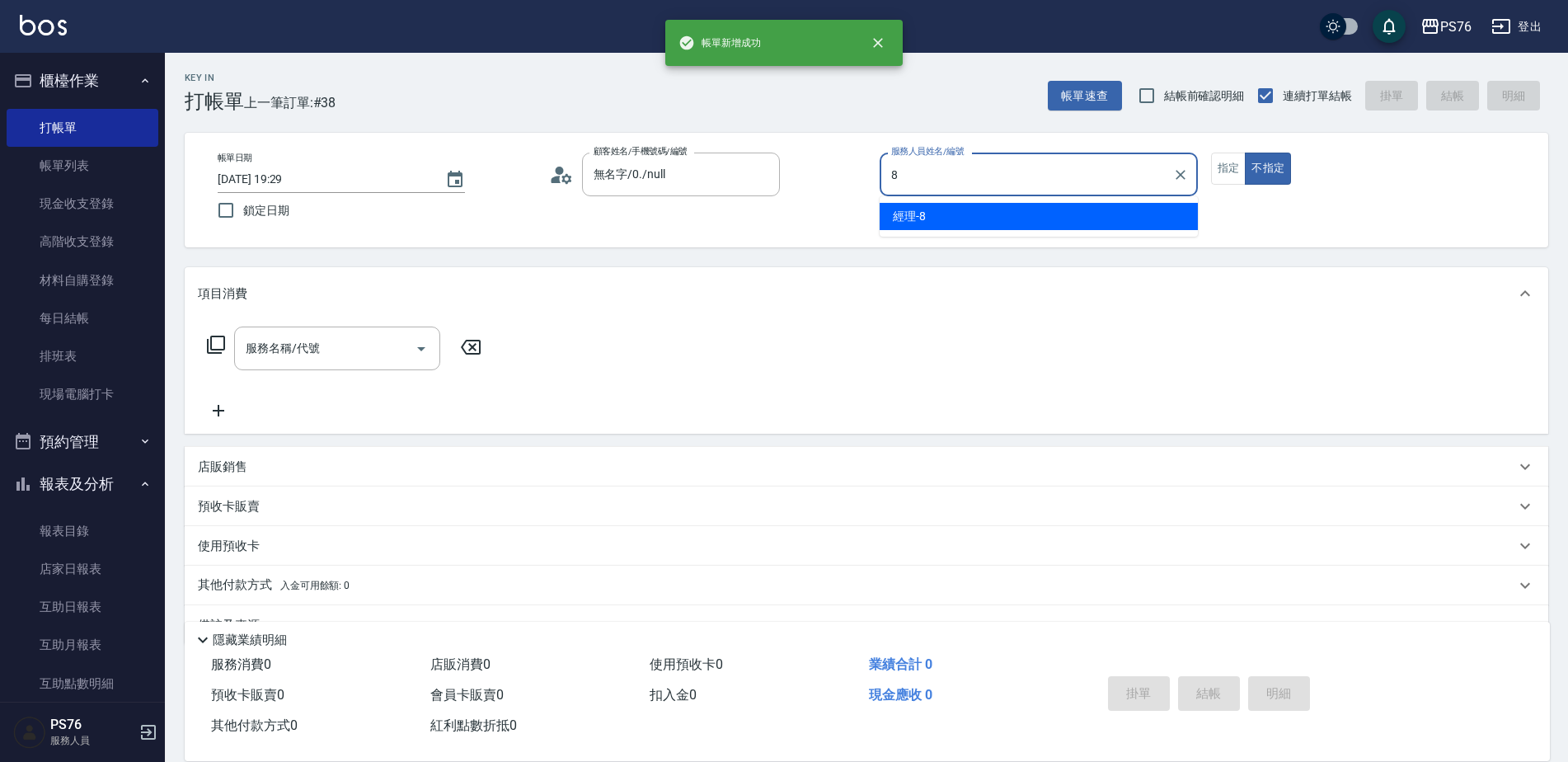
type input "經理-8"
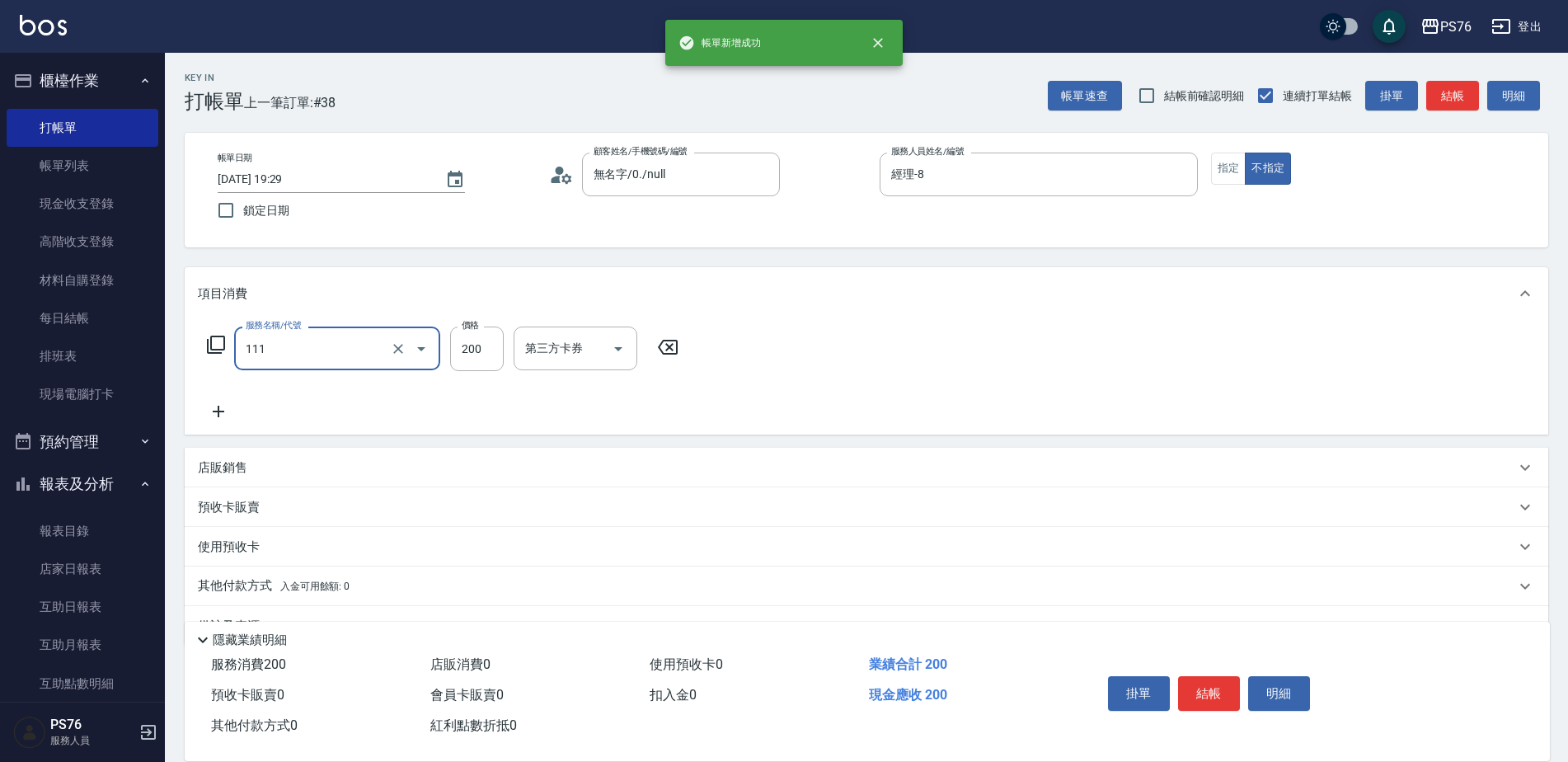
type input "200(111)"
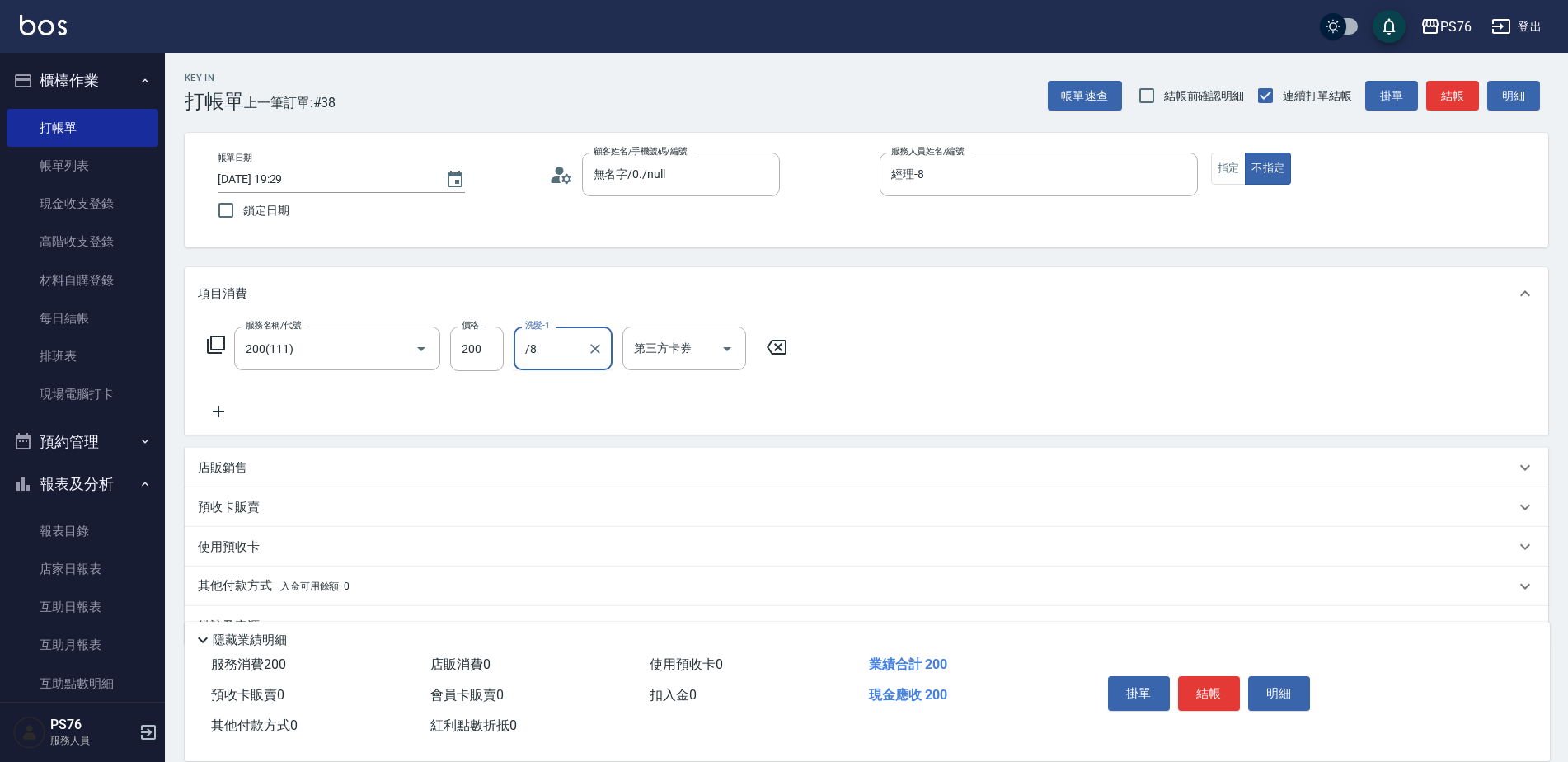
type input "/"
type input "經理-8"
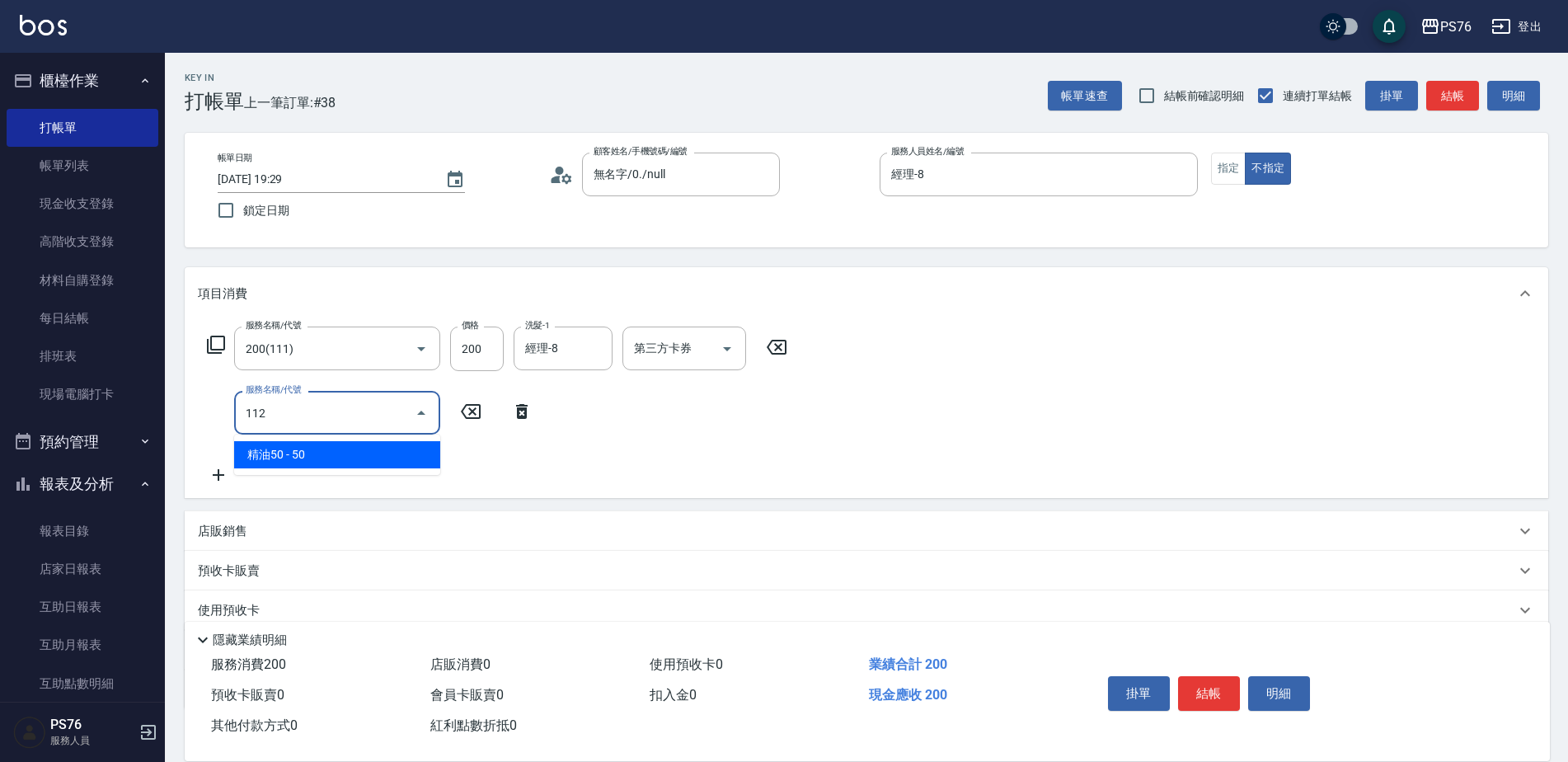
type input "精油50(112)"
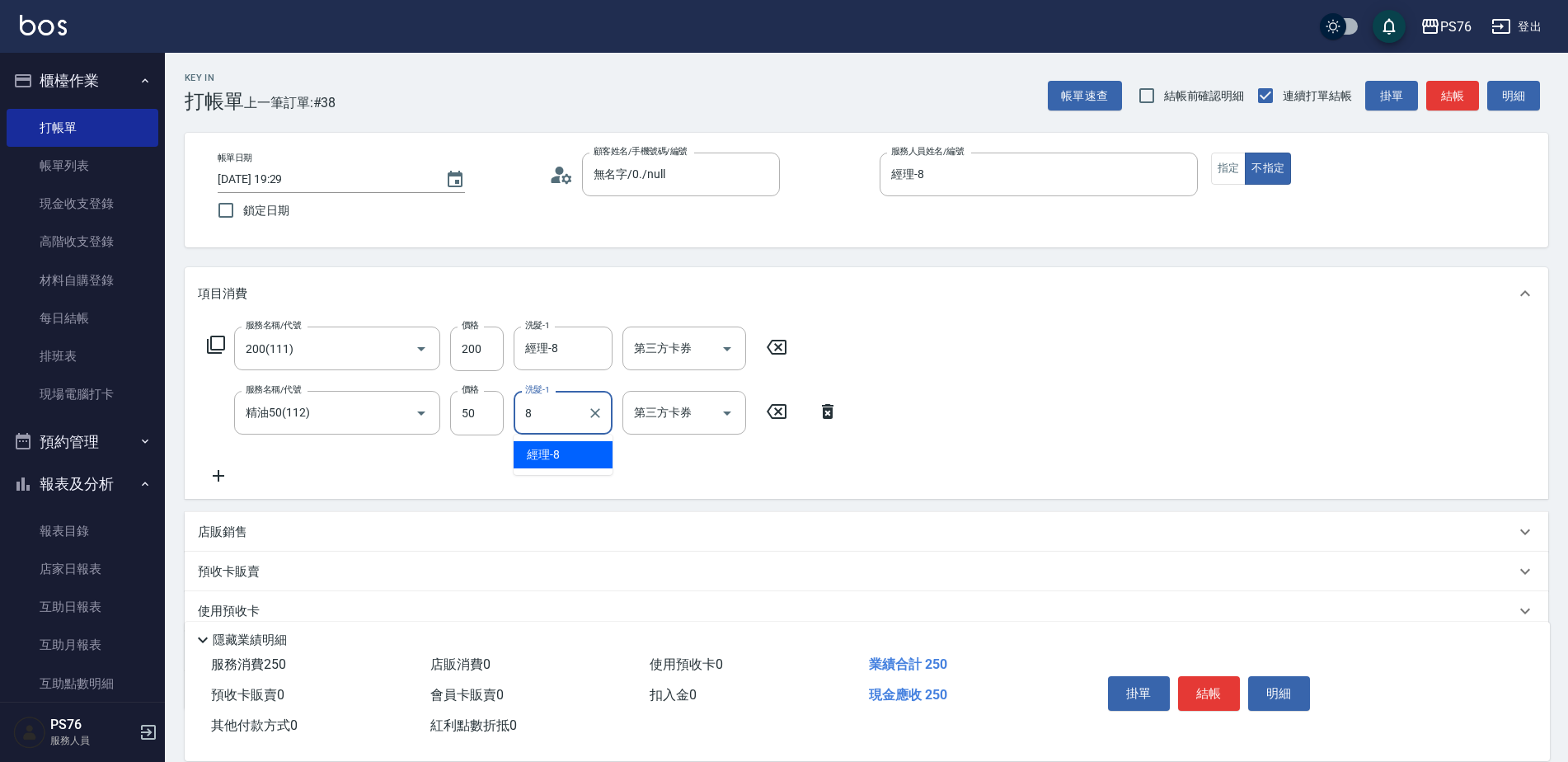
type input "經理-8"
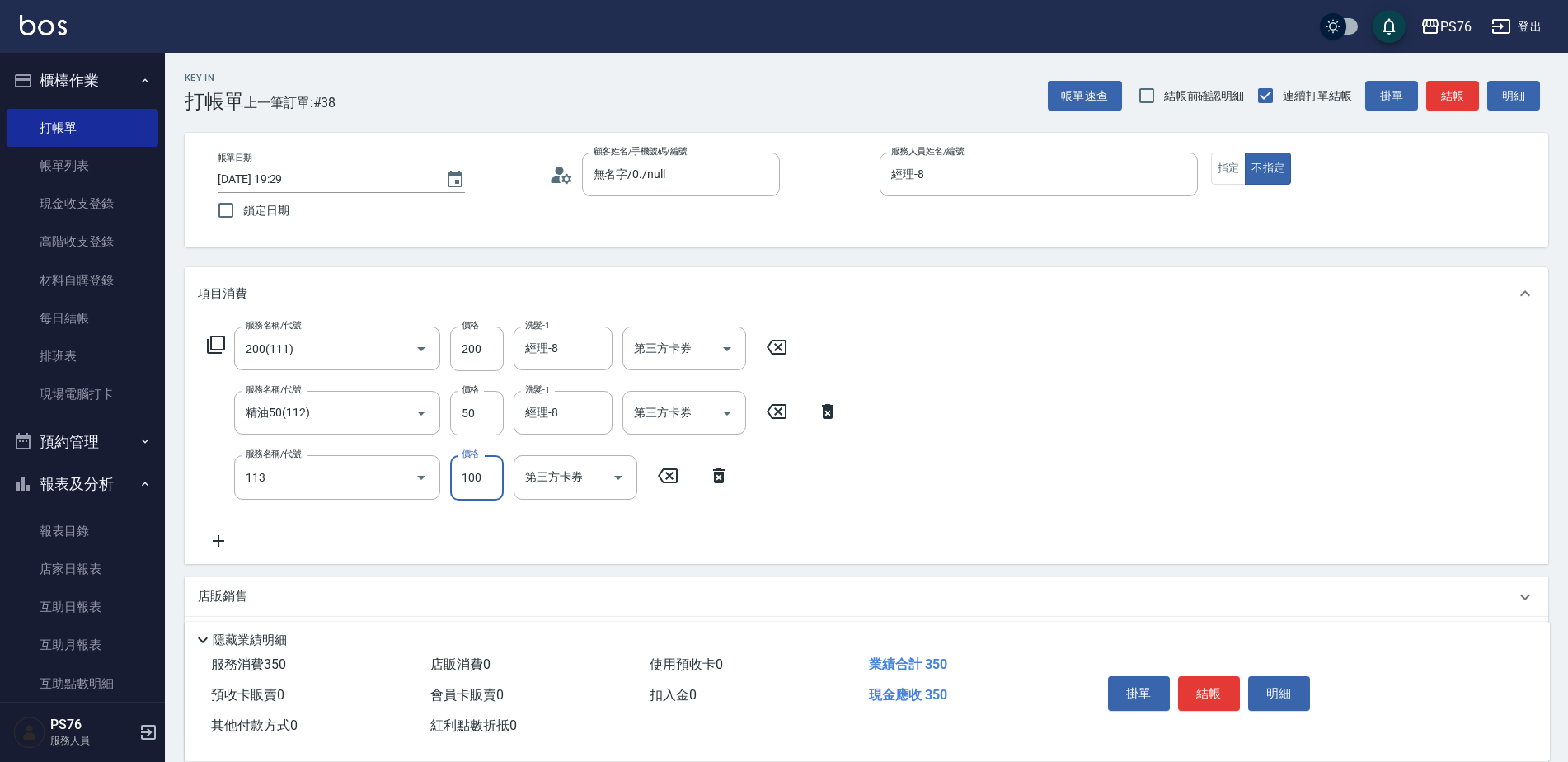
type input "瞬護100(113)"
type input "經理-8"
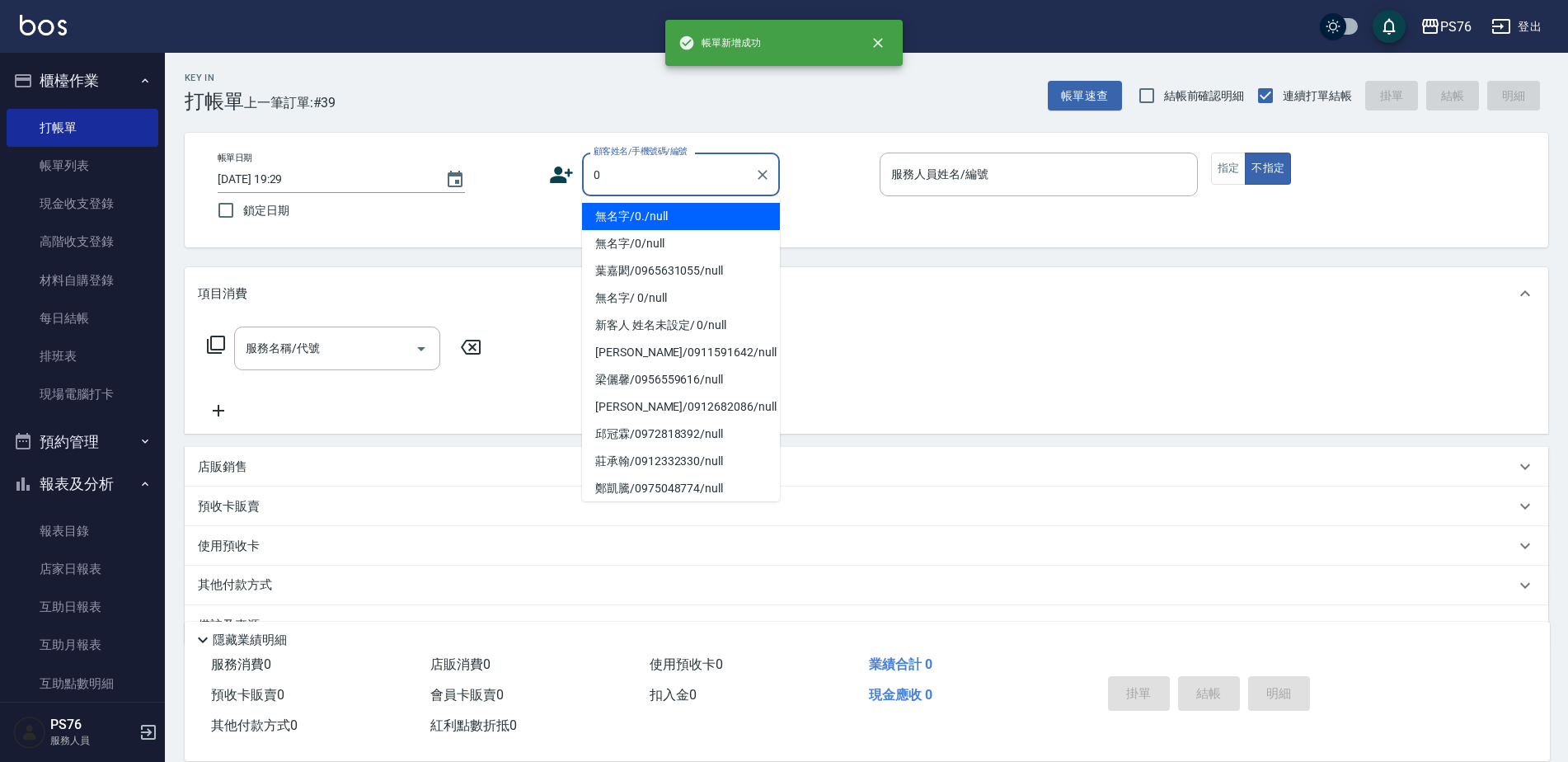
type input "無名字/0./null"
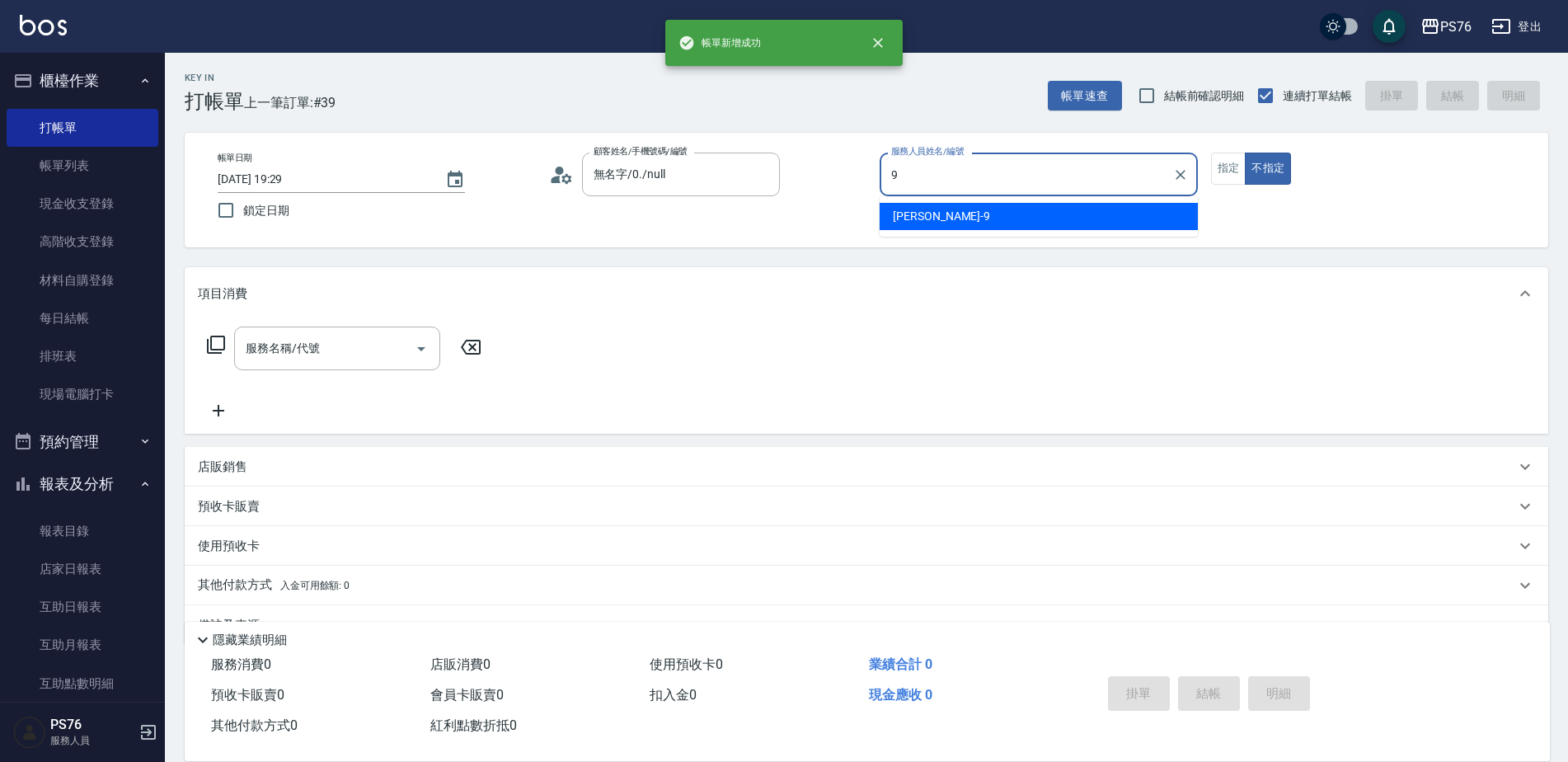
type input "[PERSON_NAME]-9"
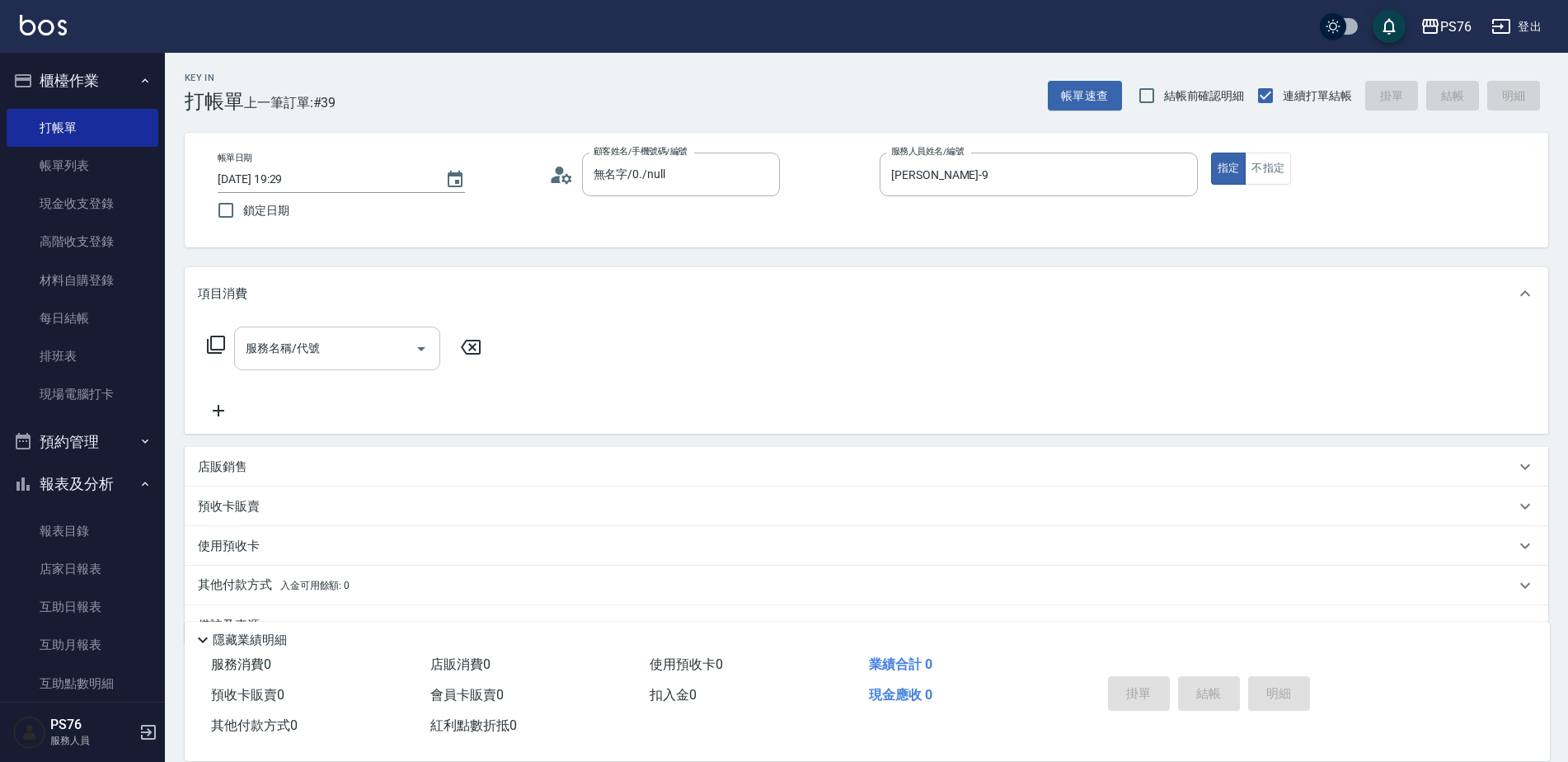
click at [307, 353] on input "服務名稱/代號" at bounding box center [325, 348] width 167 height 29
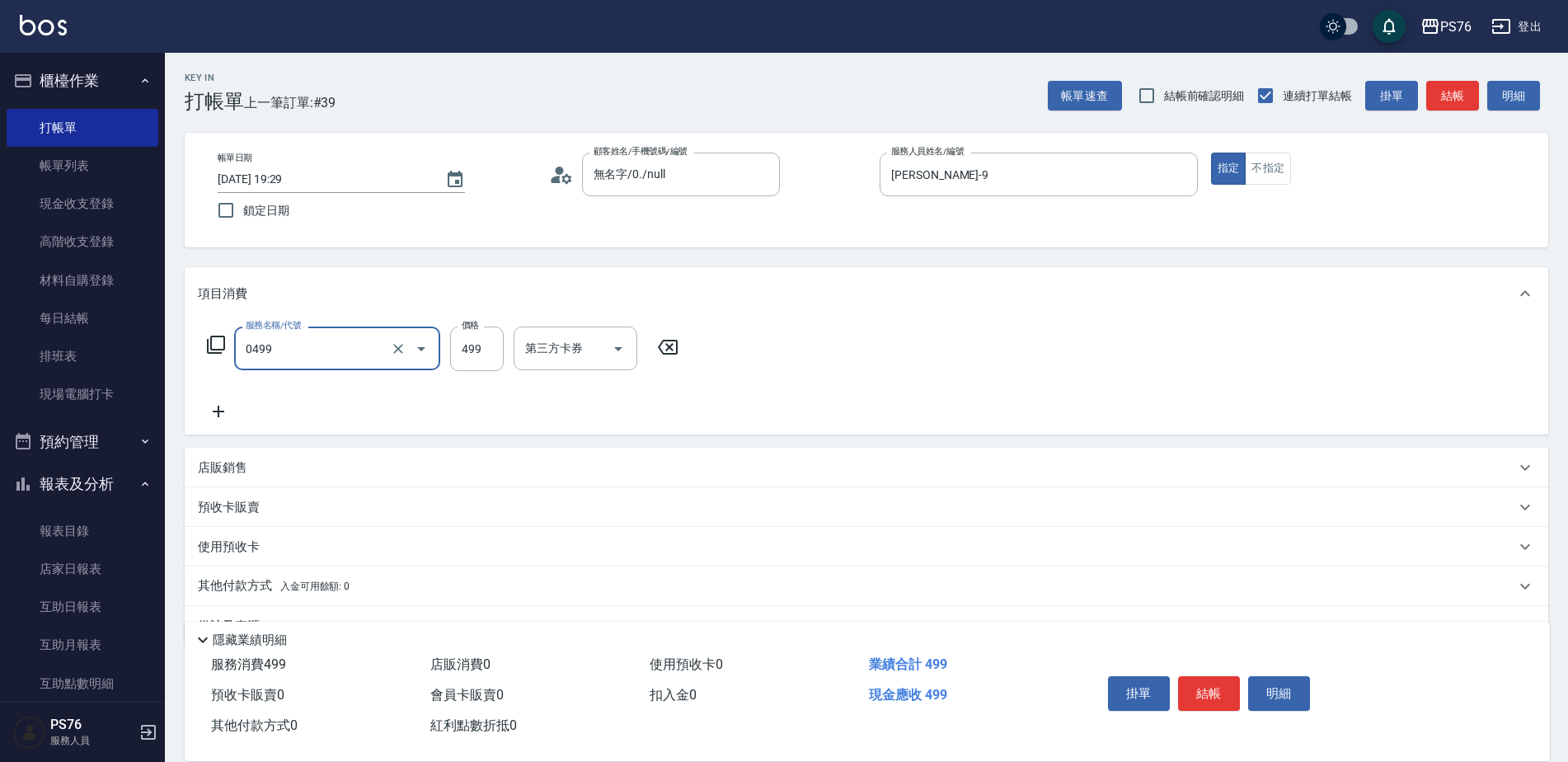
type input "[PERSON_NAME]499(0499)"
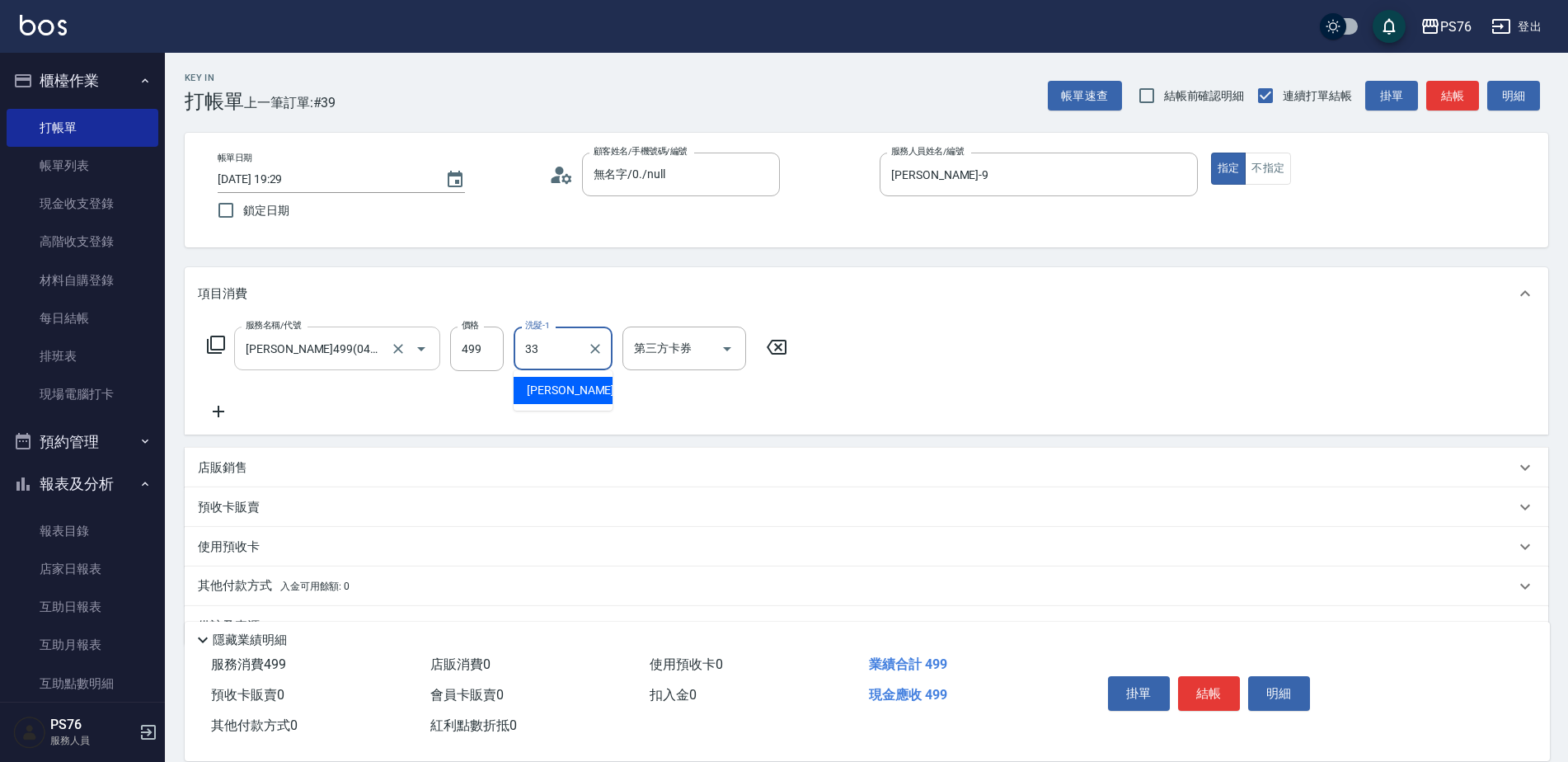
type input "[PERSON_NAME]33"
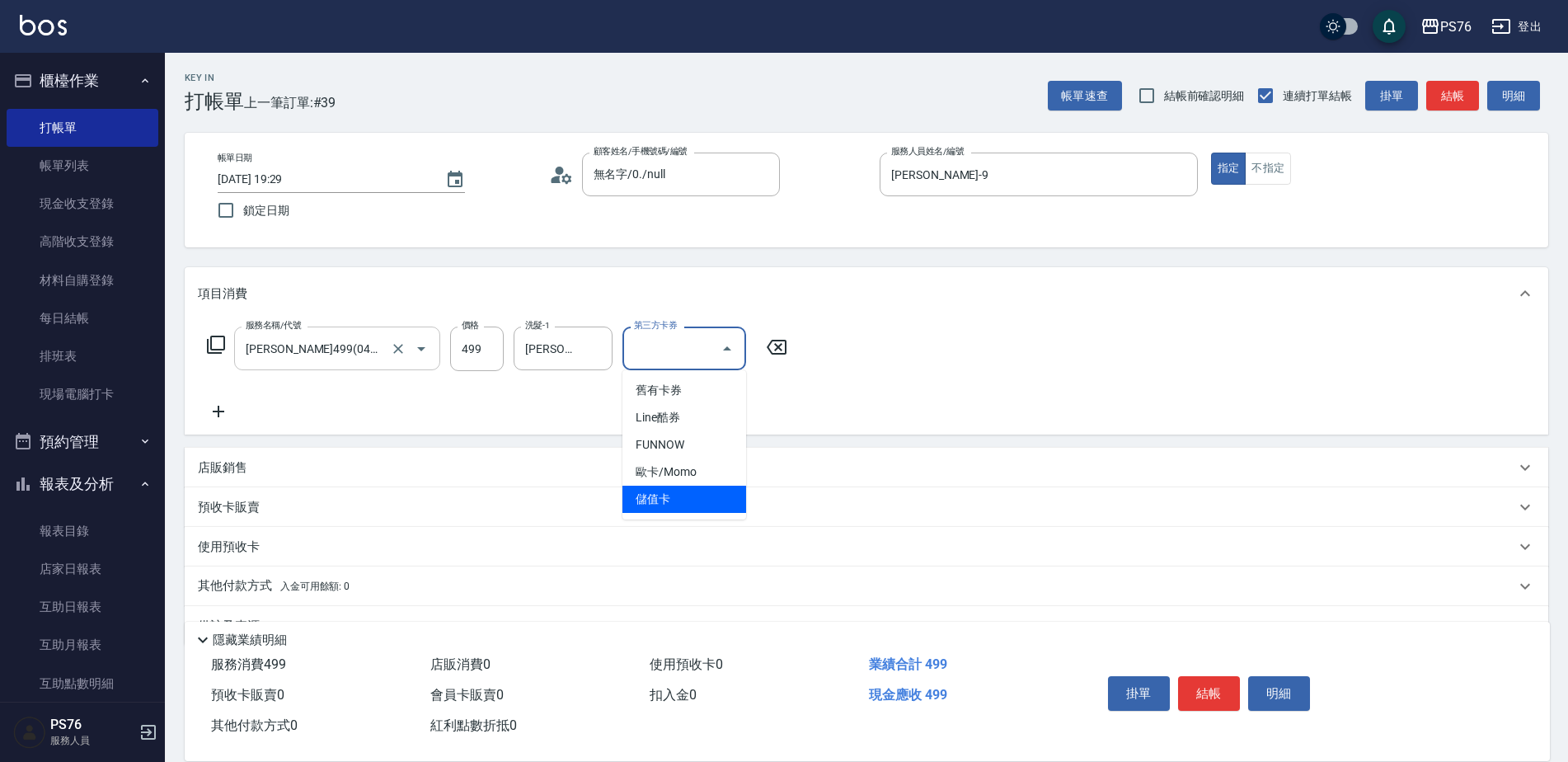
type input "儲值卡"
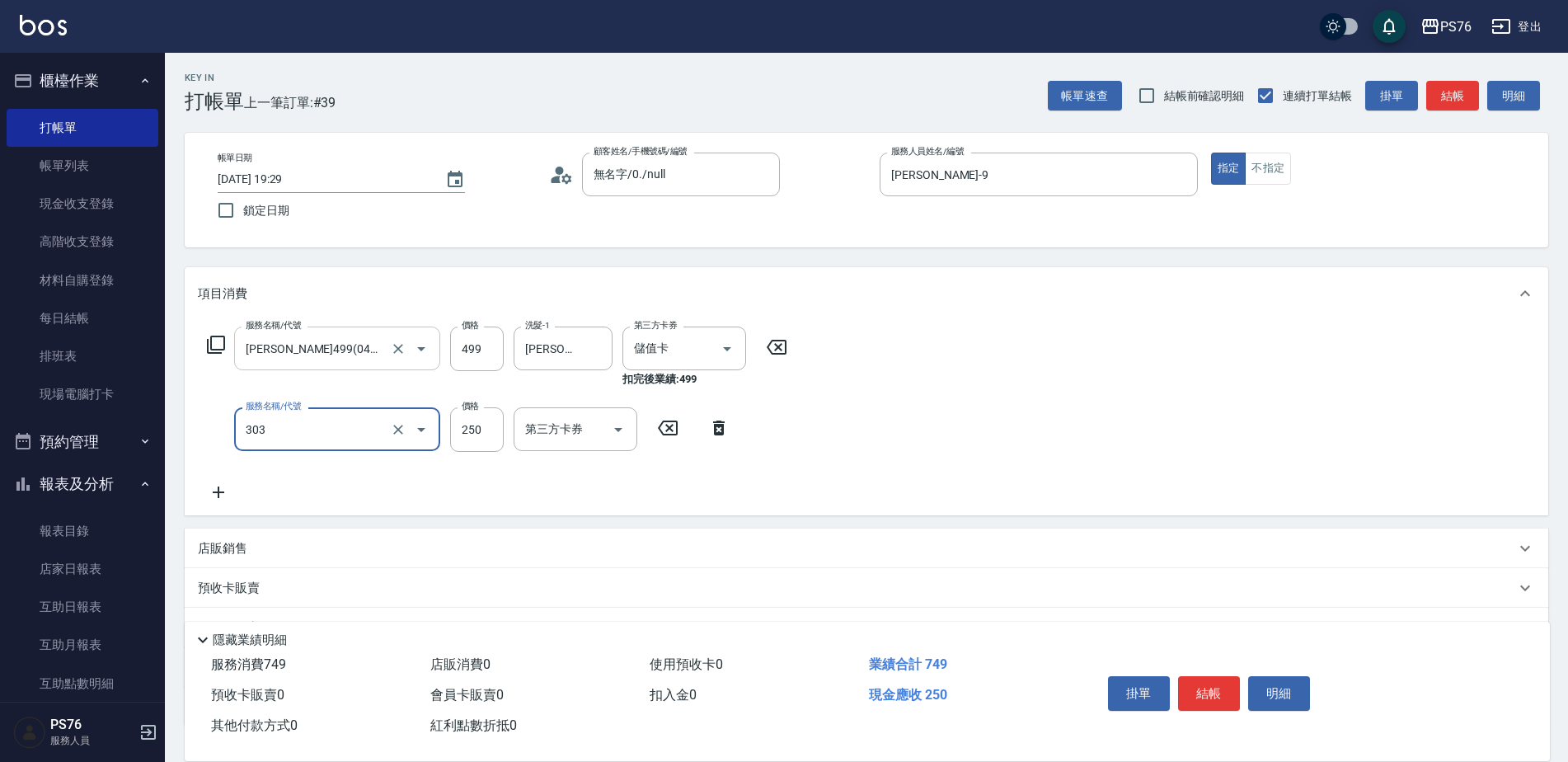
type input "剪髮(303)"
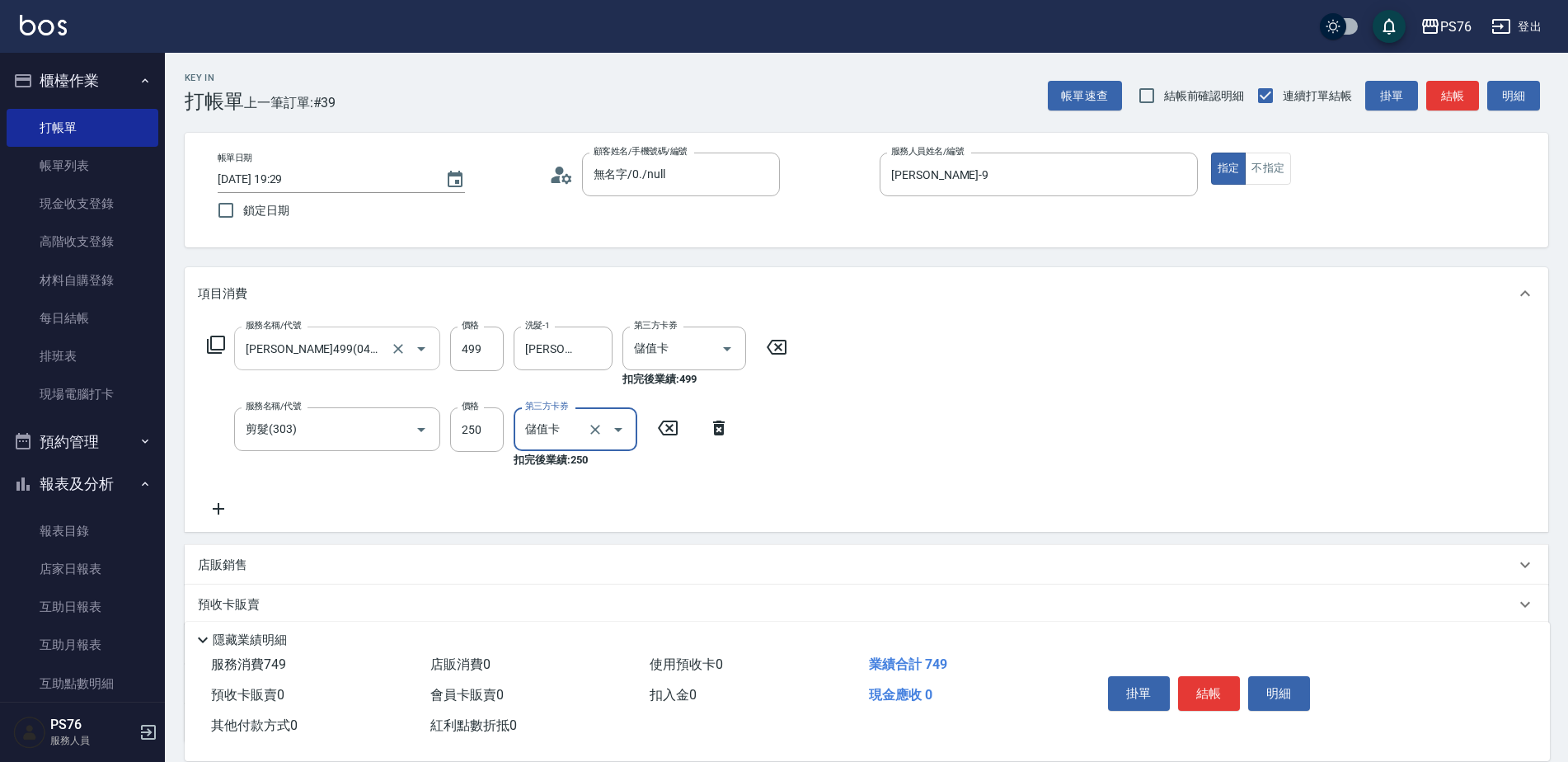
type input "儲值卡"
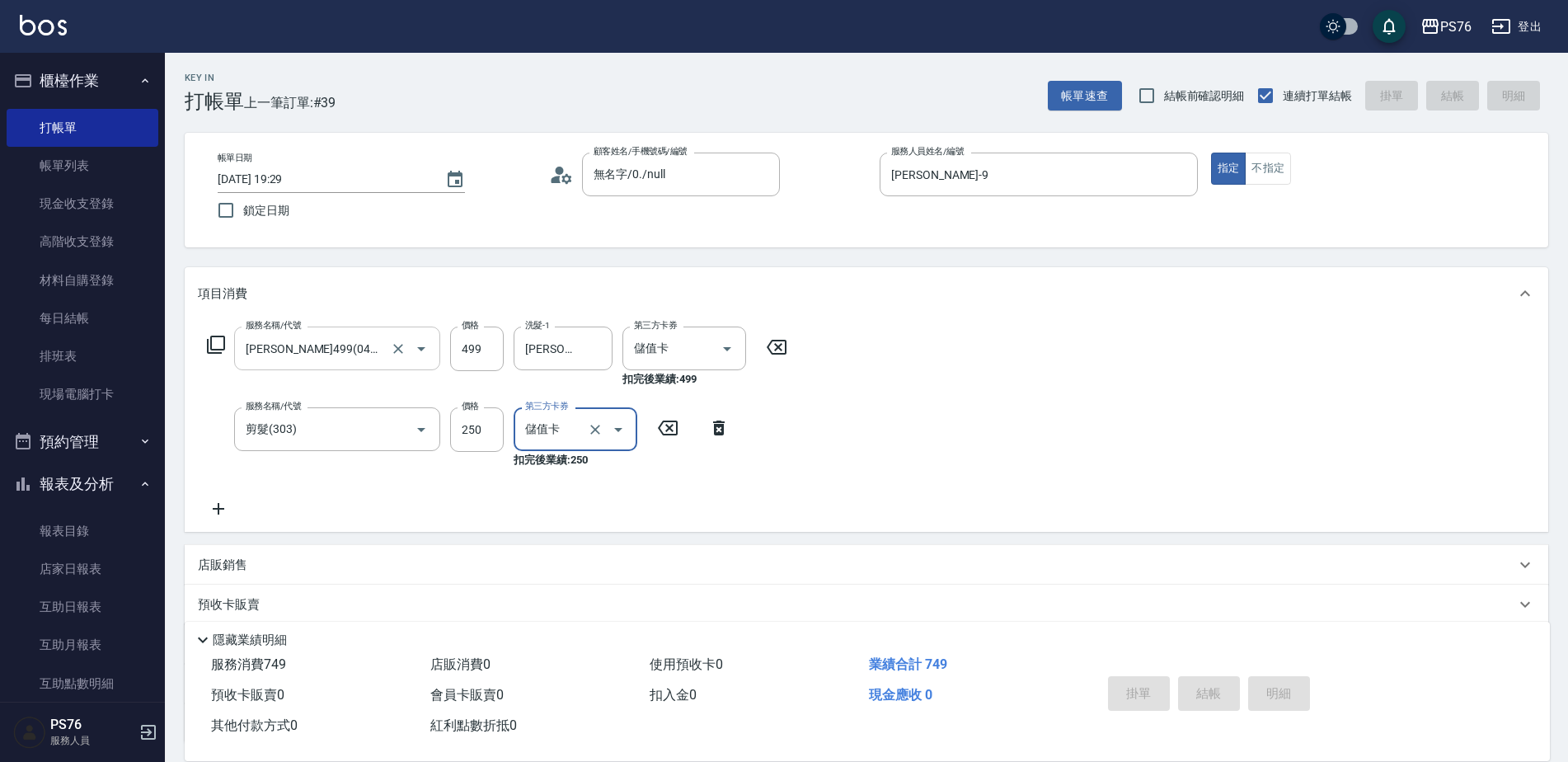
type input "[DATE] 19:30"
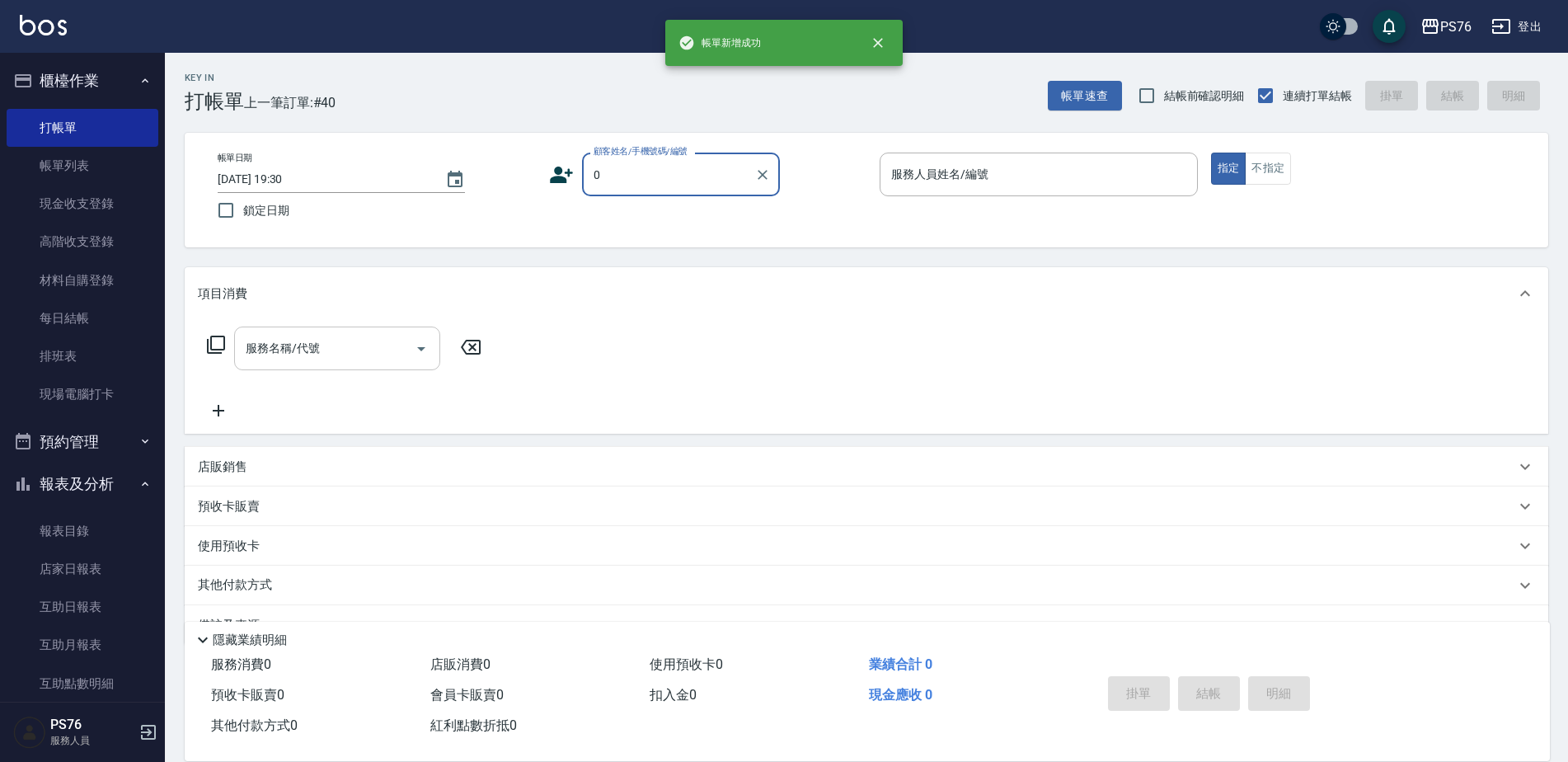
type input "無名字/0./null"
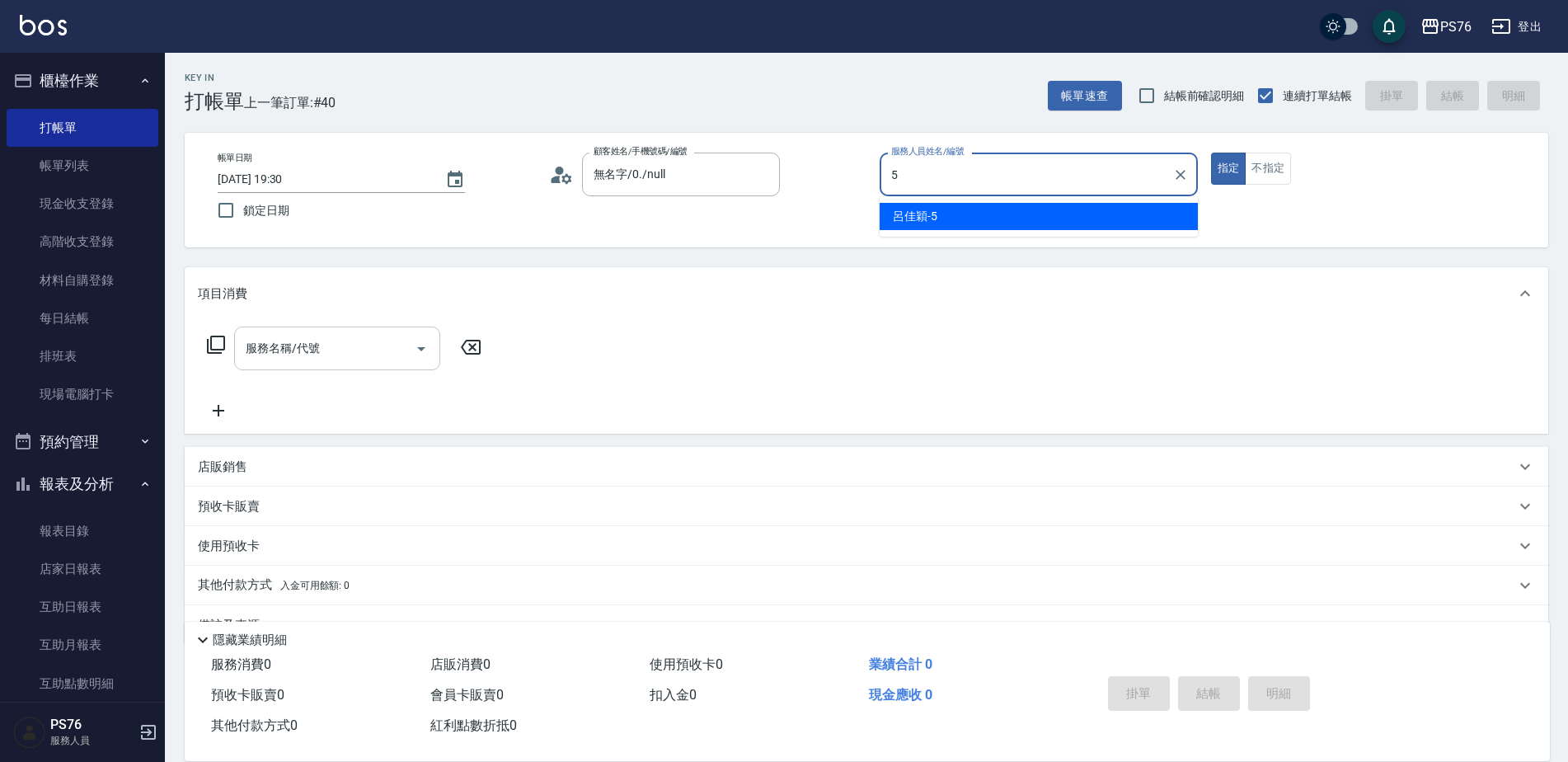
type input "呂佳穎-5"
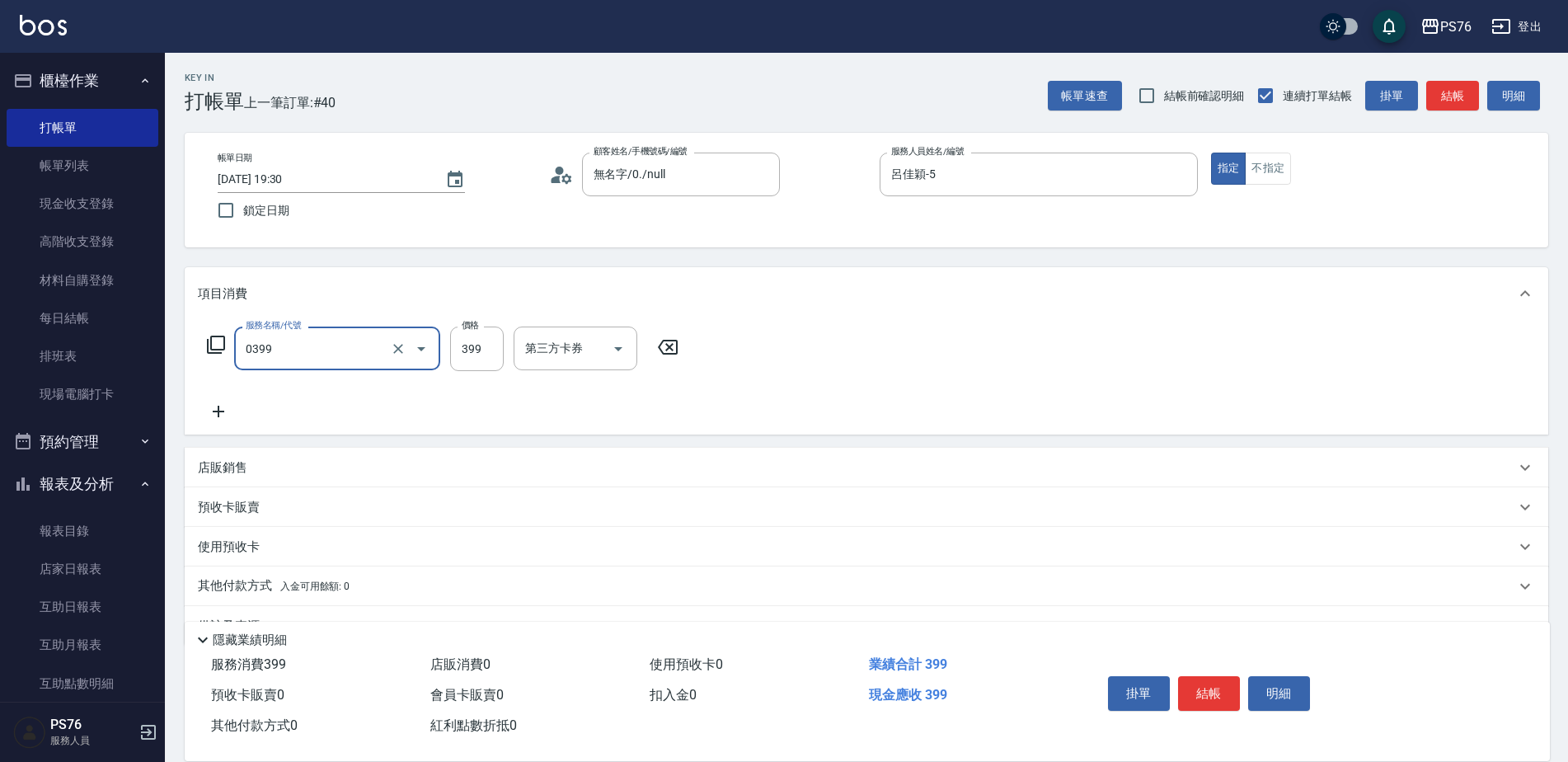
type input "海鹽399(0399)"
type input "399"
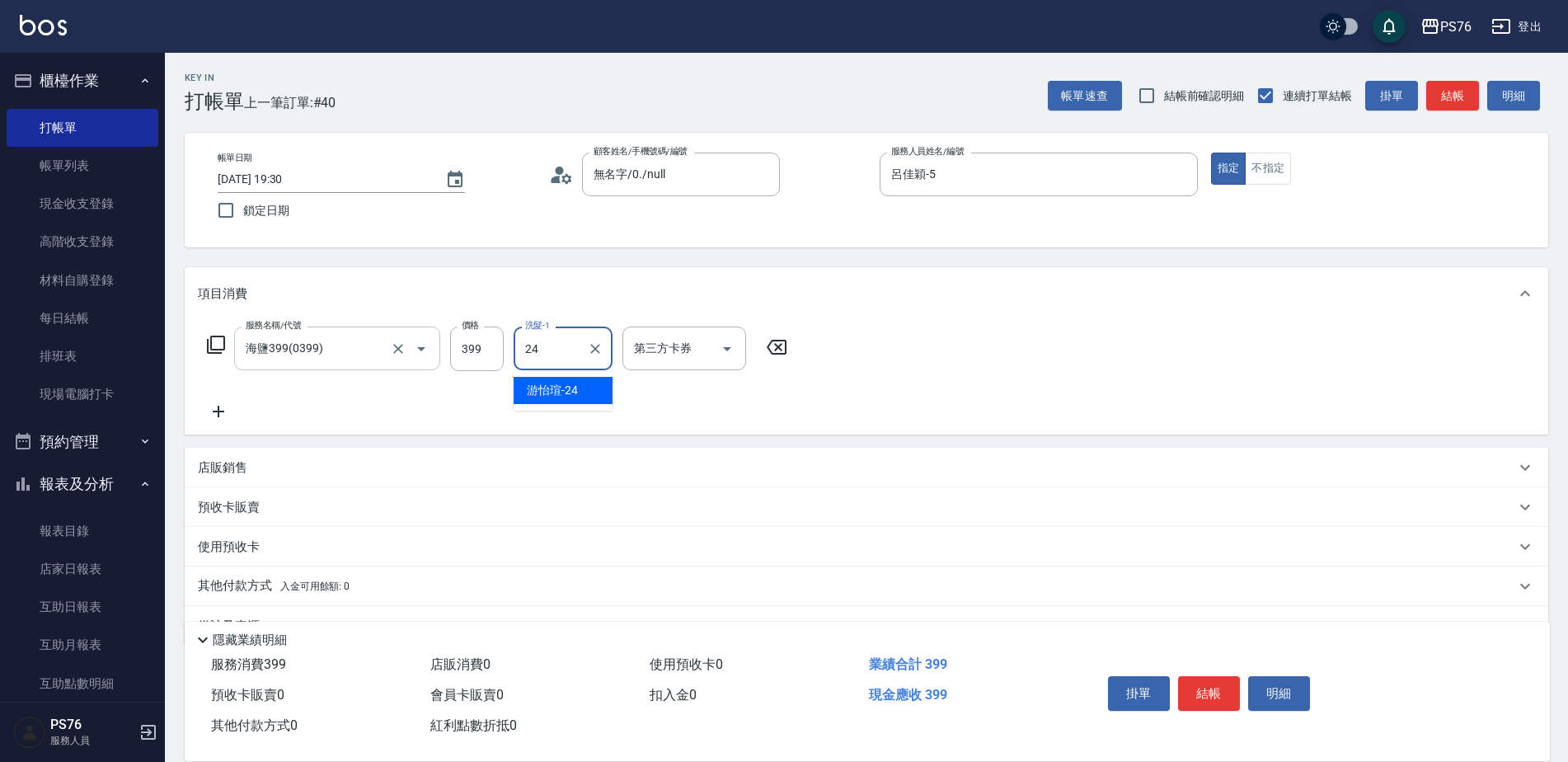
type input "游怡瑄-24"
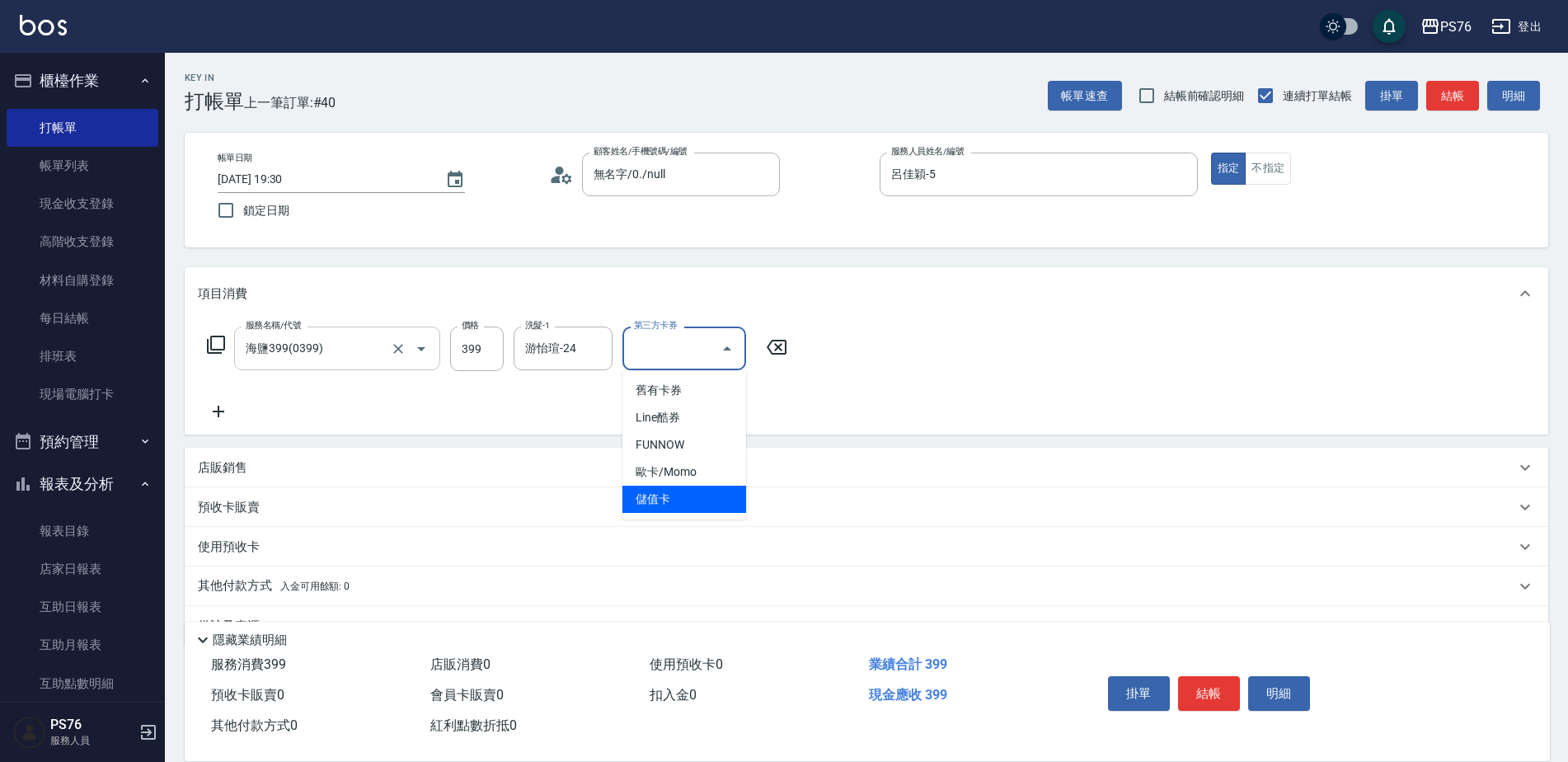
type input "儲值卡"
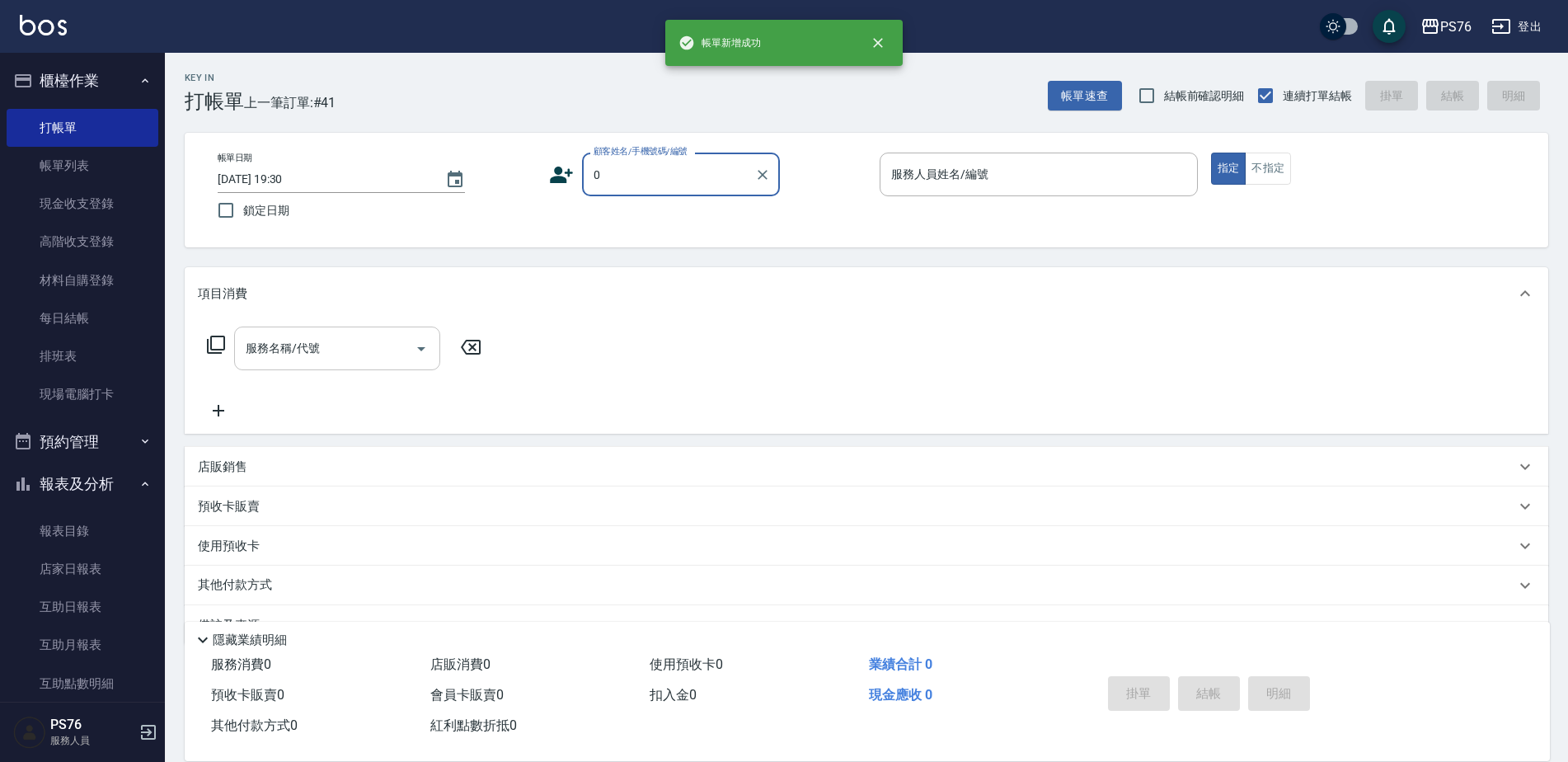
type input "無名字/0./null"
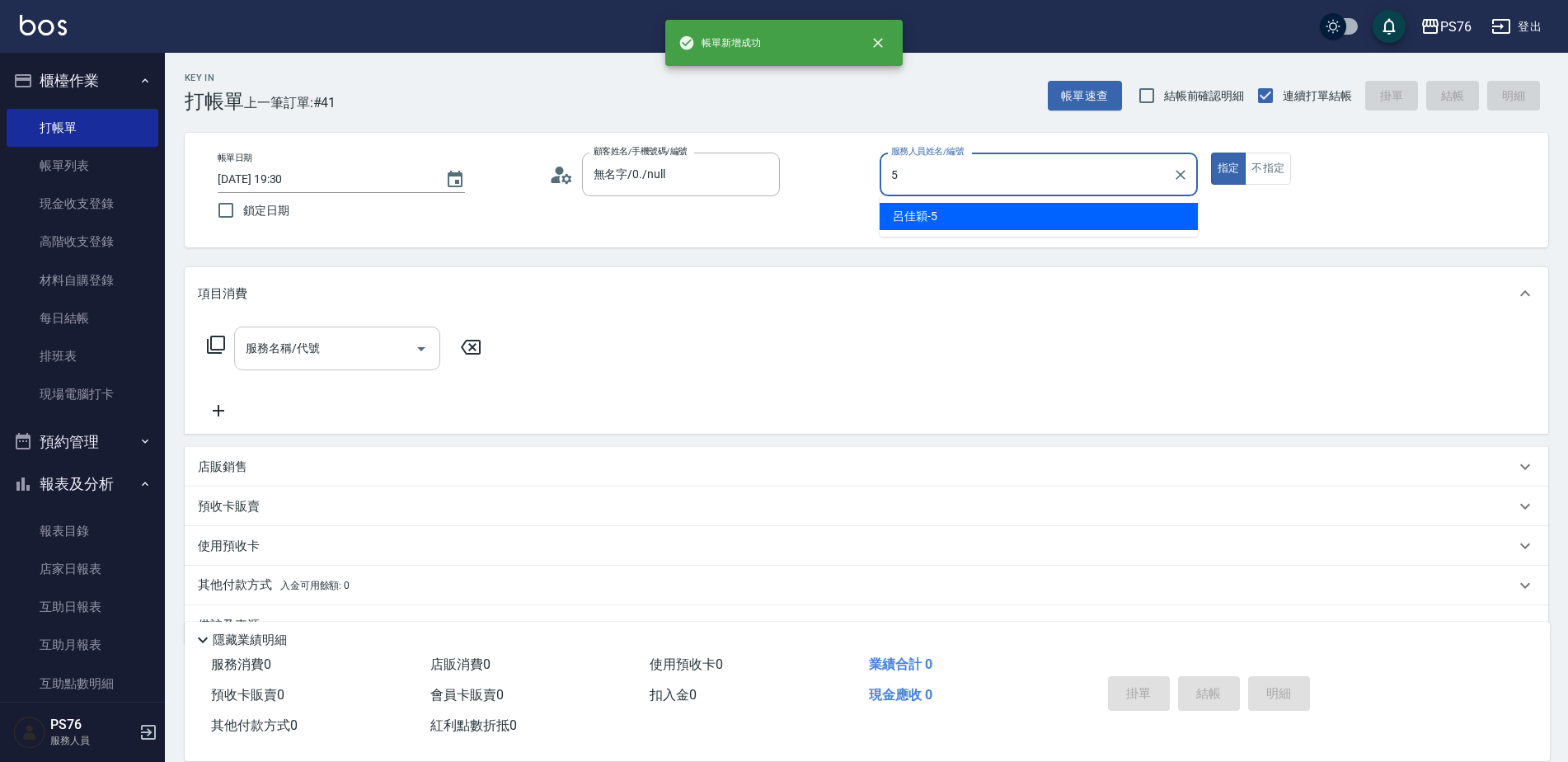
type input "呂佳穎-5"
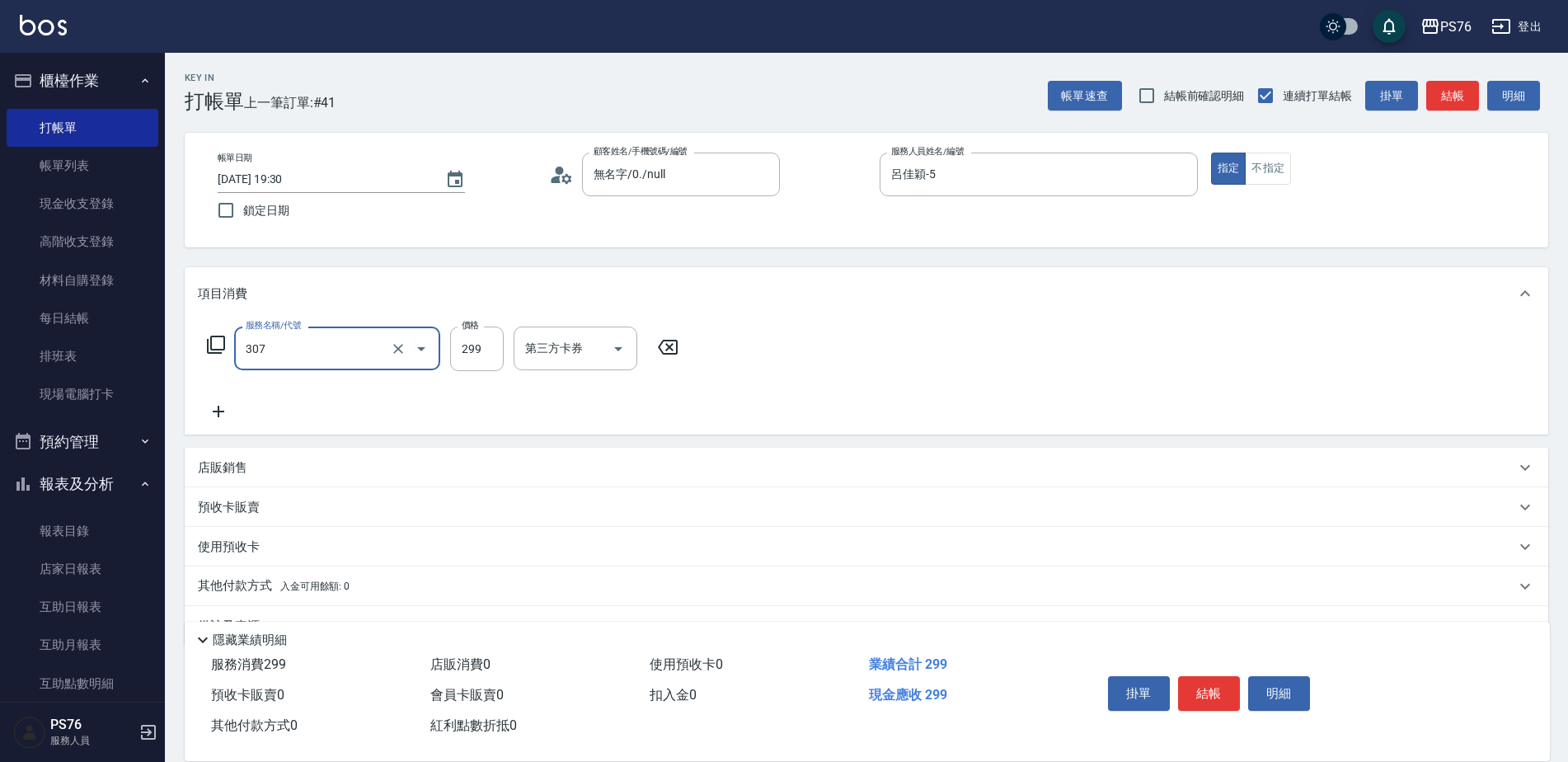
type input "剪髮(307)"
type input "呂佳穎-5"
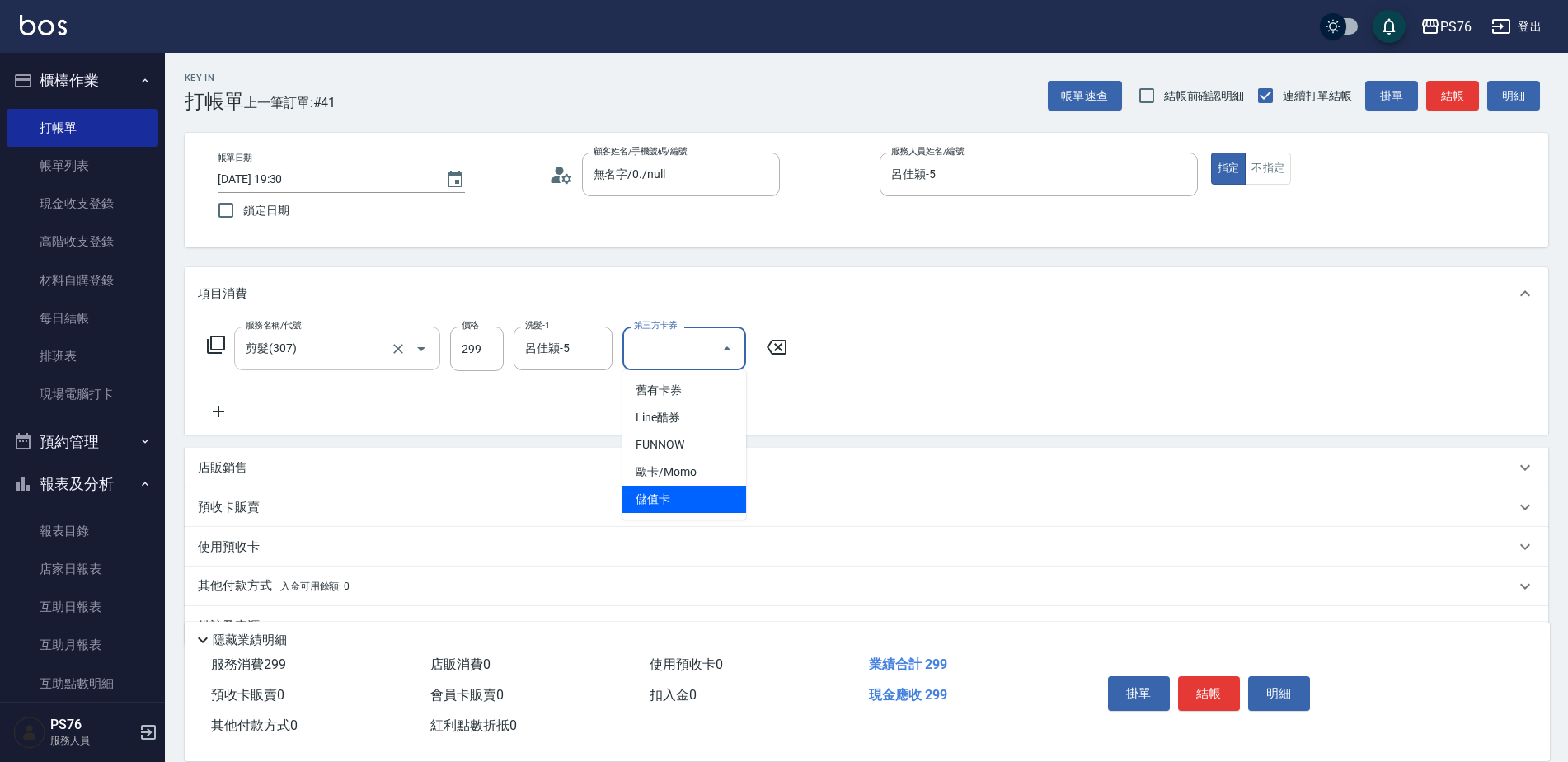
type input "儲值卡"
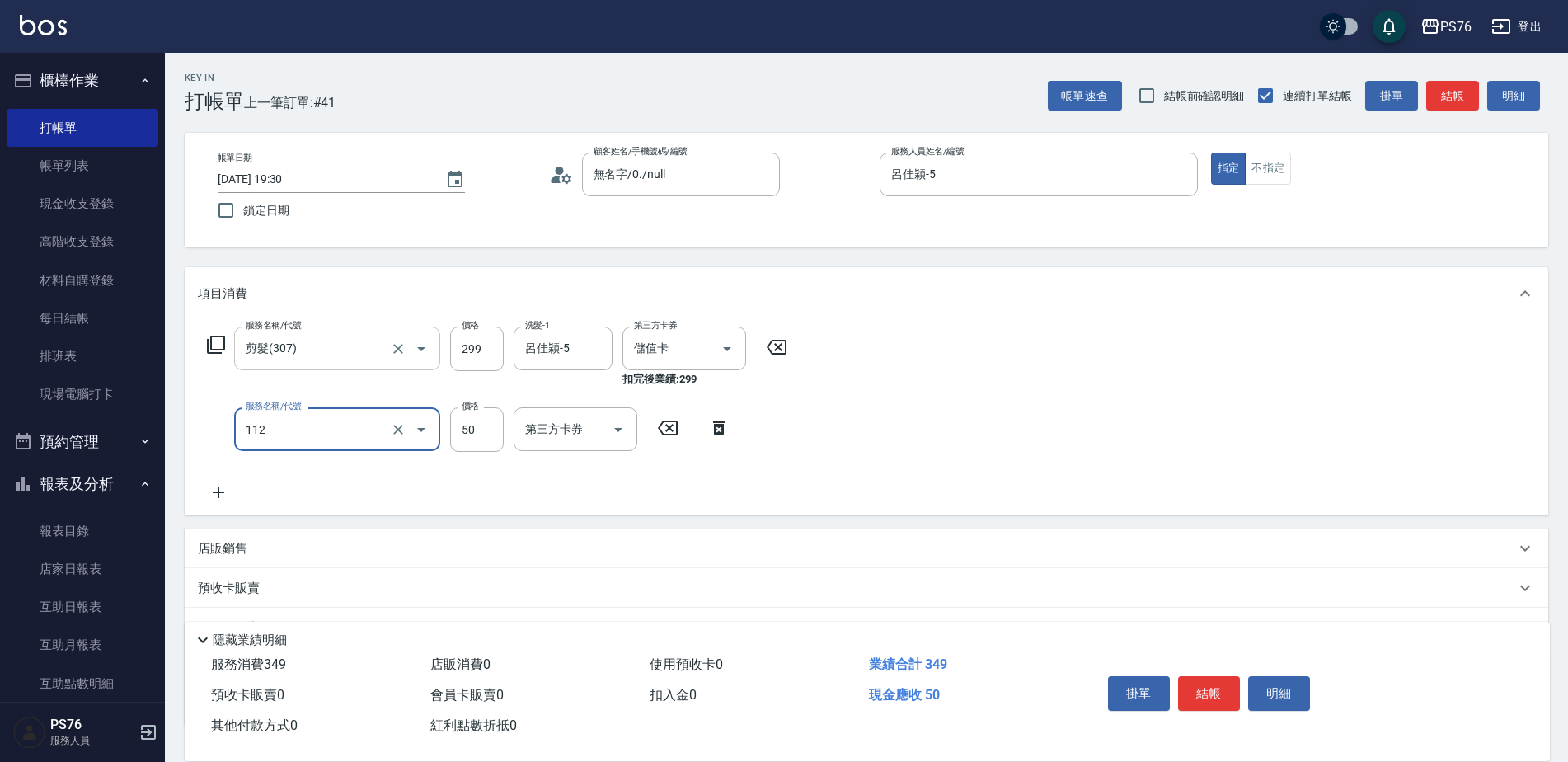
type input "精油50(112)"
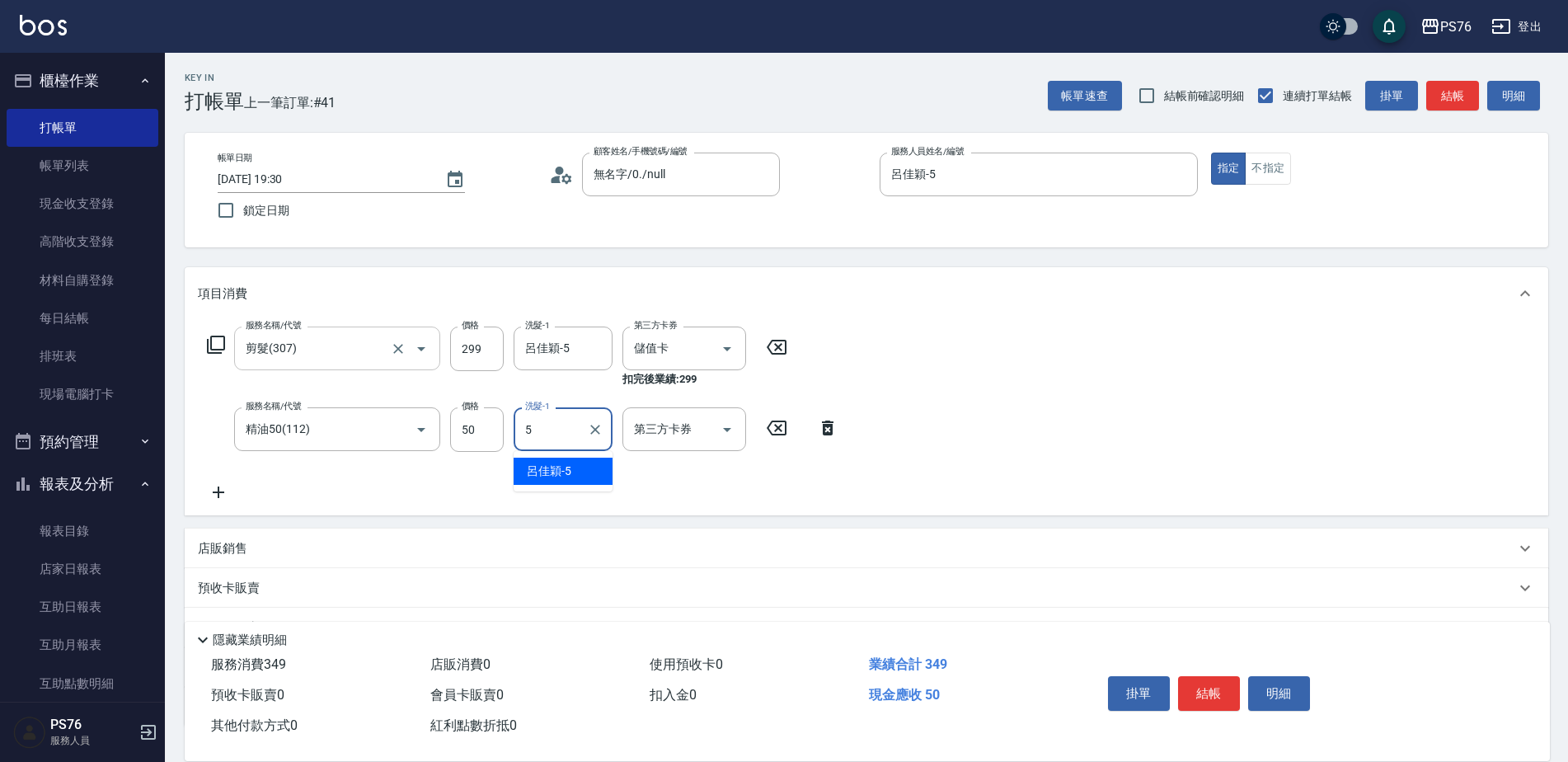
type input "呂佳穎-5"
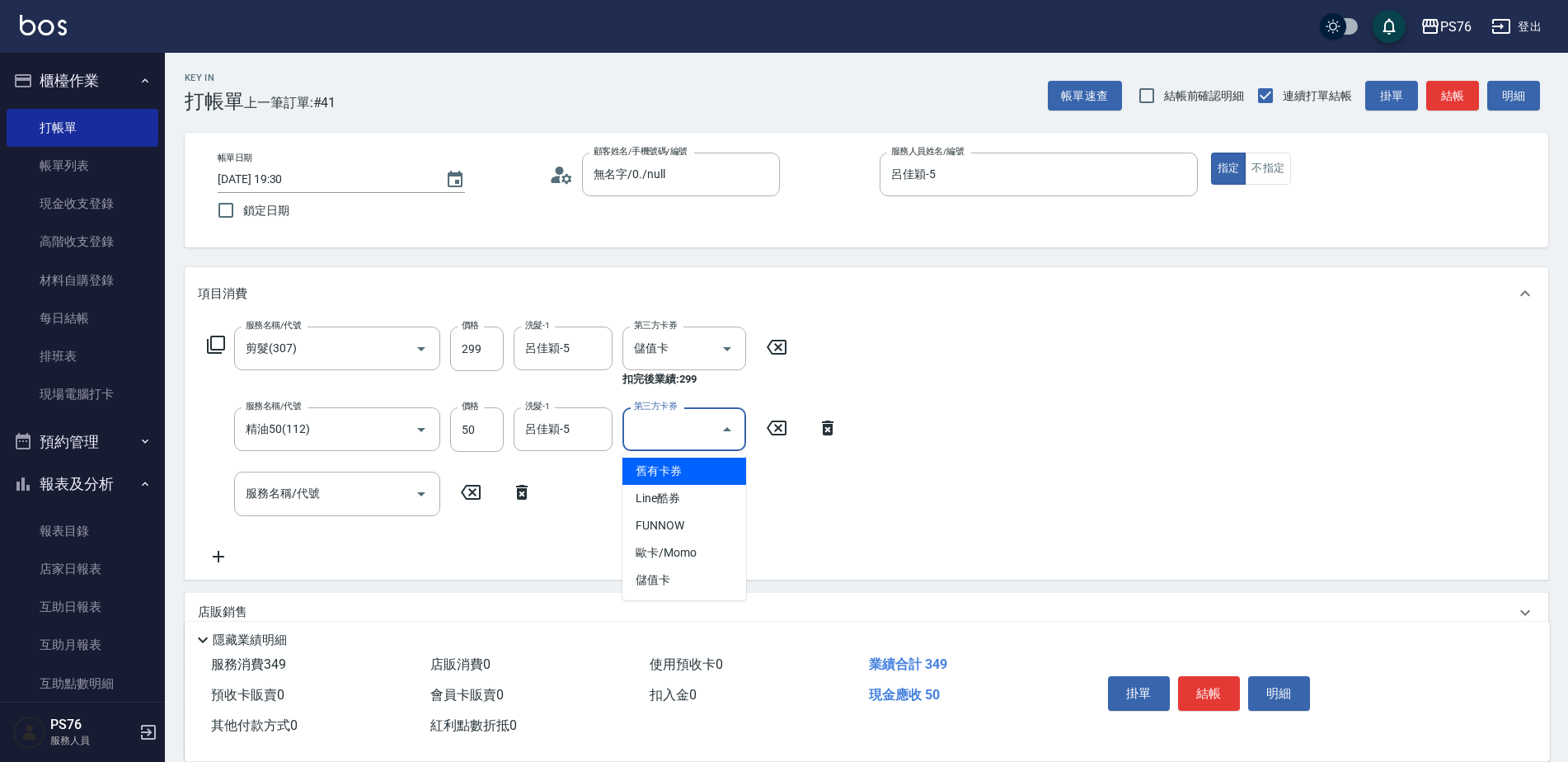
click at [655, 434] on input "第三方卡券" at bounding box center [672, 429] width 84 height 29
click at [694, 567] on span "儲值卡" at bounding box center [684, 580] width 124 height 27
type input "儲值卡"
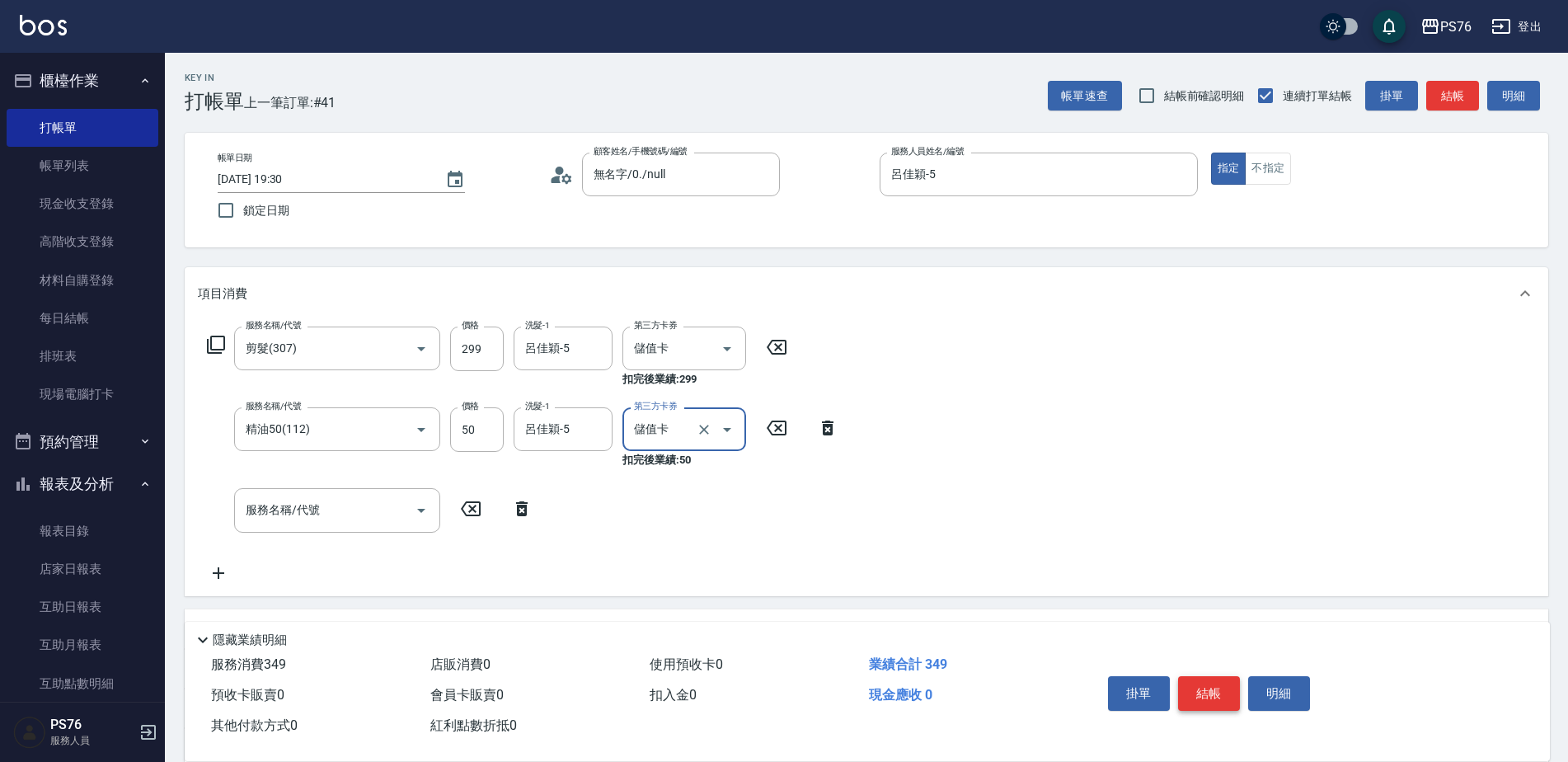
click at [1207, 683] on button "結帳" at bounding box center [1209, 693] width 62 height 35
